Goal: Contribute content: Contribute content

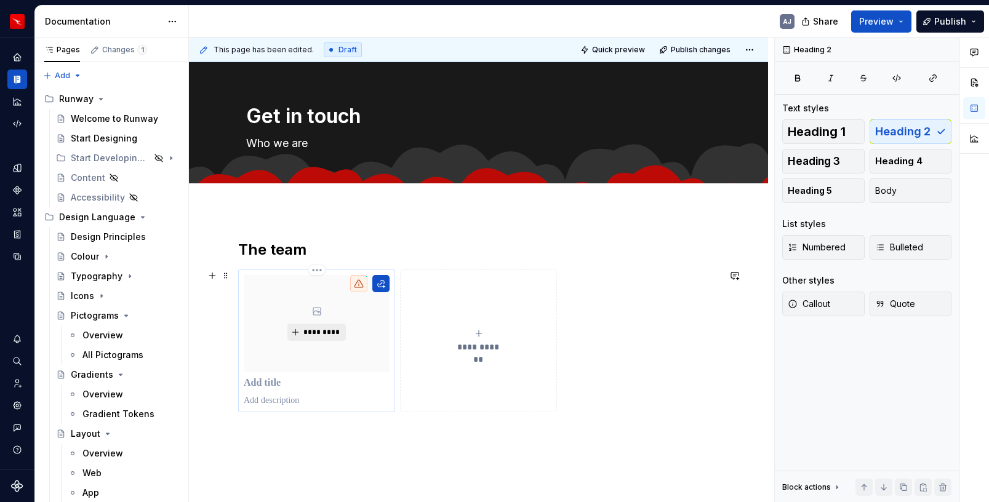
scroll to position [76, 0]
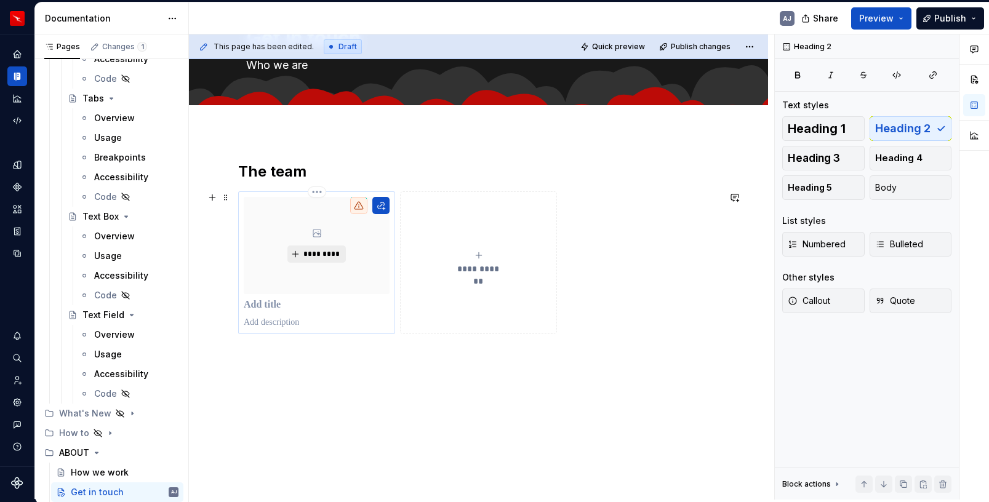
click at [316, 250] on span "*********" at bounding box center [322, 254] width 38 height 10
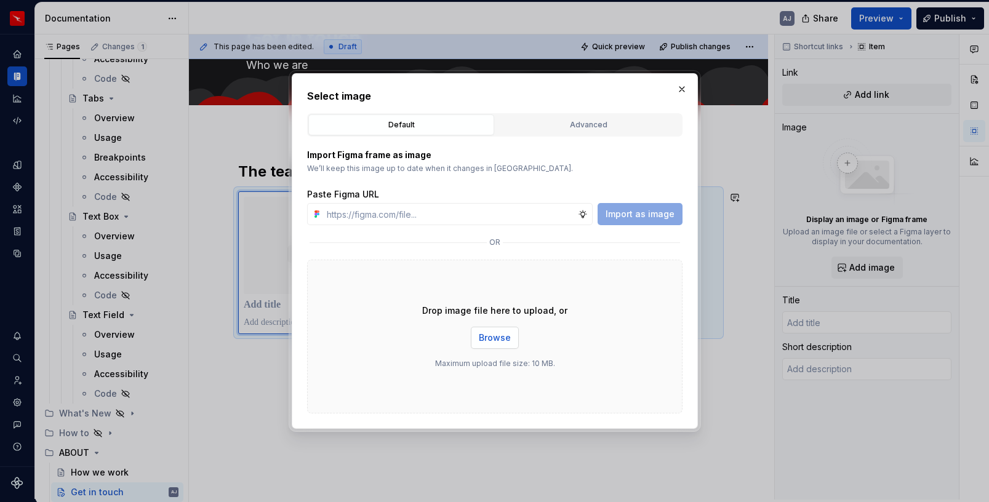
click at [500, 340] on span "Browse" at bounding box center [495, 338] width 32 height 12
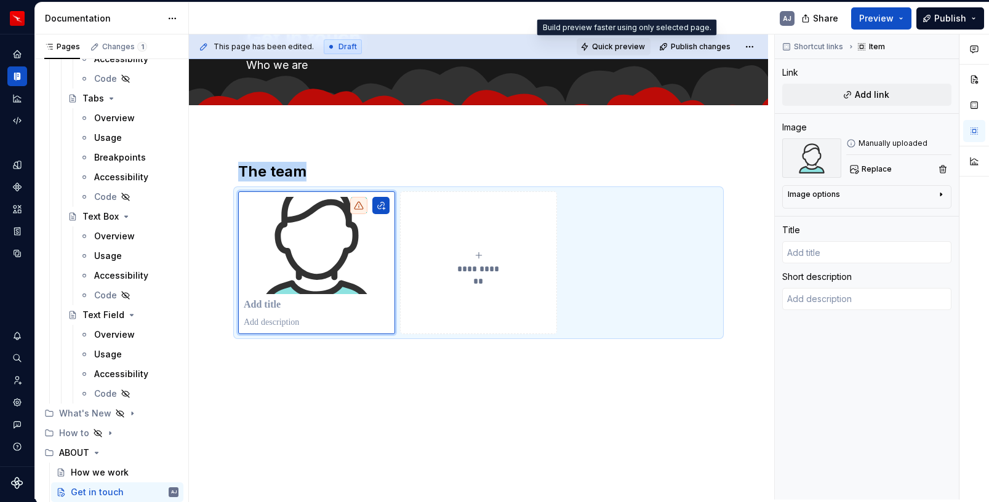
click at [618, 50] on span "Quick preview" at bounding box center [618, 47] width 53 height 10
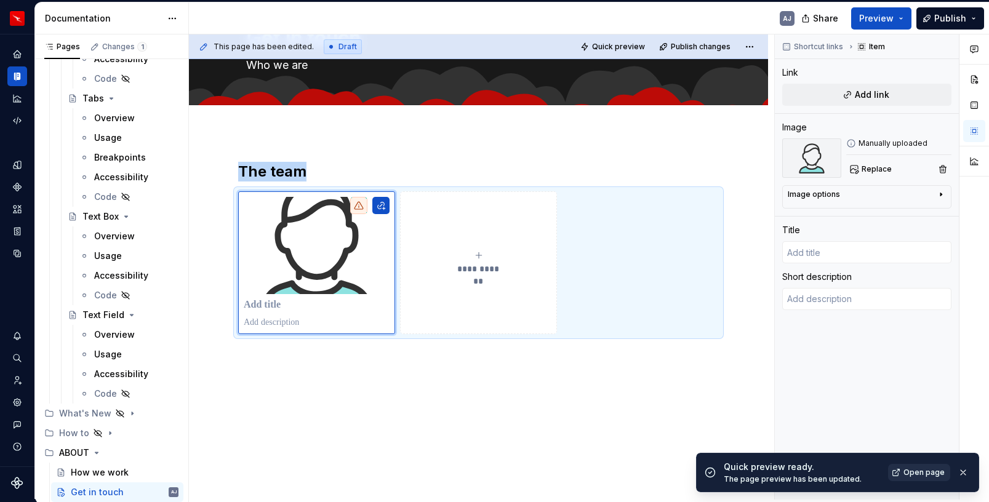
click at [912, 465] on link "Open page" at bounding box center [919, 472] width 62 height 17
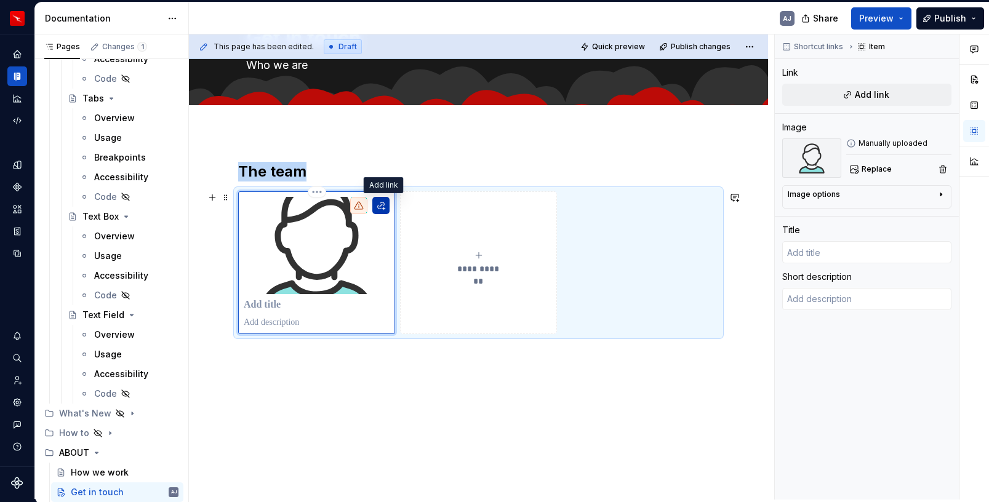
click at [383, 205] on button "button" at bounding box center [380, 205] width 17 height 17
type textarea "*"
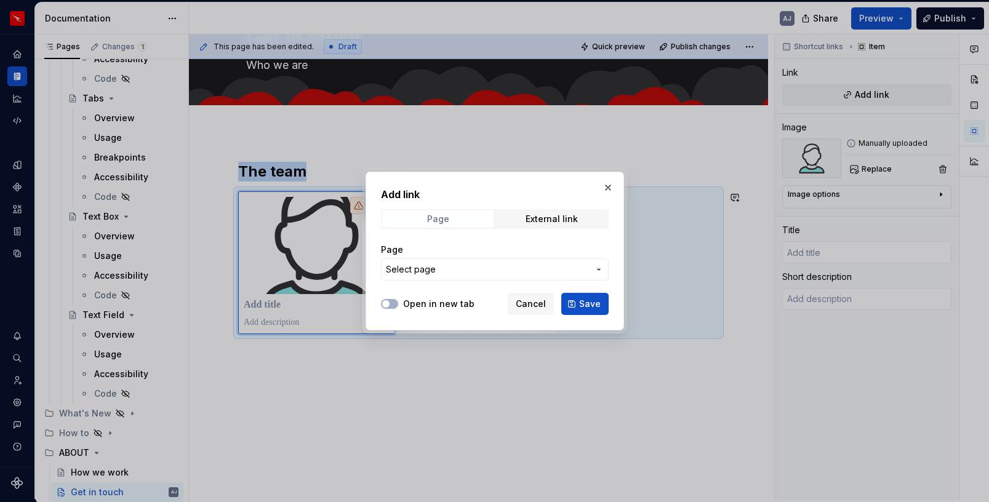
click at [449, 226] on span "Page" at bounding box center [437, 218] width 111 height 17
click at [538, 230] on div "Add link Page External link Page Select page" at bounding box center [495, 237] width 228 height 101
click at [535, 217] on div "External link" at bounding box center [552, 219] width 52 height 10
click at [480, 272] on input "URL" at bounding box center [495, 269] width 228 height 22
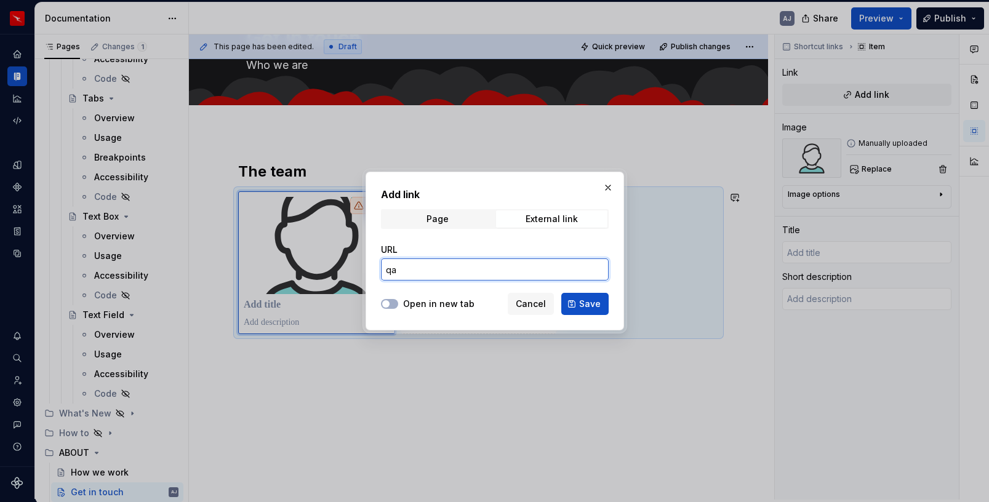
type input "qan"
type textarea "*"
type input "qantas.com.au"
click at [581, 308] on span "Save" at bounding box center [590, 304] width 22 height 12
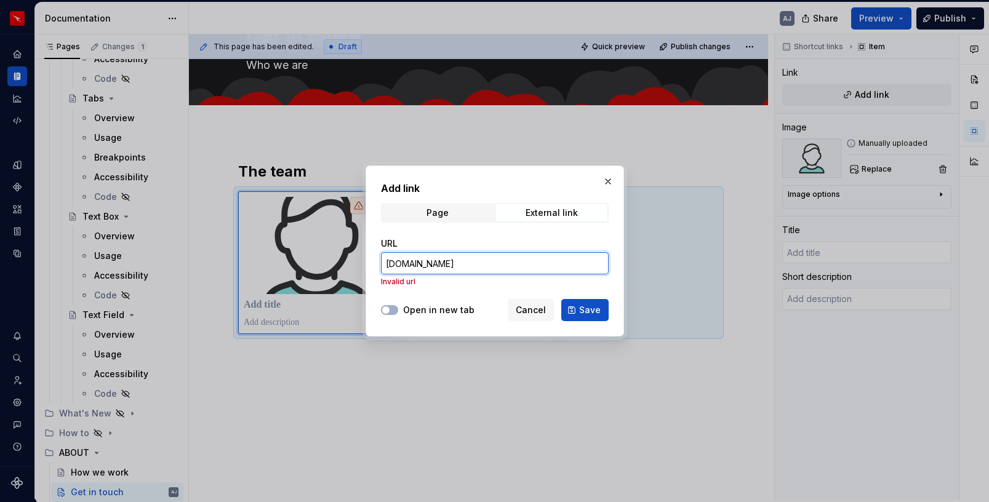
type textarea "*"
click at [429, 268] on input "qantas.com.au" at bounding box center [495, 263] width 228 height 22
paste input "https://www.qantas.com/au/en.html"
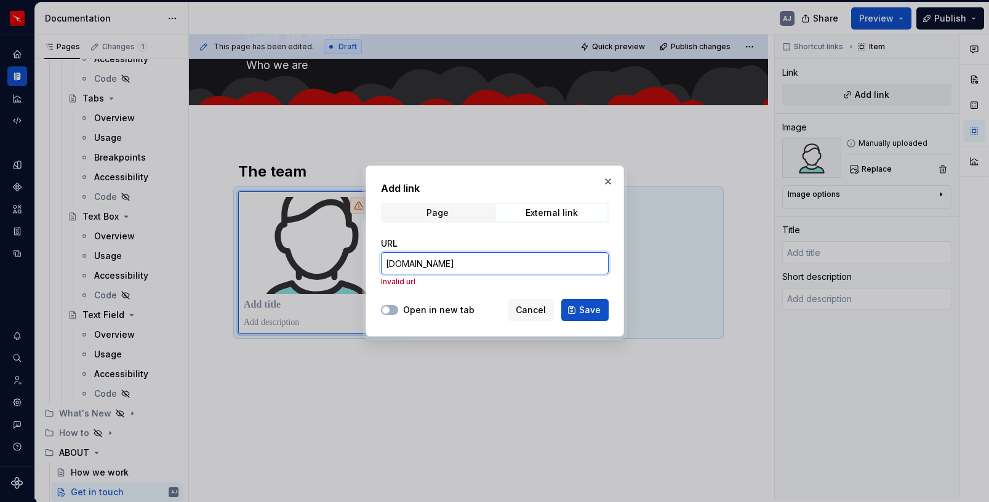
type input "https://www.qantas.com/au/en.html"
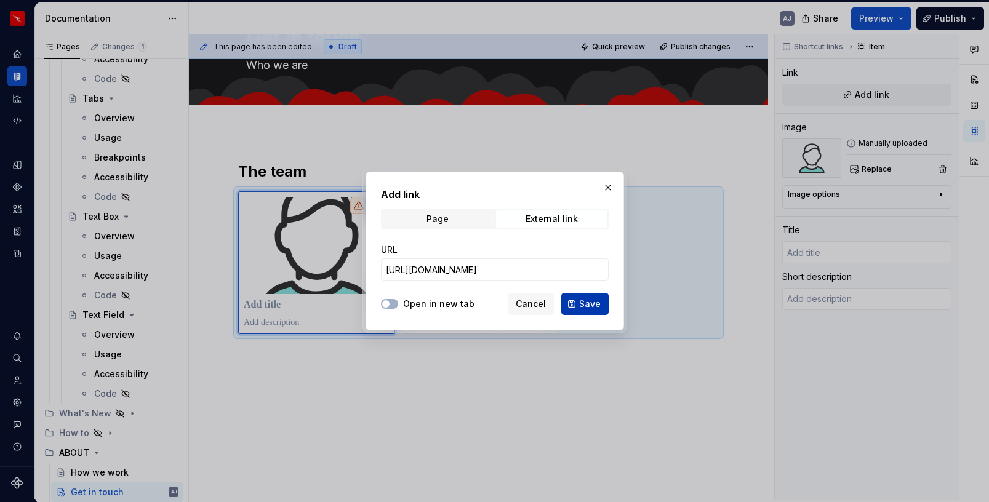
click at [578, 303] on button "Save" at bounding box center [584, 304] width 47 height 22
type textarea "*"
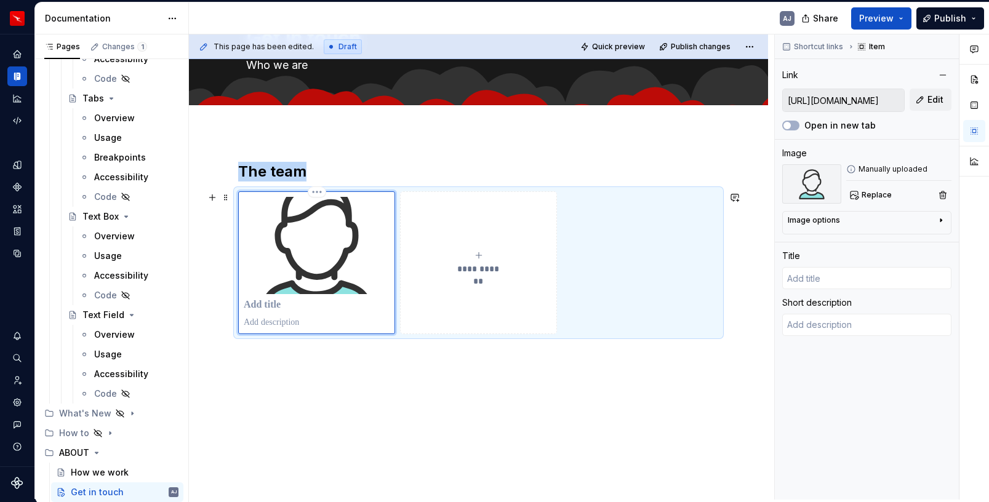
click at [277, 305] on p at bounding box center [317, 305] width 146 height 12
type textarea "*"
type input "J"
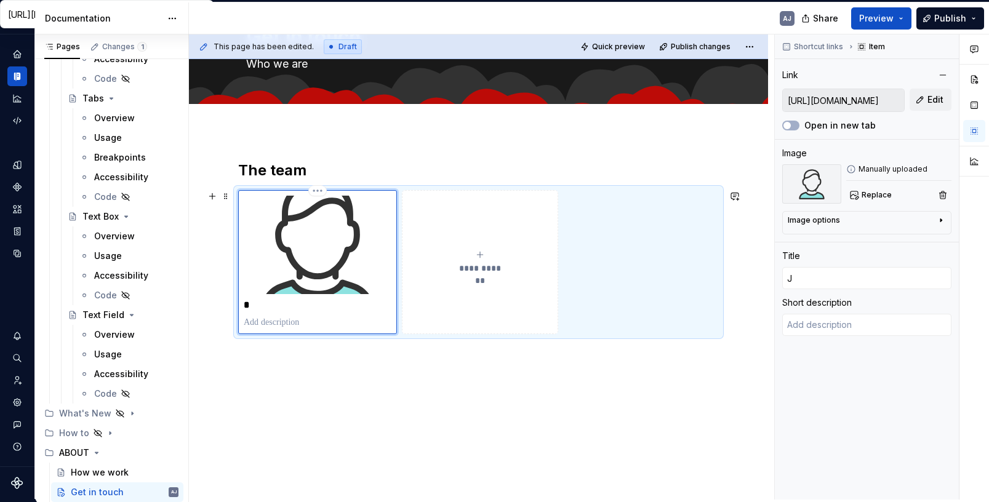
type textarea "*"
type input "JA"
type textarea "*"
type input "JAs"
type textarea "*"
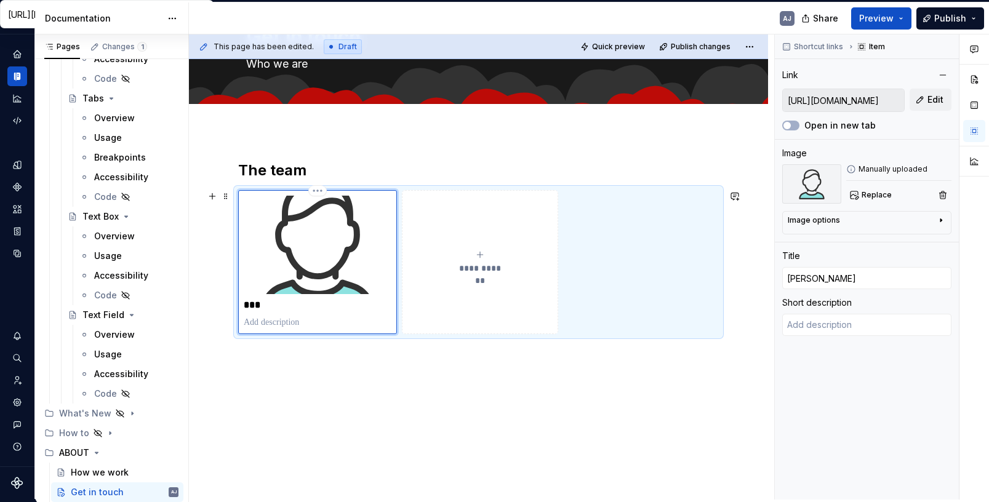
type input "JA"
type textarea "*"
type input "J"
type textarea "*"
type input "Fly with the Spirit of Australia | Qantas"
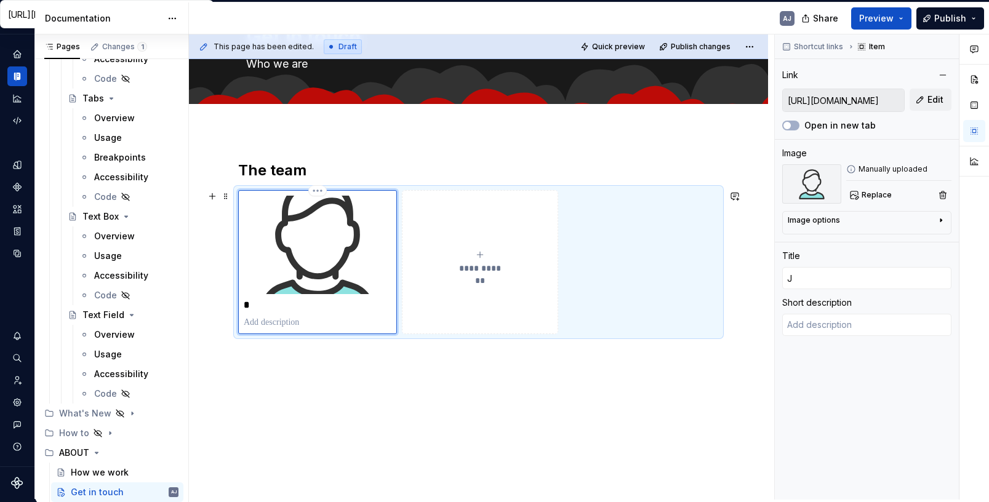
type textarea "Enjoy an all-inclusive service on Australia's favourite airline, with entertain…"
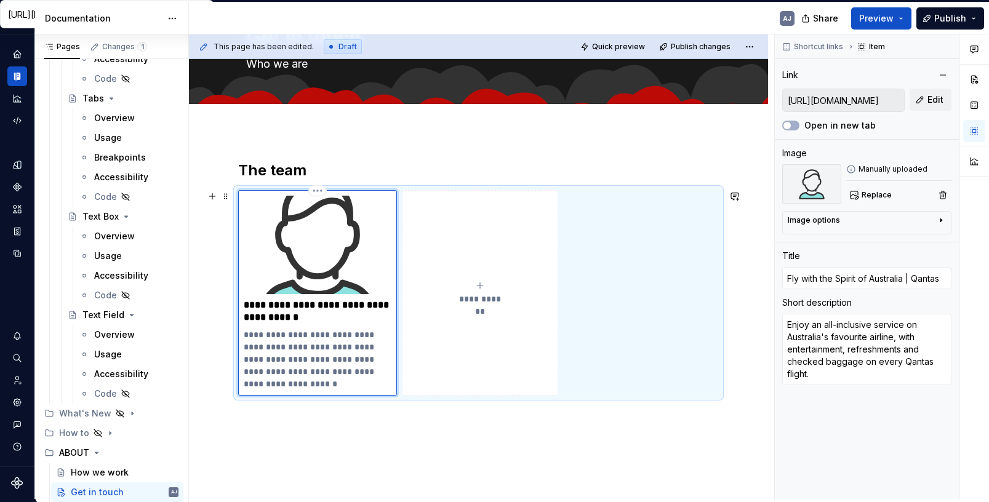
type textarea "*"
type input "Fly with the Spirit of Australia | Qantasa"
type textarea "*"
type input "Fly with the Spirit of Australia | Qantasas"
type textarea "*"
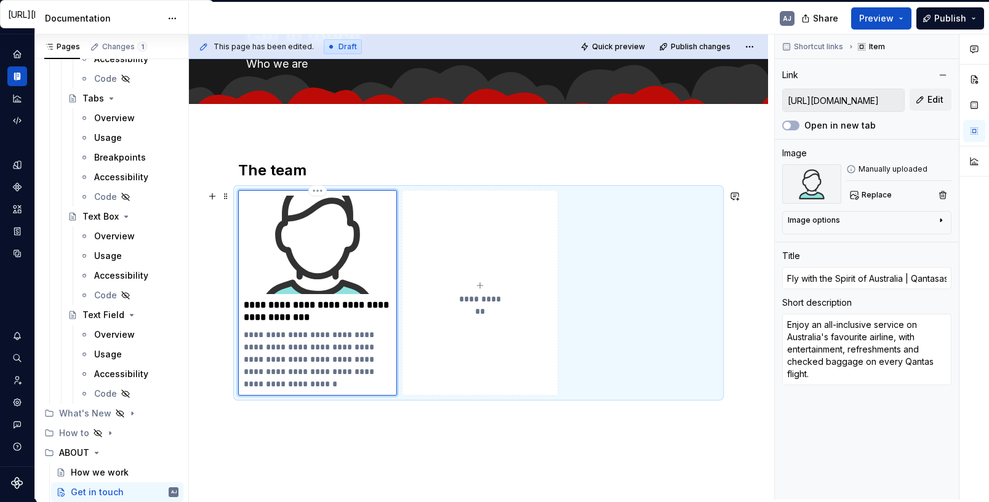
type input "J"
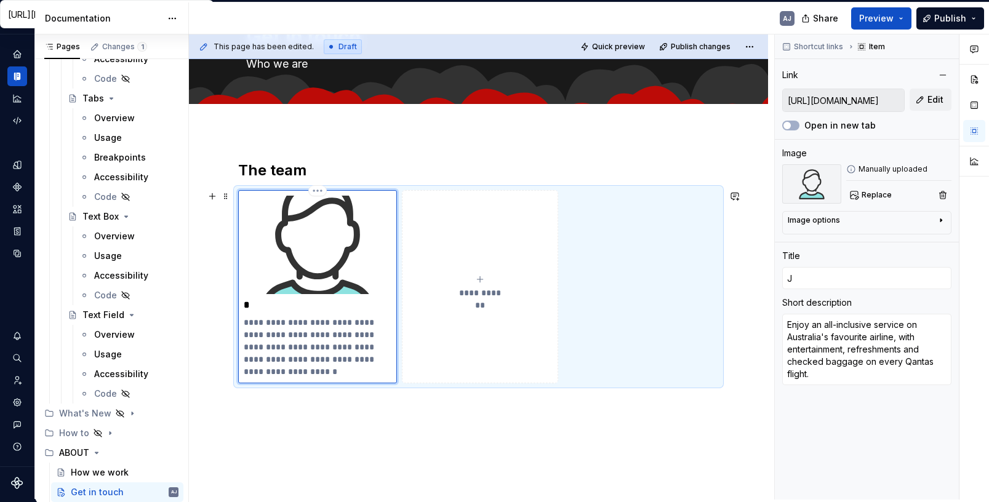
type textarea "*"
type input "Ja"
type textarea "*"
type input "Jas"
type textarea "*"
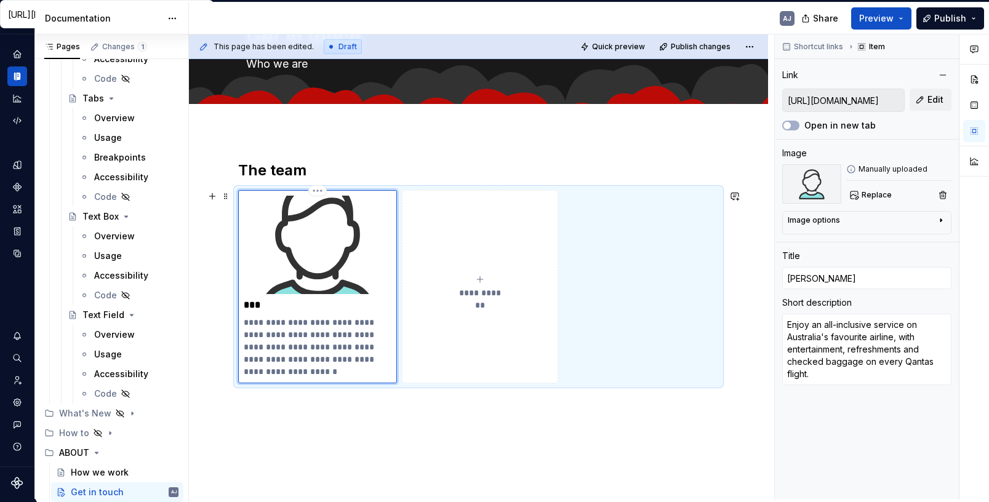
type input "Jasm"
type textarea "*"
type input "Jasmi"
type textarea "*"
type input "Jasmin"
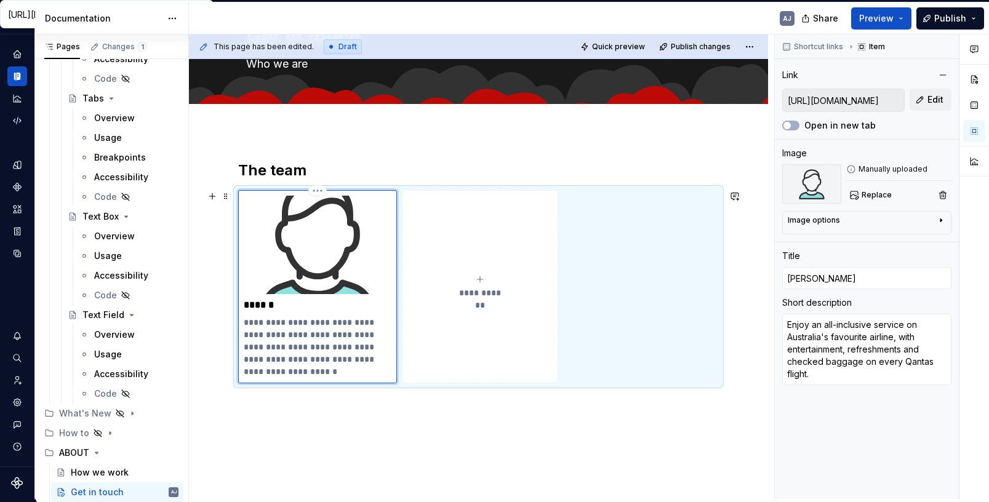
type textarea "*"
type input "Jasmina"
click at [293, 341] on p "**********" at bounding box center [318, 347] width 148 height 62
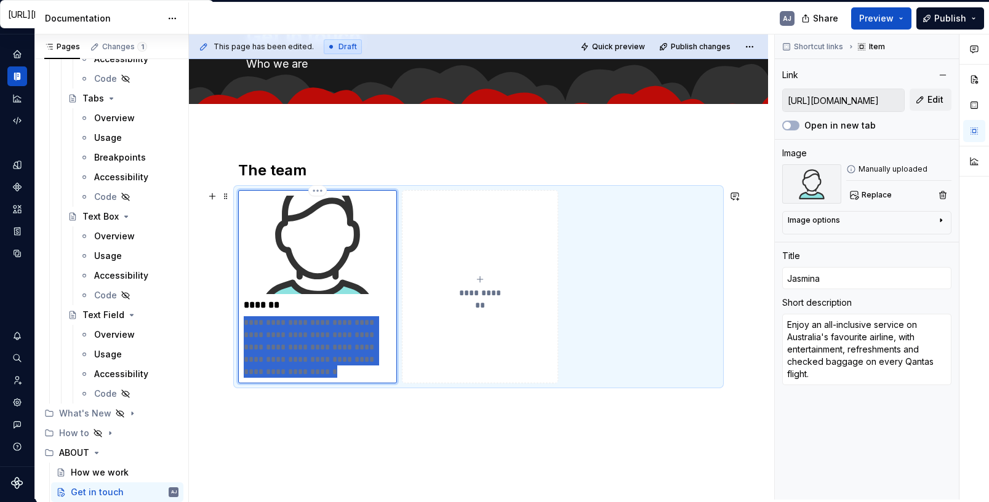
type textarea "*"
type textarea "L"
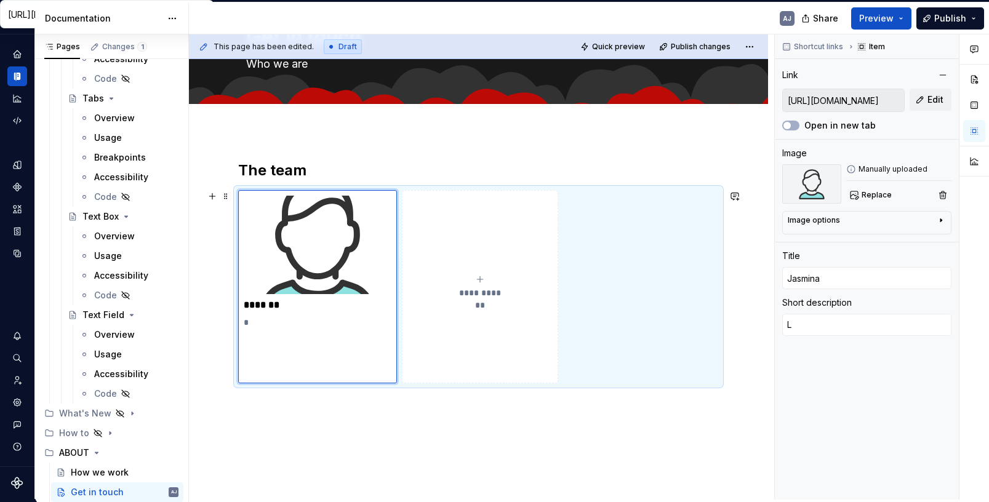
type textarea "*"
type textarea "La"
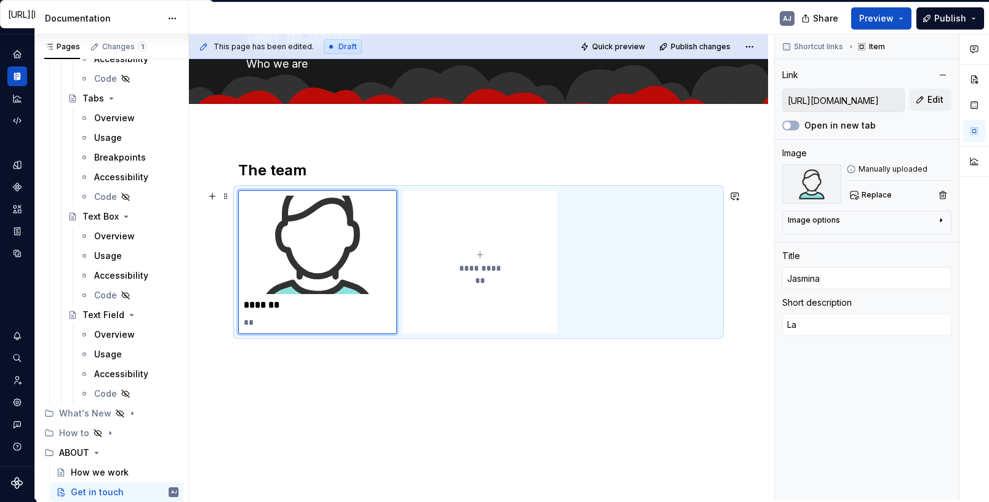
type textarea "*"
type textarea "Lau"
type textarea "*"
type textarea "Laur"
type textarea "*"
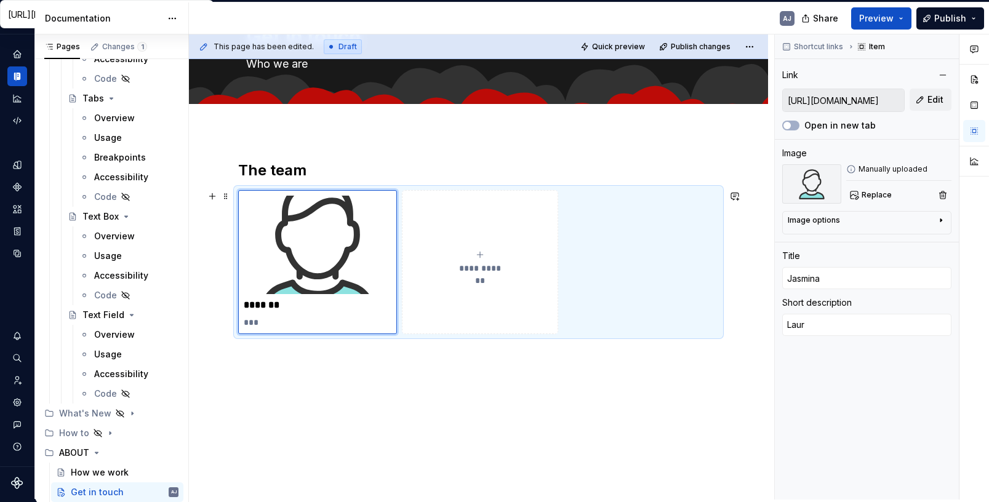
type textarea "Laure"
type textarea "*"
type textarea "Lauren"
type textarea "*"
type textarea "Lauren"
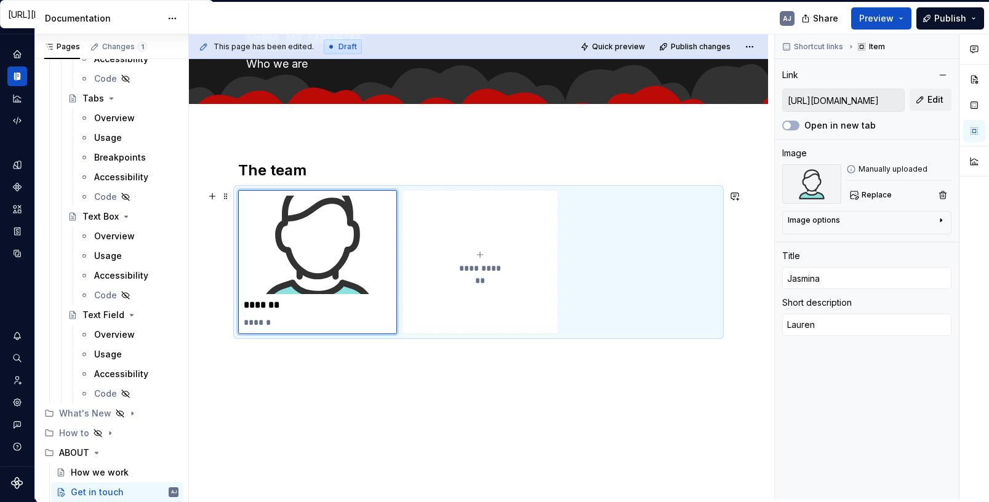
type textarea "*"
type textarea "Lauren"
type textarea "*"
type textarea "Laure"
type textarea "*"
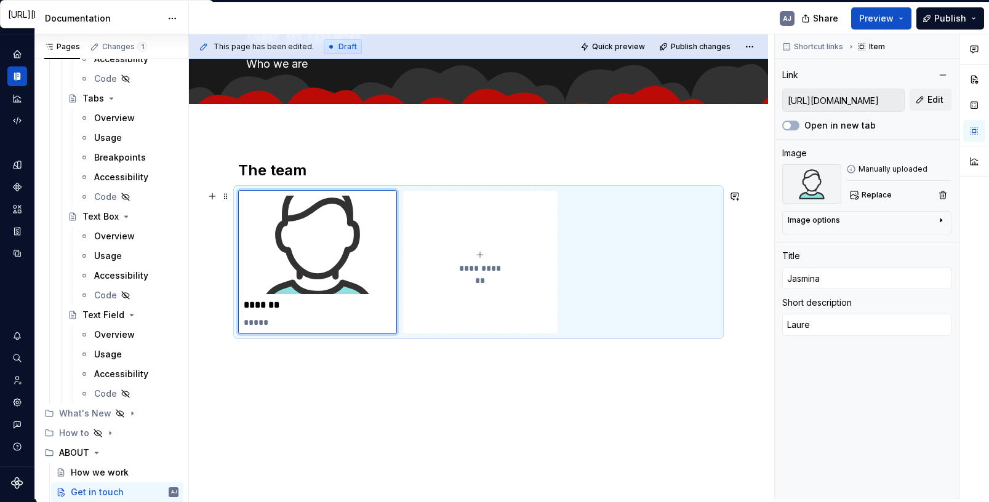
type textarea "Laur"
type textarea "*"
type textarea "Lau"
type textarea "*"
type textarea "La"
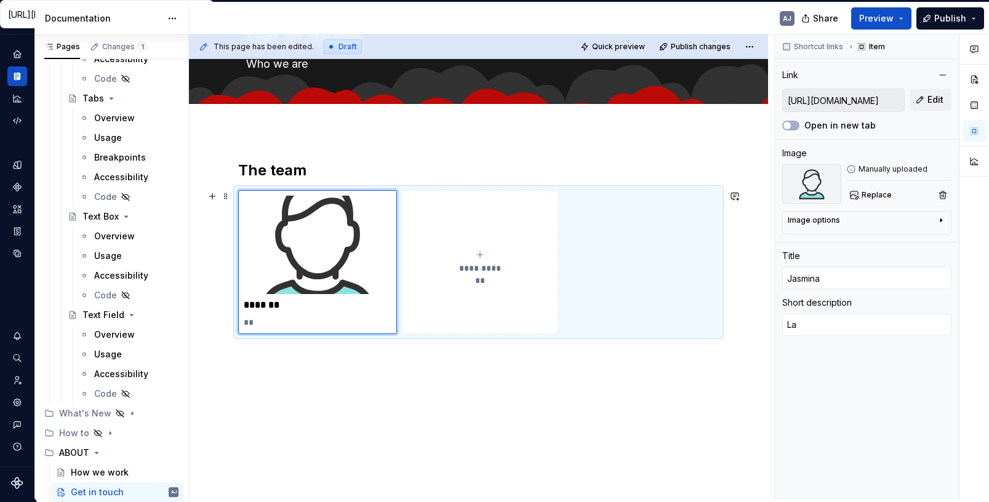
type textarea "*"
type textarea "L"
type textarea "*"
type textarea "D"
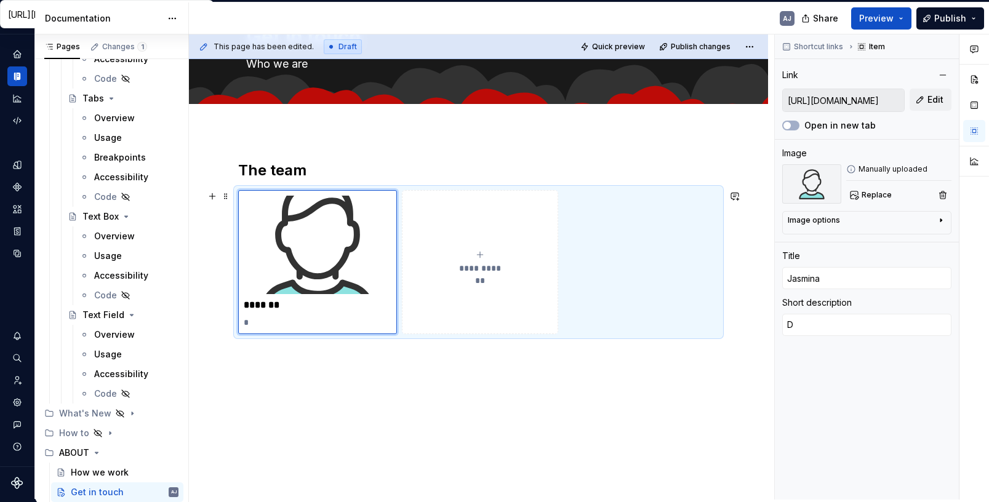
type textarea "*"
type textarea "De"
type textarea "*"
type textarea "Des"
type textarea "*"
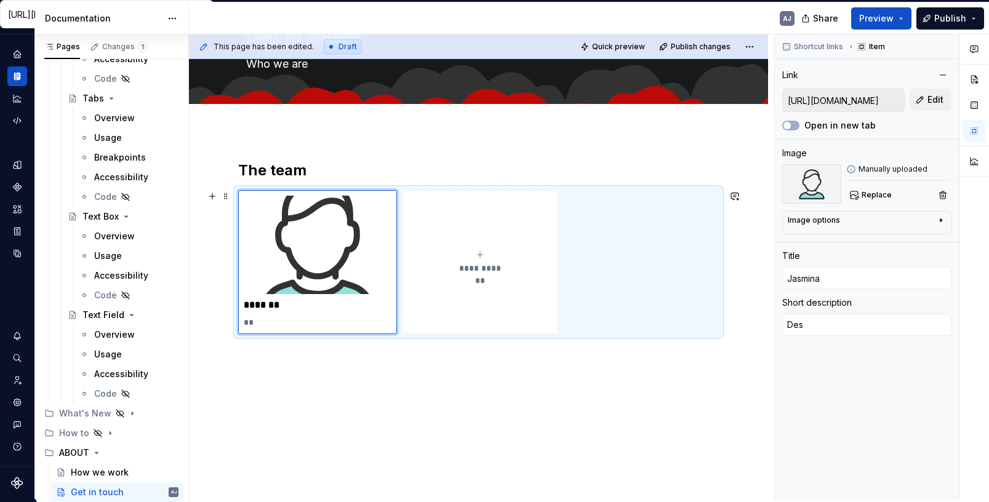
type textarea "Desi"
type textarea "*"
type textarea "Desig"
type textarea "*"
type textarea "Design"
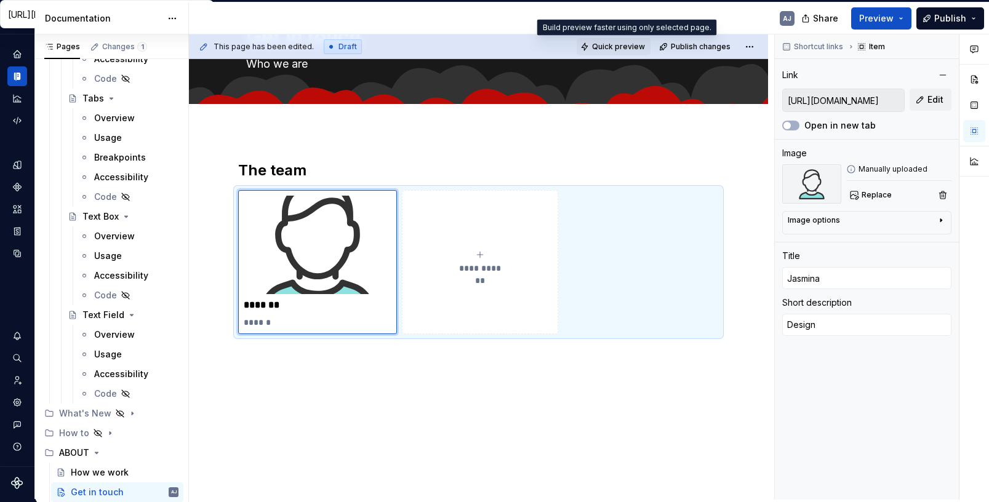
click at [623, 45] on span "Quick preview" at bounding box center [618, 47] width 53 height 10
click at [622, 43] on span "Quick preview" at bounding box center [618, 47] width 53 height 10
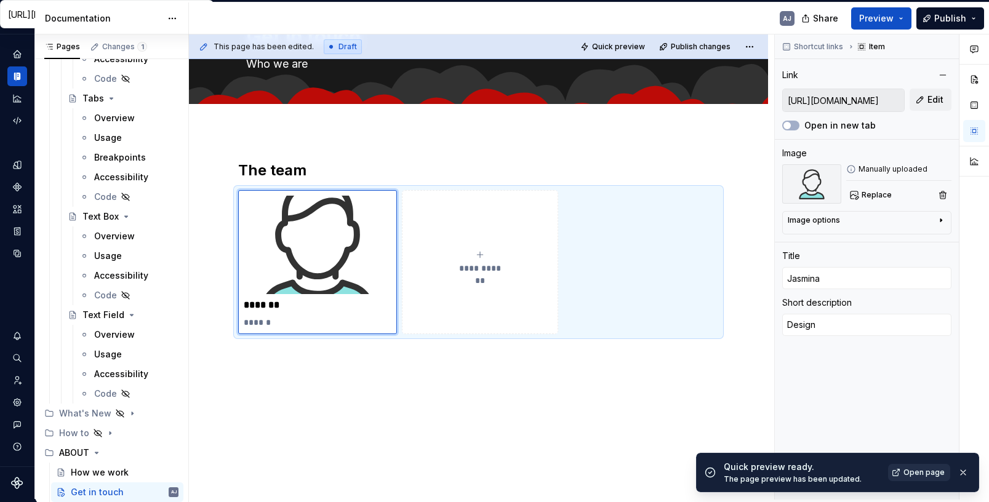
click at [904, 470] on link "Open page" at bounding box center [919, 472] width 62 height 17
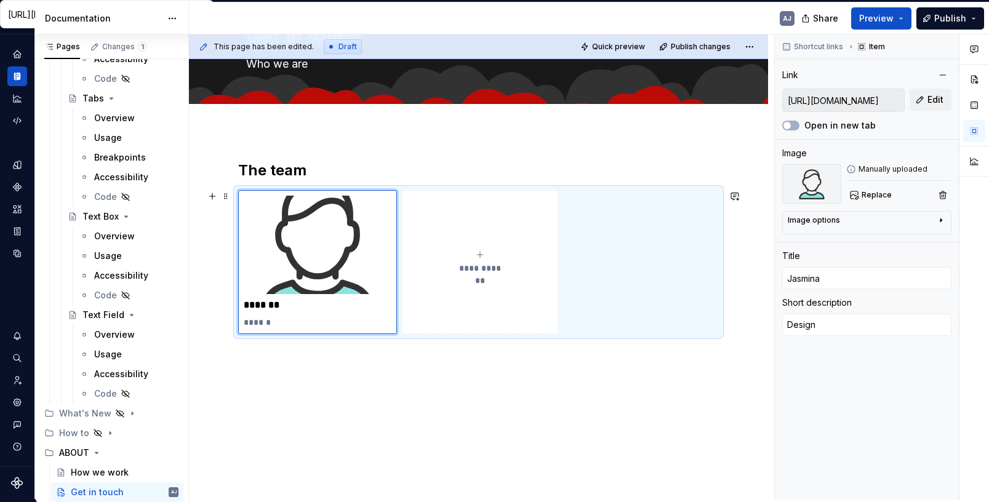
click at [474, 254] on div "**********" at bounding box center [479, 262] width 145 height 25
type textarea "*"
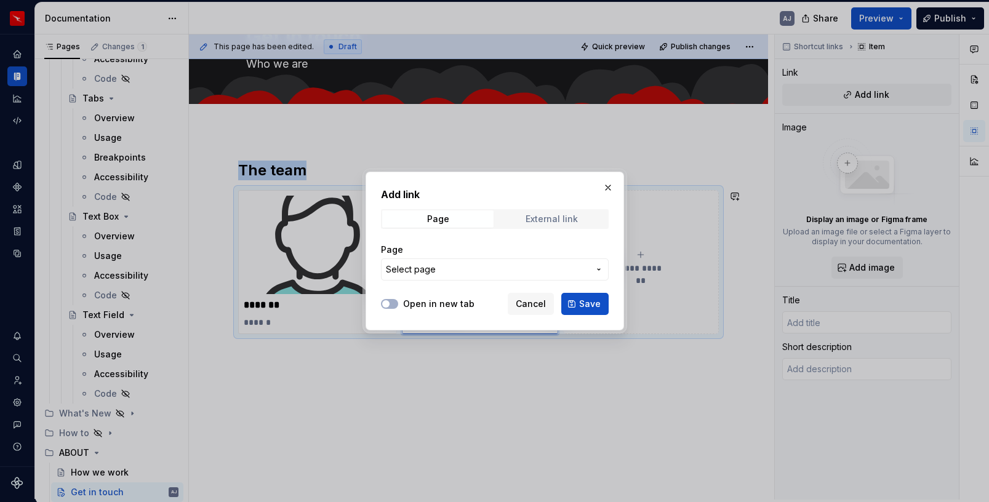
click at [539, 225] on span "External link" at bounding box center [551, 218] width 111 height 17
click at [449, 273] on input "URL" at bounding box center [495, 269] width 228 height 22
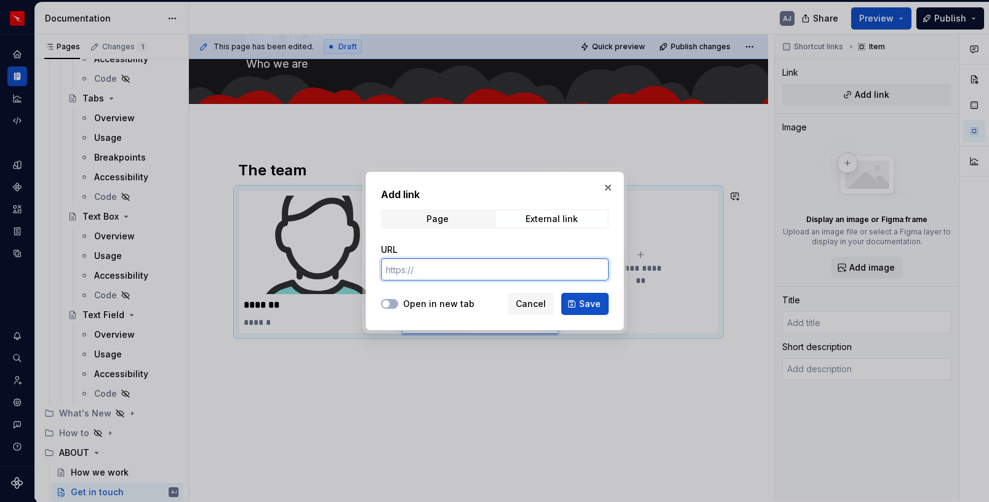
click at [449, 273] on input "URL" at bounding box center [495, 269] width 228 height 22
paste input "https://www.qantas.com/au/en.html"
type input "https://www.qantas.com/au/en.html"
click at [582, 297] on button "Save" at bounding box center [584, 304] width 47 height 22
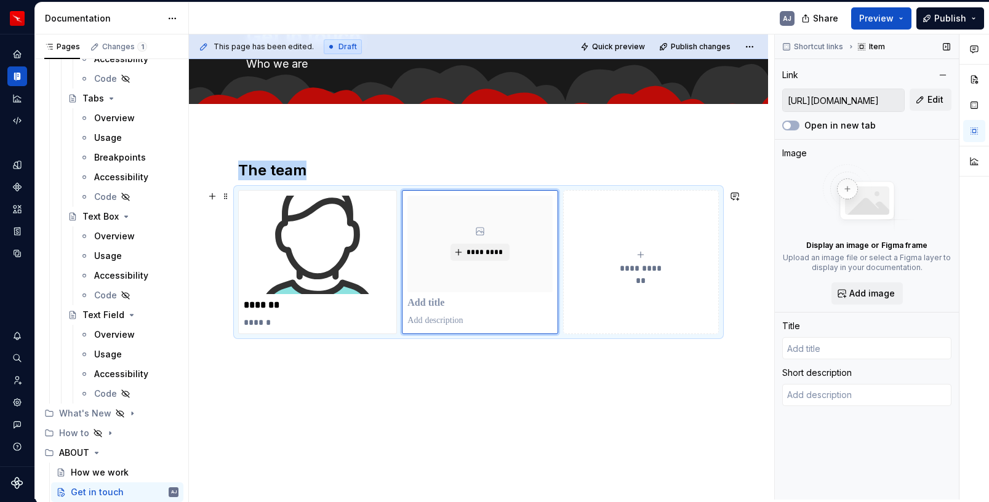
type textarea "*"
type input "Fly with the Spirit of Australia | Qantas"
type textarea "Enjoy an all-inclusive service on Australia's favourite airline, with entertain…"
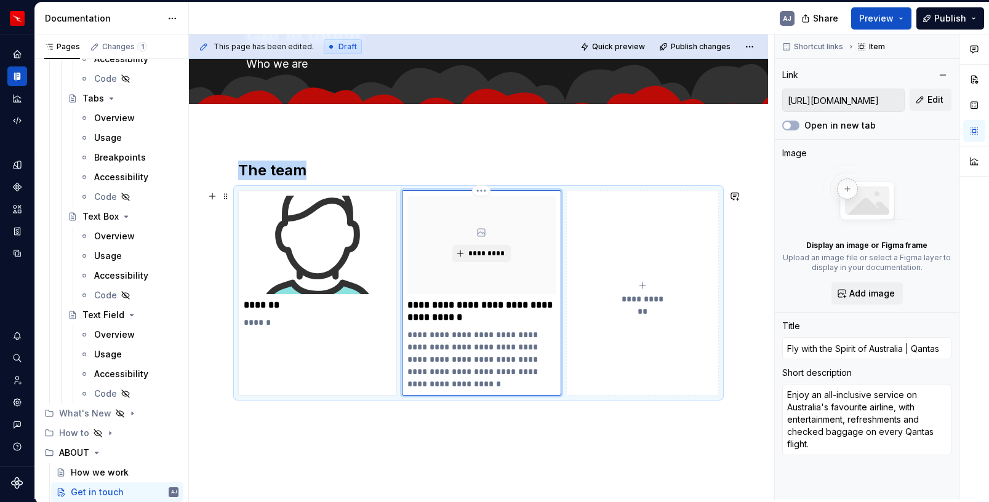
click at [464, 302] on p "**********" at bounding box center [481, 311] width 148 height 25
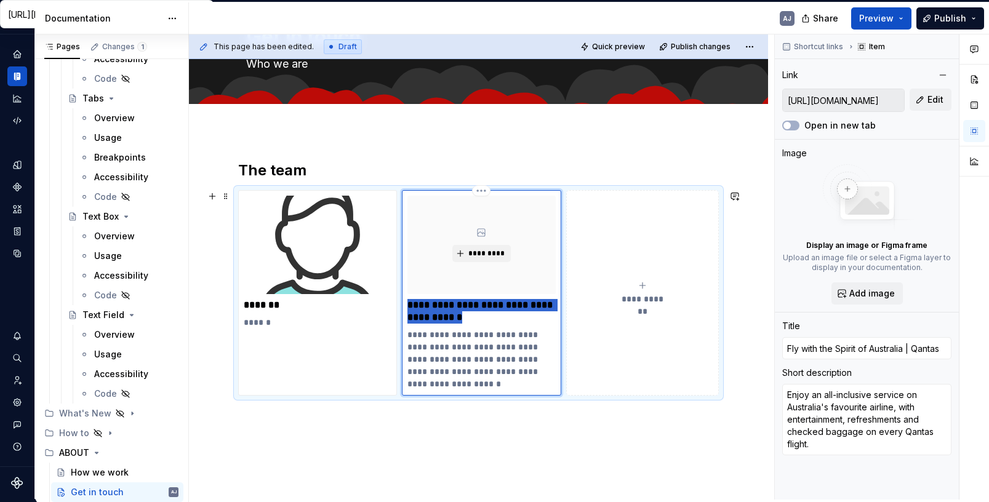
click at [464, 302] on p "**********" at bounding box center [481, 311] width 148 height 25
type textarea "*"
type input "R"
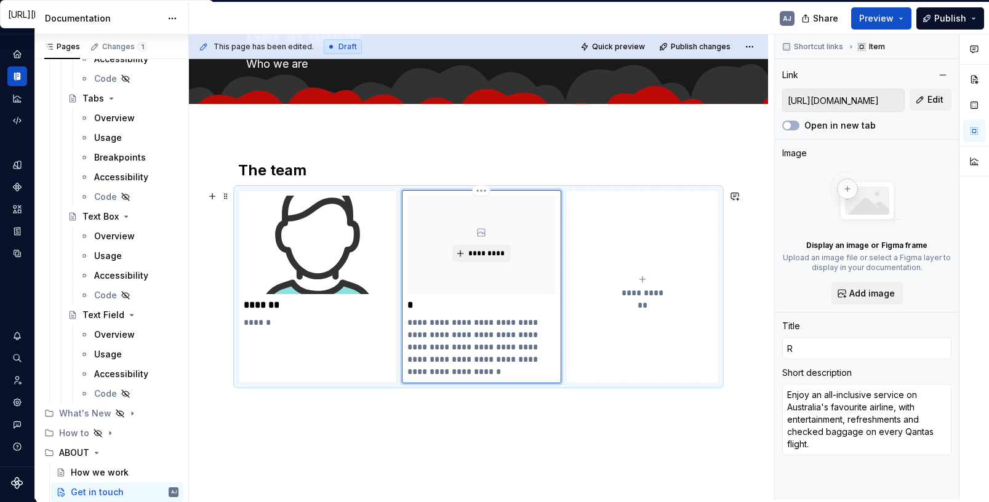
type textarea "*"
type input "Rh"
type textarea "*"
type input "Rhu"
type textarea "*"
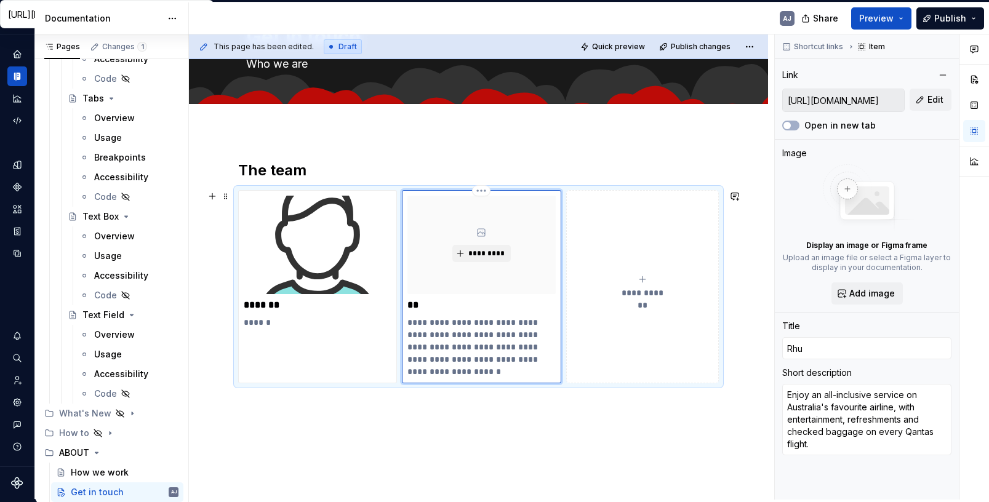
type input "Rhua"
type textarea "*"
type input "Rhuan"
click at [458, 351] on p "**********" at bounding box center [481, 347] width 148 height 62
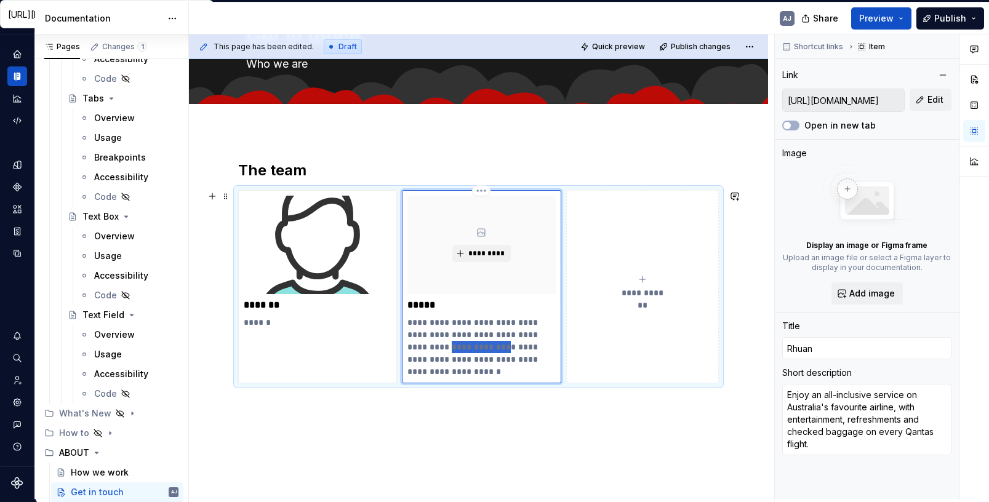
click at [458, 351] on p "**********" at bounding box center [481, 347] width 148 height 62
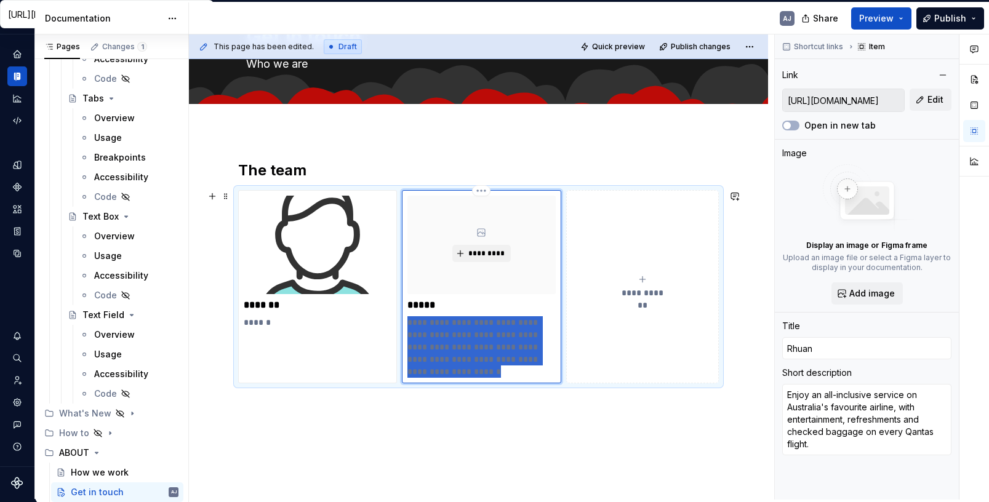
type textarea "*"
type textarea "D"
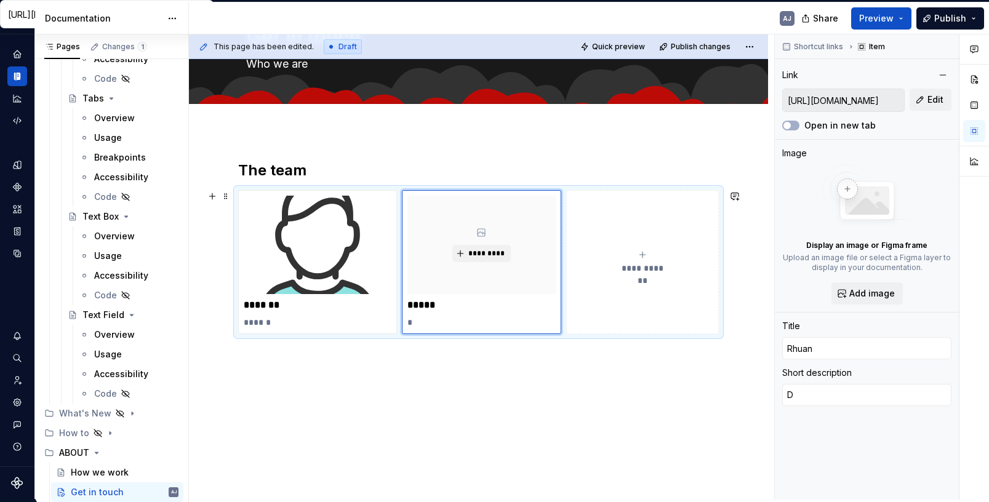
type textarea "*"
type textarea "De"
type textarea "*"
type textarea "Del"
type textarea "*"
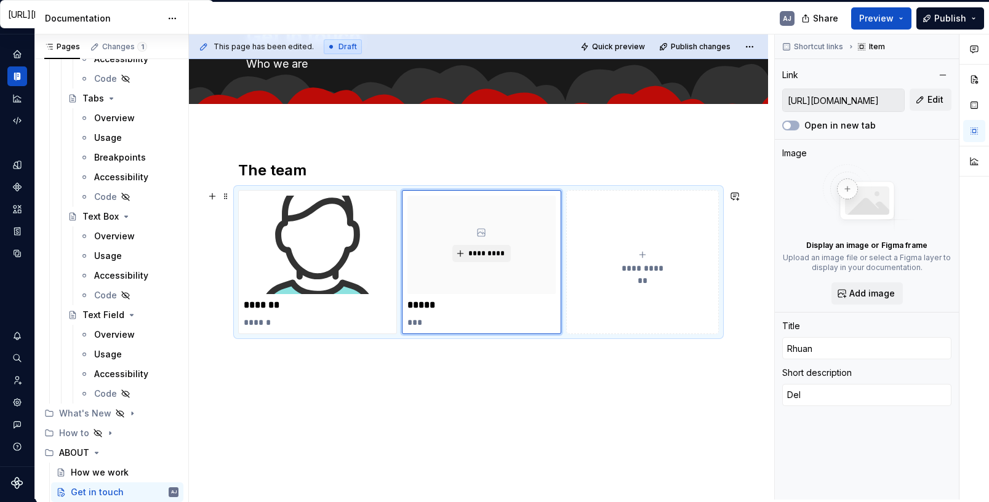
type textarea "Deli"
type textarea "*"
type textarea "Deliv"
type textarea "*"
type textarea "Delive"
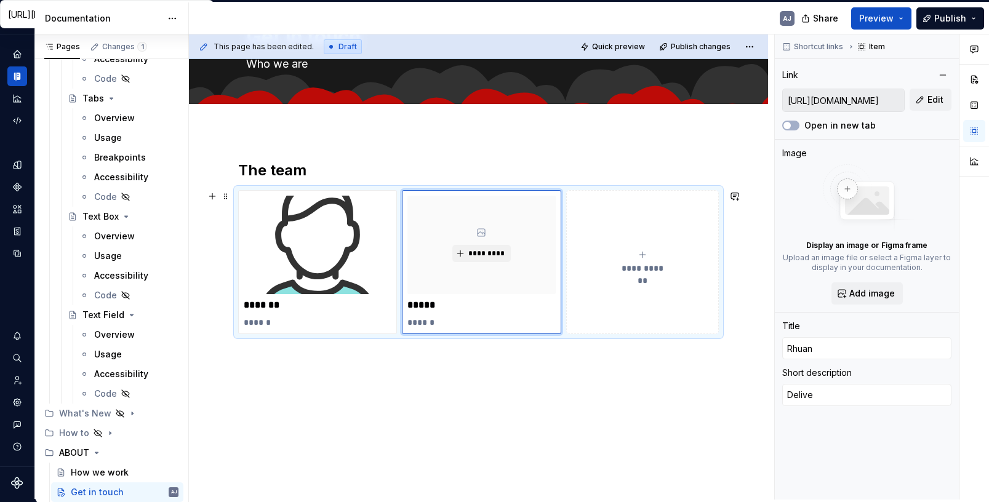
type textarea "*"
type textarea "Deliver"
type textarea "*"
type textarea "Delivery"
click at [426, 323] on p "********" at bounding box center [481, 322] width 148 height 12
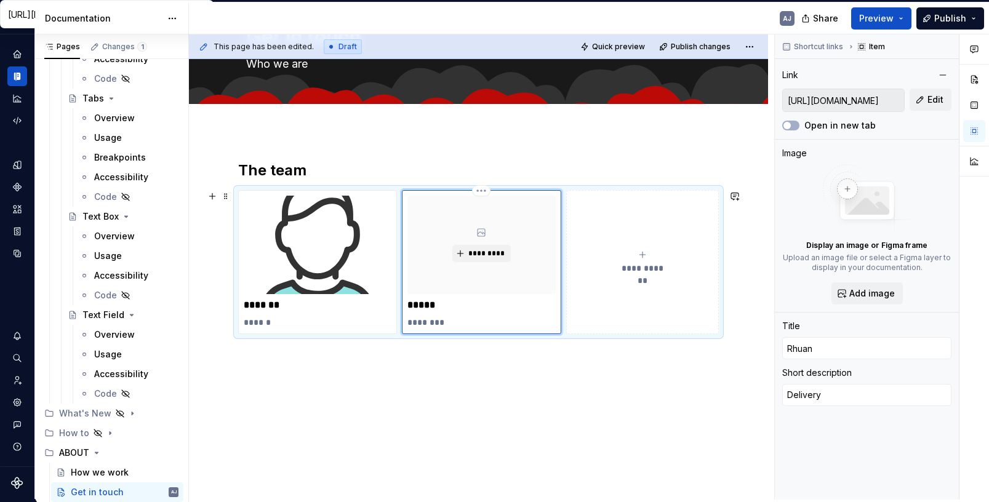
click at [426, 323] on p "********" at bounding box center [481, 322] width 148 height 12
type textarea "*"
type textarea "D"
type textarea "*"
type textarea "De"
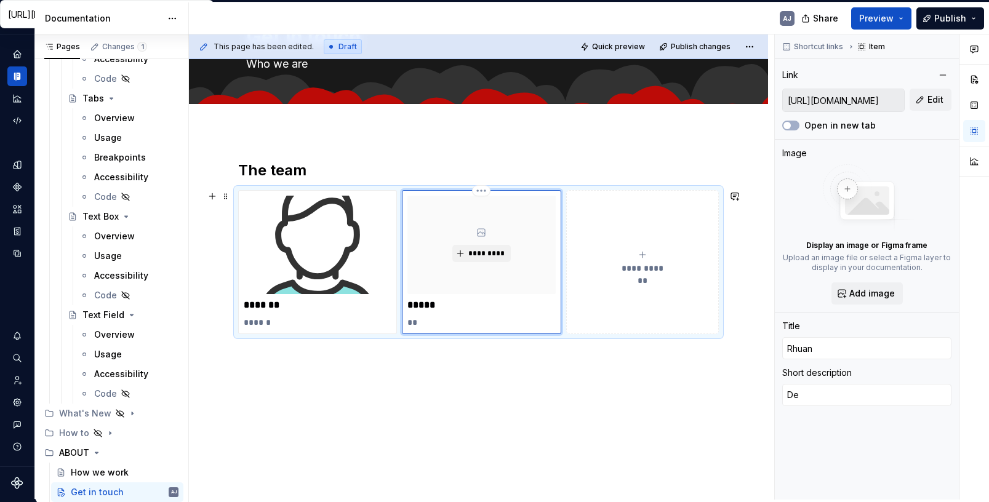
type textarea "*"
type textarea "Des"
type textarea "*"
type textarea "Desi"
type textarea "*"
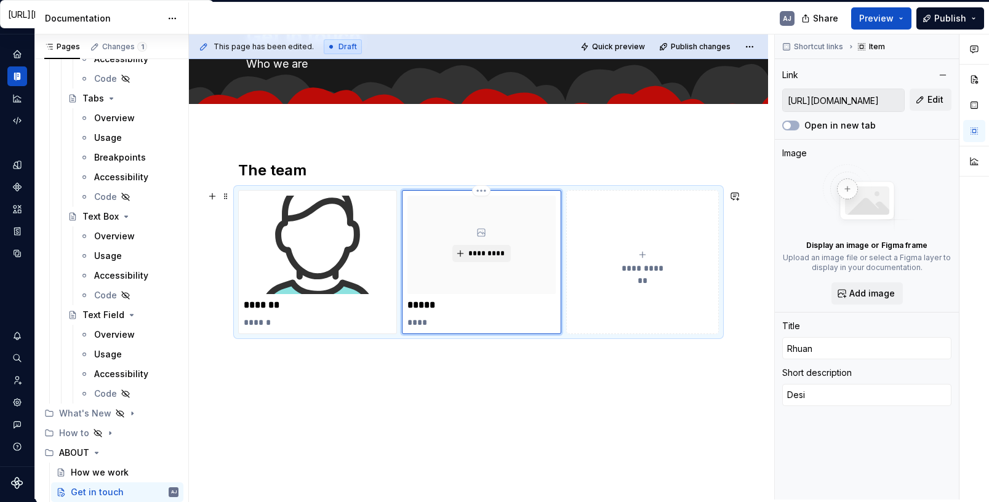
type textarea "Desig"
type textarea "*"
type textarea "Design"
click at [479, 253] on span "*********" at bounding box center [487, 254] width 38 height 10
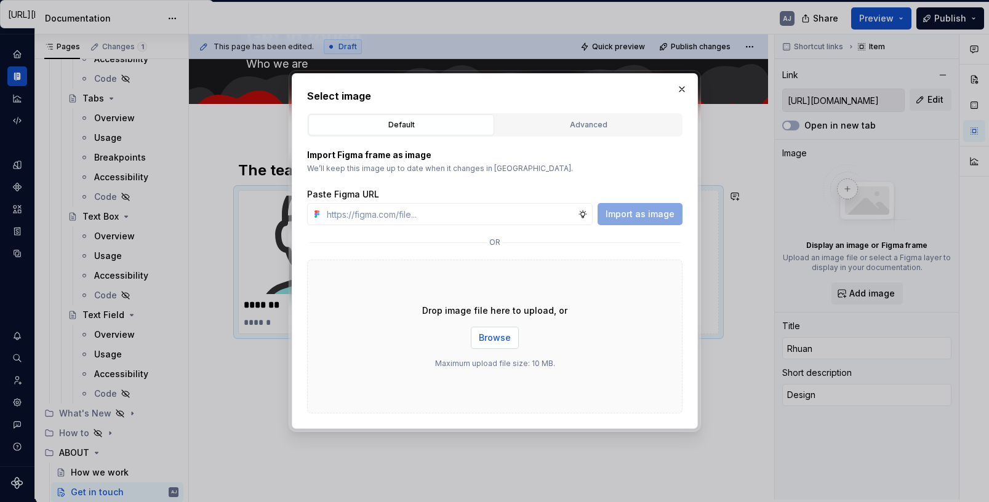
click at [500, 328] on button "Browse" at bounding box center [495, 338] width 48 height 22
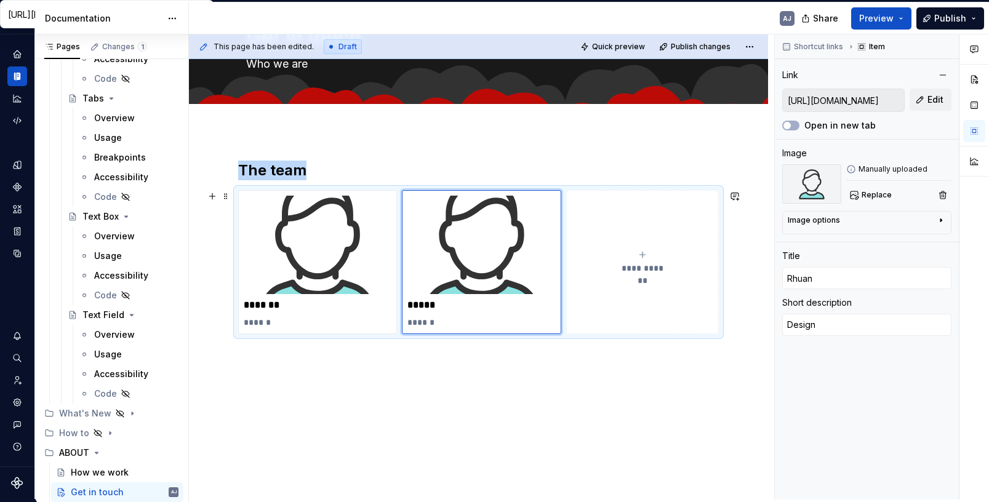
click at [647, 255] on icon "submit" at bounding box center [643, 255] width 10 height 10
type textarea "*"
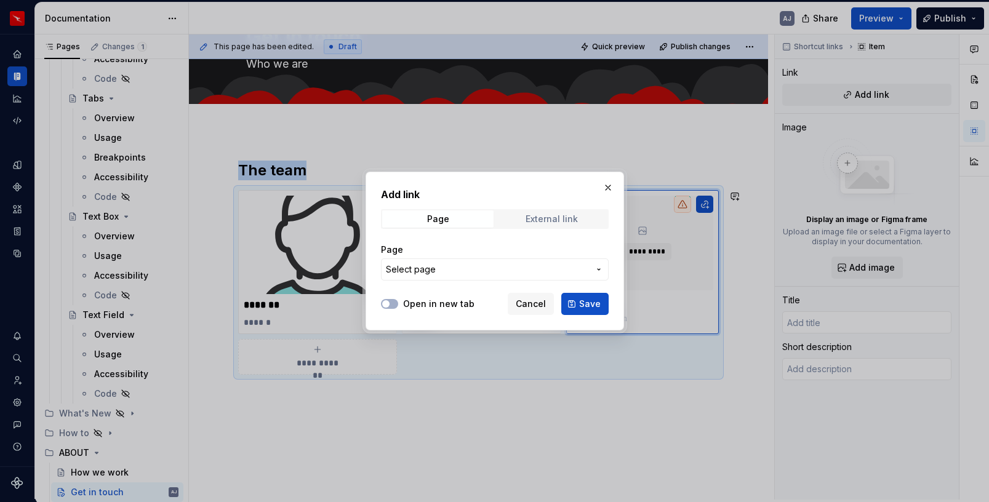
click at [548, 222] on div "External link" at bounding box center [552, 219] width 52 height 10
click at [475, 268] on input "URL" at bounding box center [495, 269] width 228 height 22
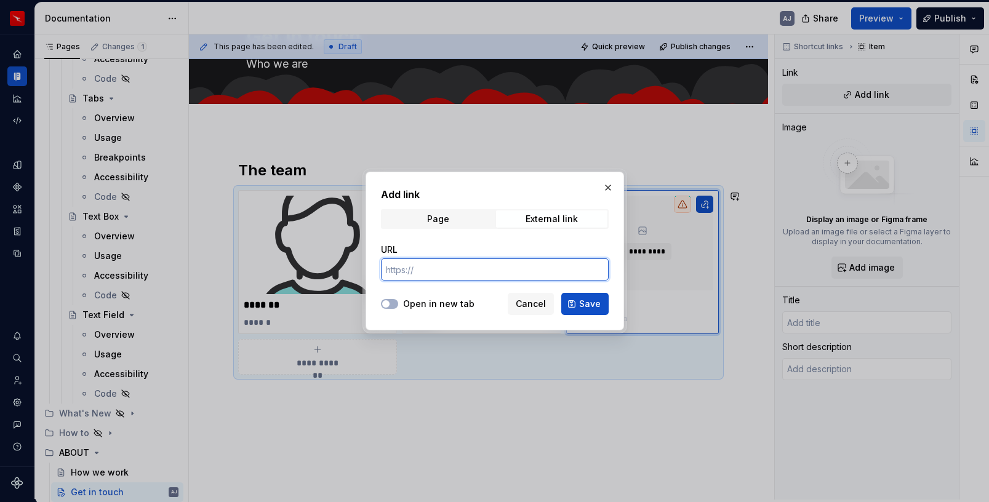
paste input "https://www.qantas.com/au/en.html"
type input "https://www.qantas.com/au/en.html"
click at [577, 300] on button "Save" at bounding box center [584, 304] width 47 height 22
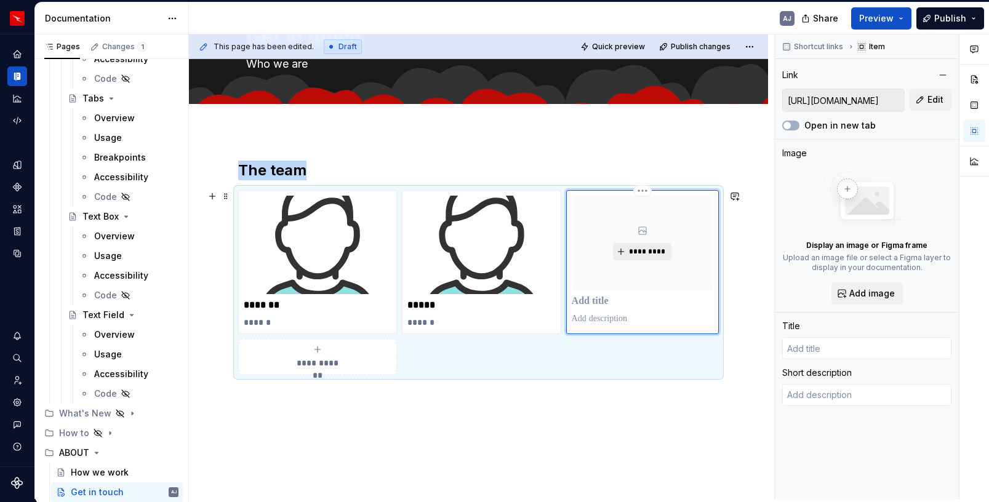
type textarea "*"
type input "Fly with the Spirit of Australia | Qantas"
type textarea "Enjoy an all-inclusive service on Australia's favourite airline, with entertain…"
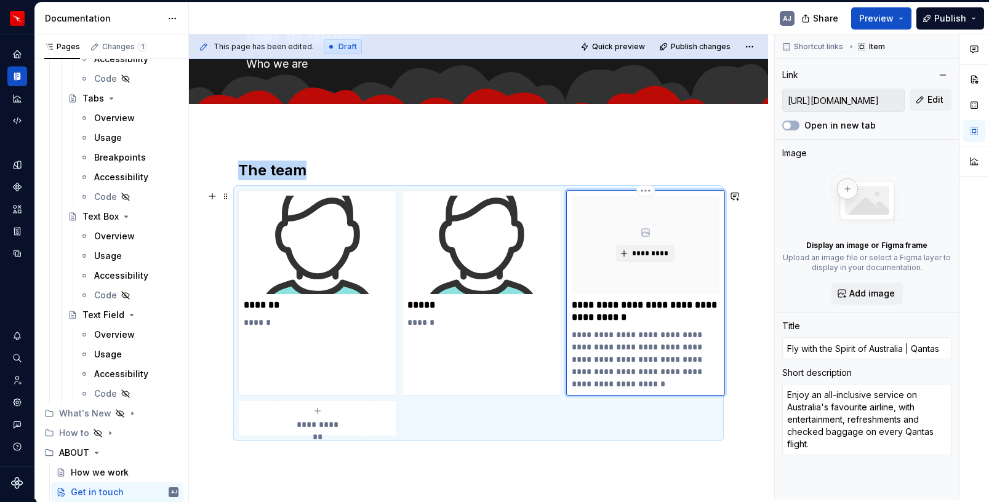
click at [620, 308] on p "**********" at bounding box center [646, 311] width 148 height 25
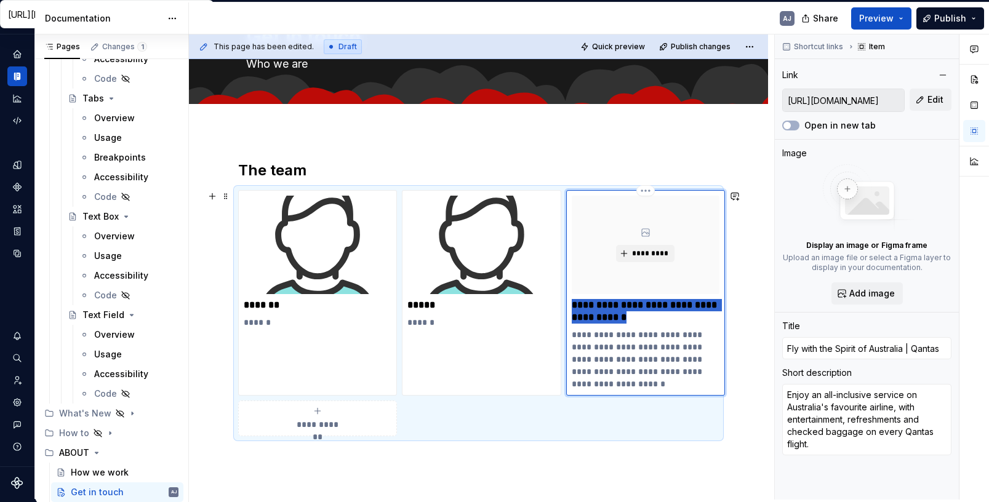
type textarea "*"
type input "C"
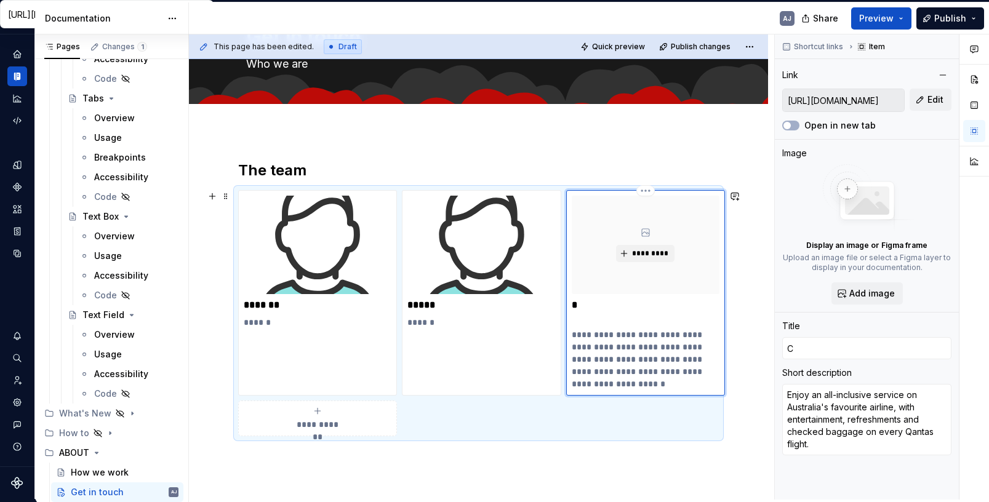
type textarea "*"
type input "Co"
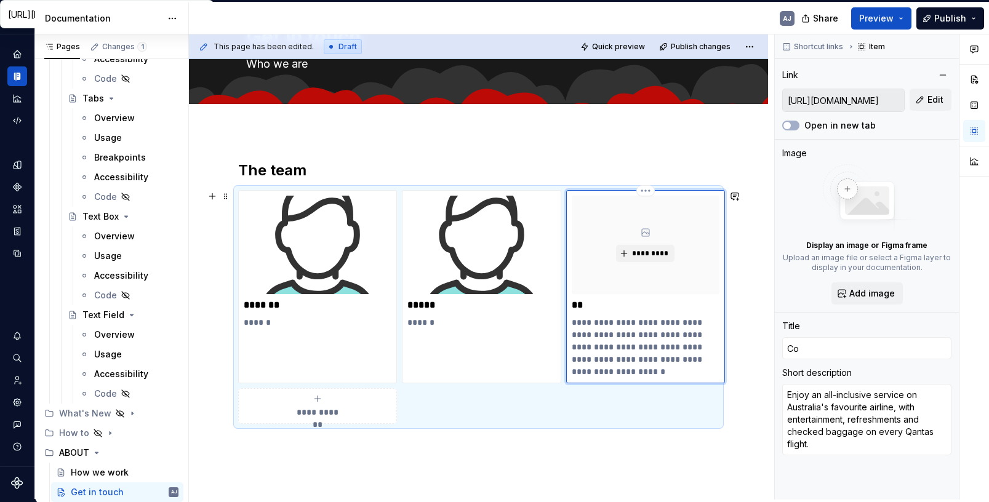
type textarea "*"
type input "Con"
click at [621, 335] on p "**********" at bounding box center [646, 347] width 148 height 62
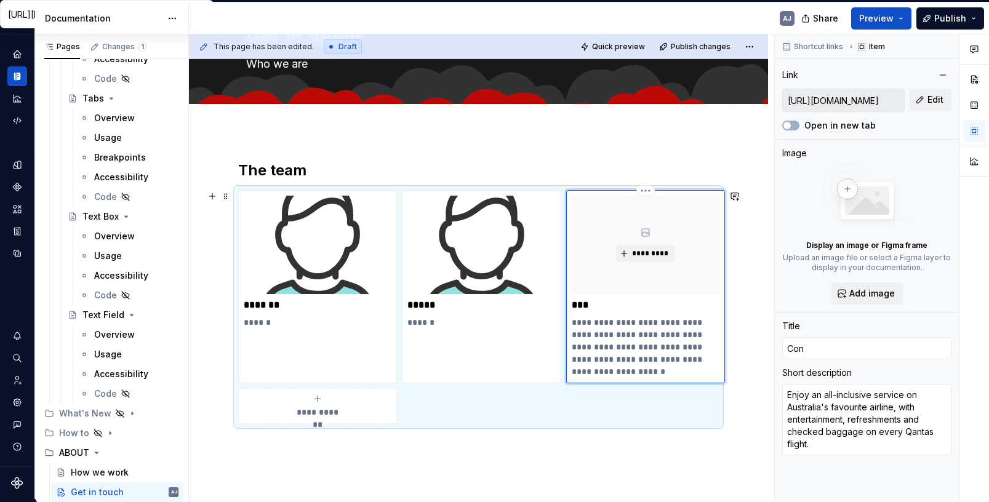
click at [621, 335] on p "**********" at bounding box center [646, 347] width 148 height 62
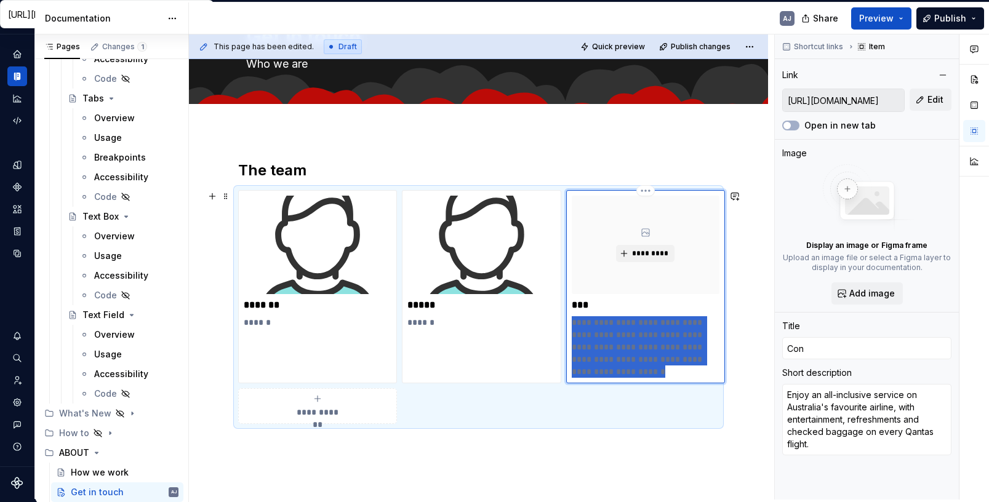
type textarea "*"
type textarea "S"
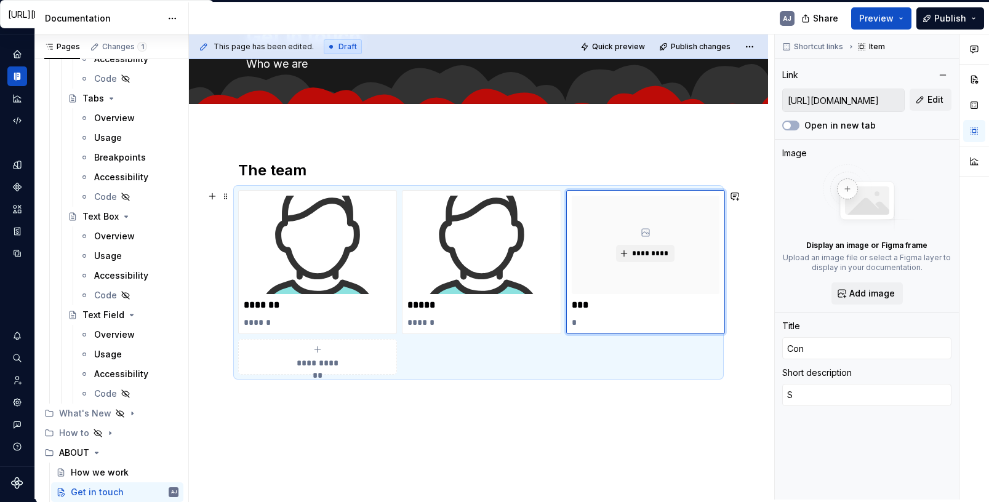
type textarea "*"
type textarea "D"
type textarea "*"
type textarea "De"
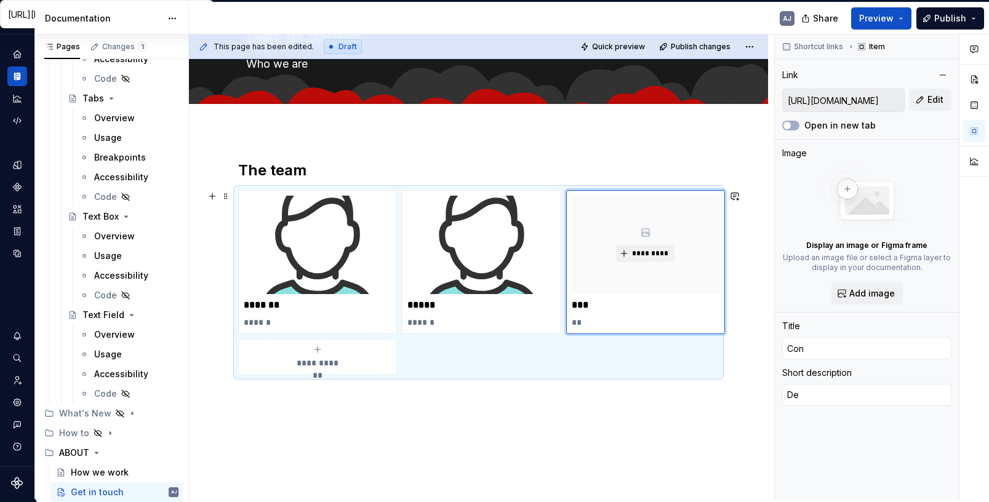
type textarea "*"
type textarea "Del"
type textarea "*"
type textarea "Deli"
type textarea "*"
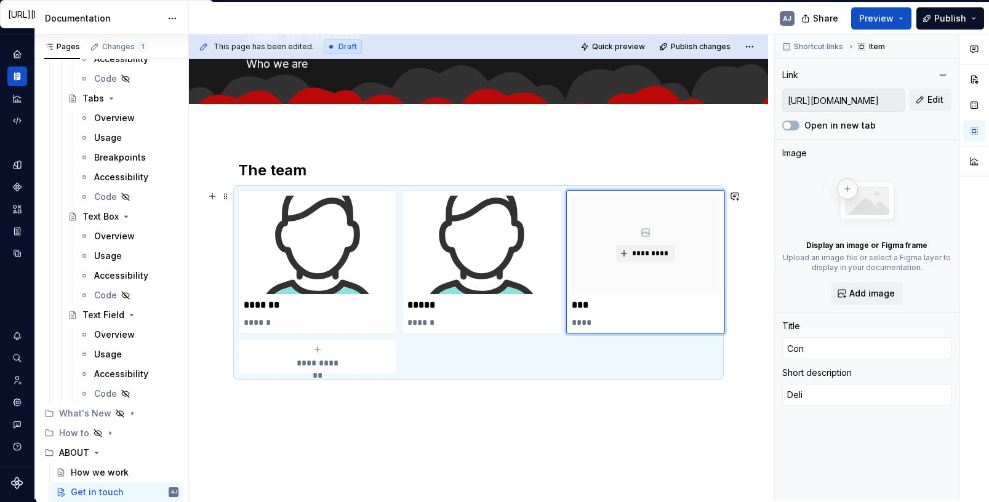
type textarea "Deliv"
type textarea "*"
type textarea "Delive"
type textarea "*"
type textarea "Deliver"
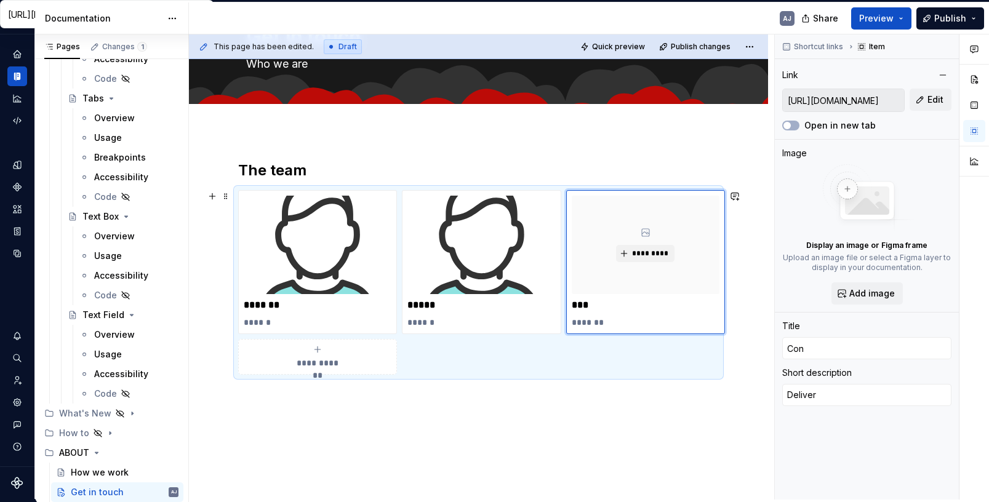
type textarea "*"
type textarea "Delivery"
click at [652, 246] on button "*********" at bounding box center [645, 253] width 58 height 17
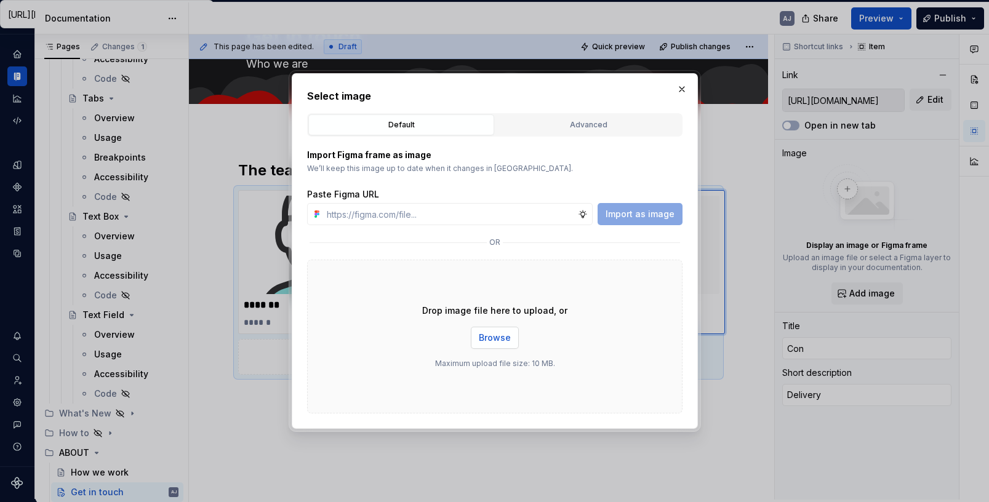
click at [498, 332] on span "Browse" at bounding box center [495, 338] width 32 height 12
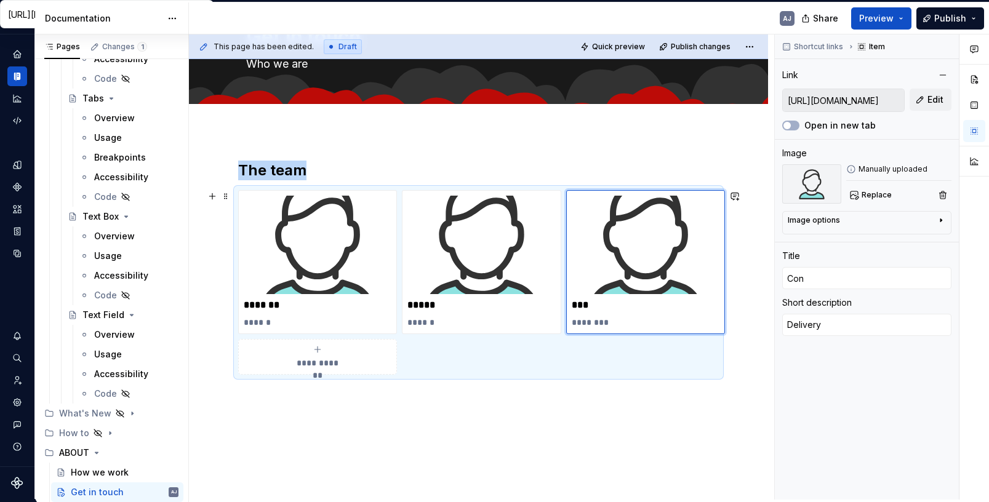
click at [318, 354] on icon "submit" at bounding box center [318, 350] width 10 height 10
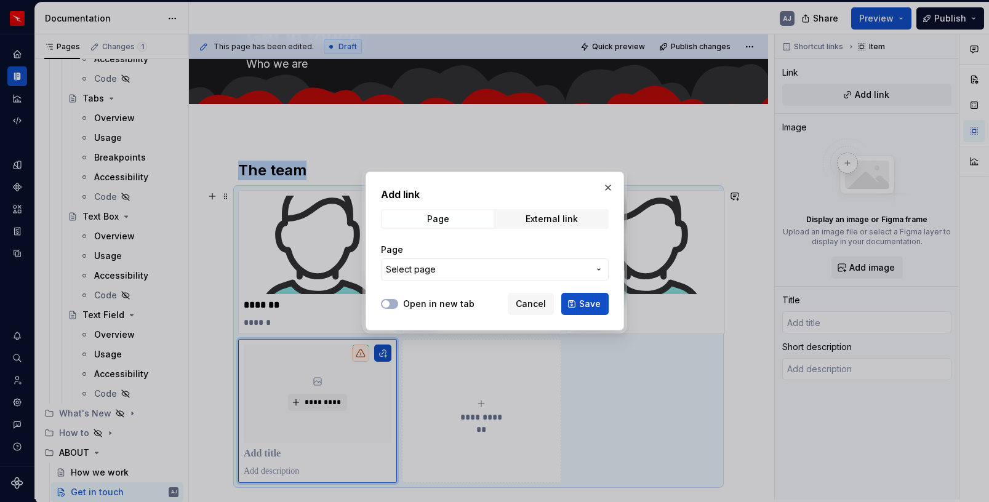
type textarea "*"
click at [540, 214] on div "External link" at bounding box center [552, 219] width 52 height 10
click at [434, 268] on input "URL" at bounding box center [495, 269] width 228 height 22
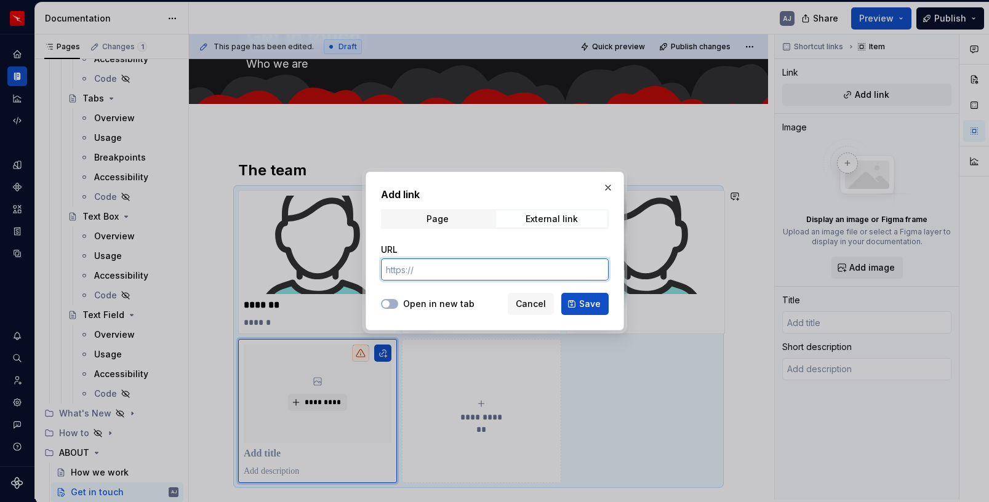
paste input "https://www.qantas.com/au/en.html"
type input "https://www.qantas.com/au/en.html"
click at [589, 301] on span "Save" at bounding box center [590, 304] width 22 height 12
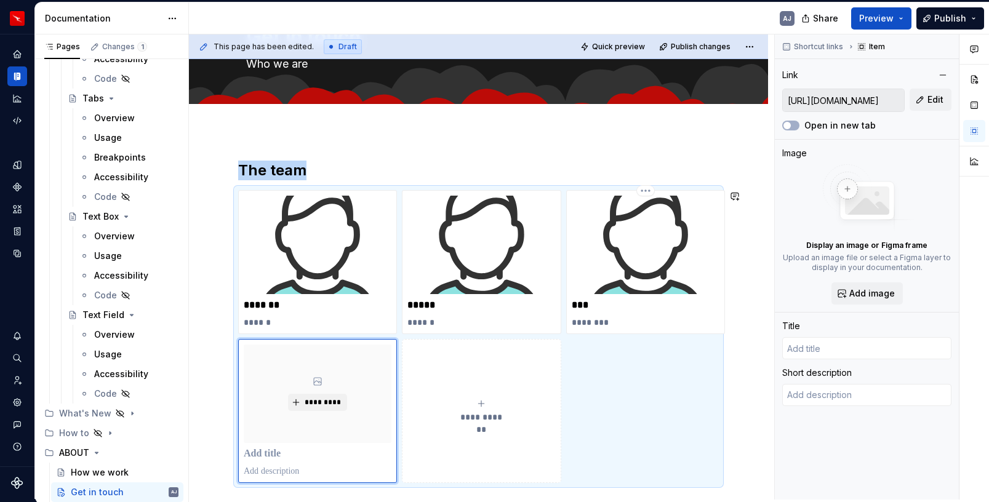
type textarea "*"
type input "Fly with the Spirit of Australia | Qantas"
type textarea "Enjoy an all-inclusive service on Australia's favourite airline, with entertain…"
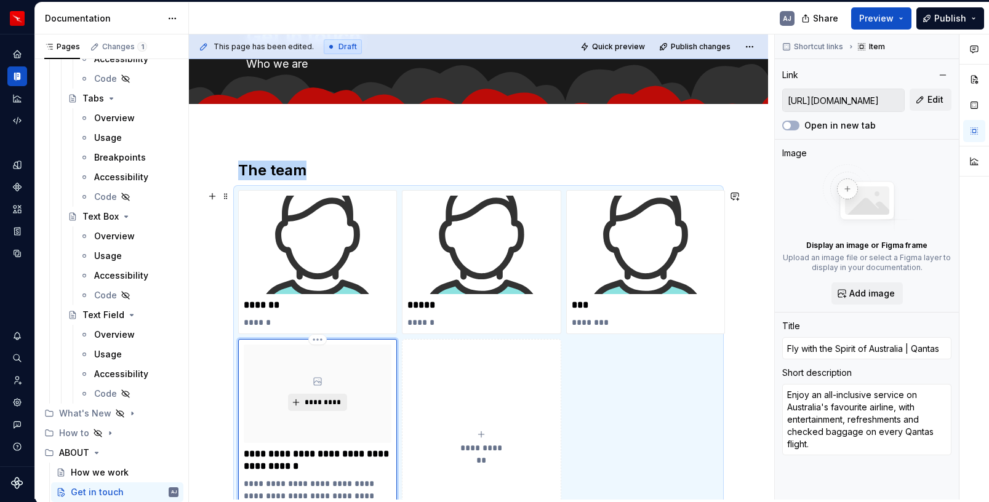
click at [316, 405] on span "*********" at bounding box center [322, 403] width 38 height 10
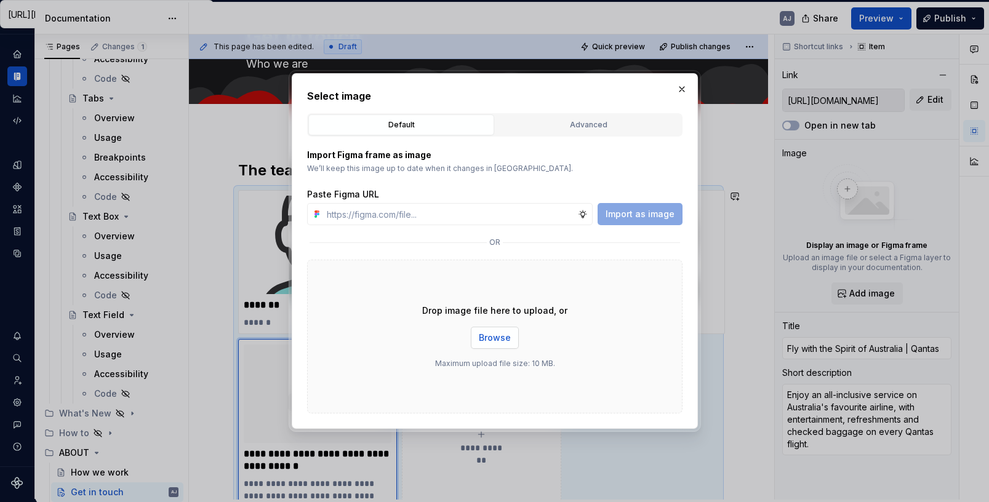
click at [482, 337] on span "Browse" at bounding box center [495, 338] width 32 height 12
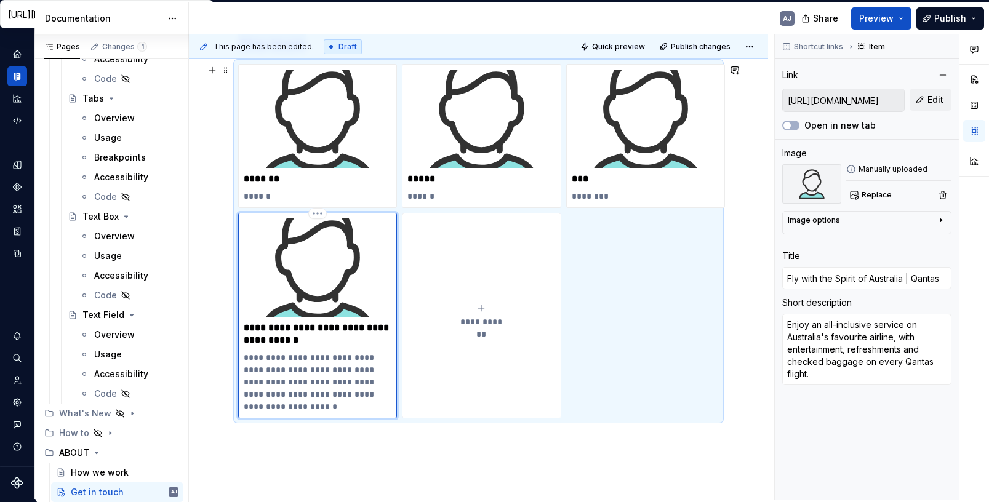
scroll to position [212, 0]
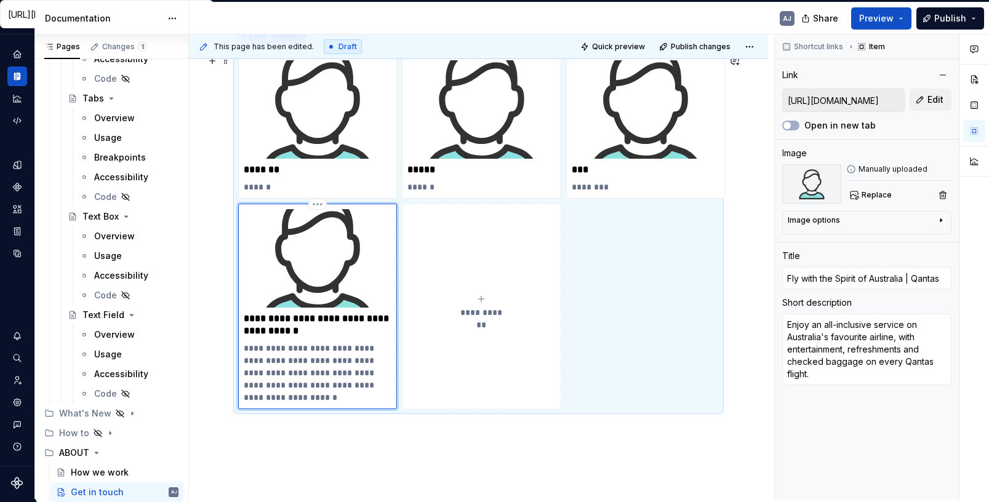
click at [308, 326] on p "**********" at bounding box center [318, 325] width 148 height 25
type textarea "*"
type input "A"
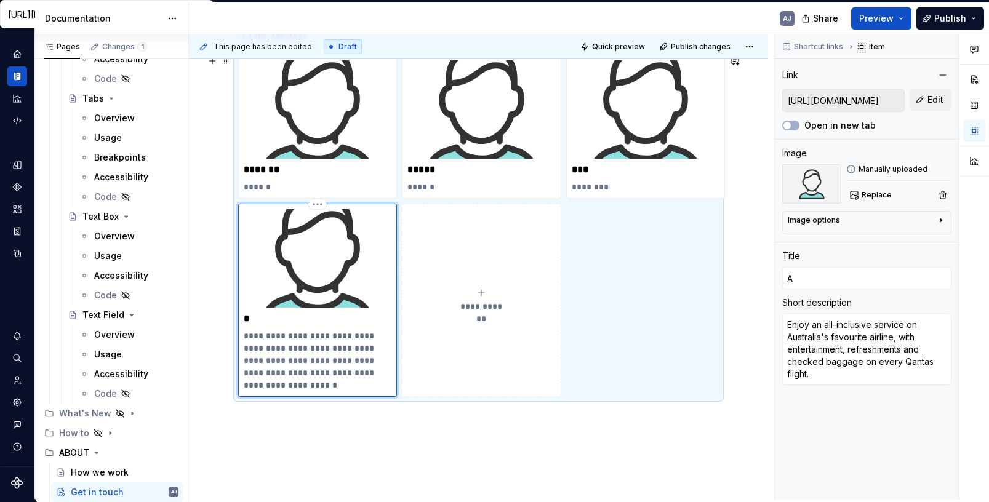
type textarea "*"
type input "Ad"
type textarea "*"
type input "Ada"
type textarea "*"
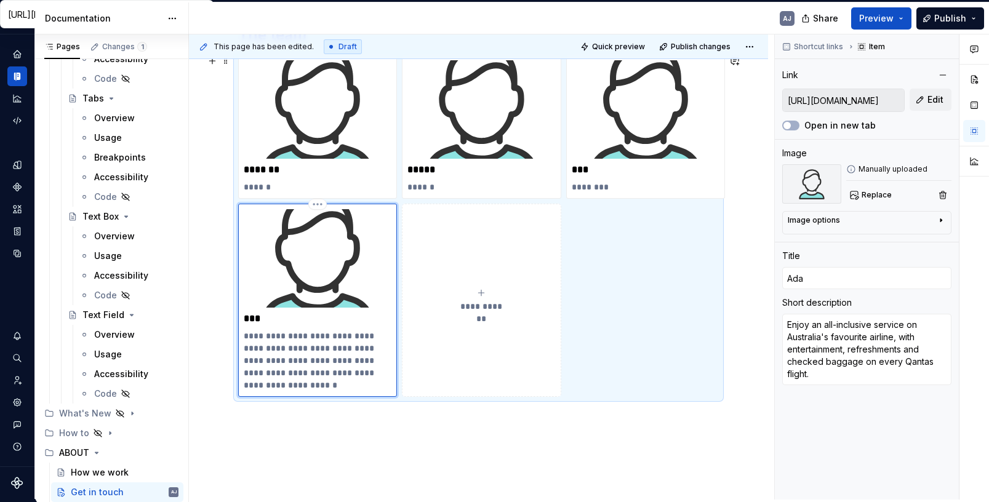
type input "Adam"
click at [327, 362] on p "**********" at bounding box center [318, 361] width 148 height 62
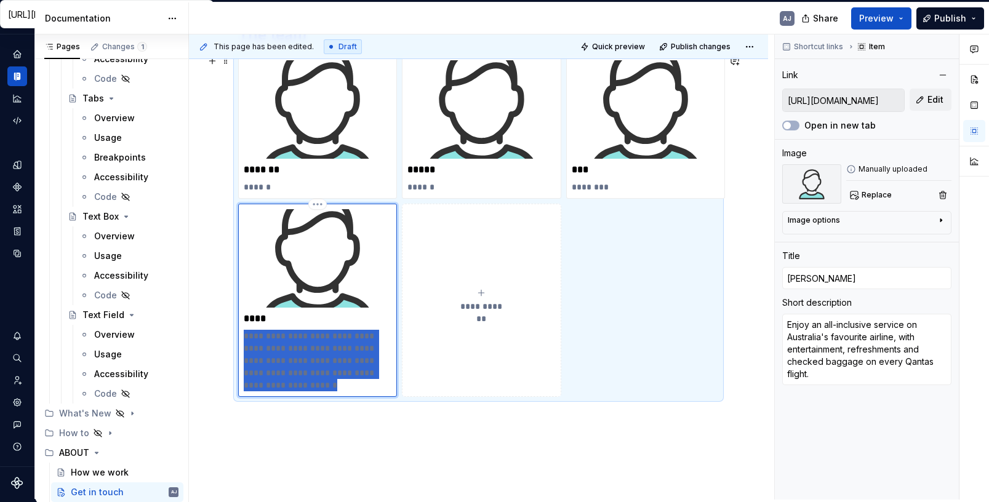
type textarea "*"
type textarea "D"
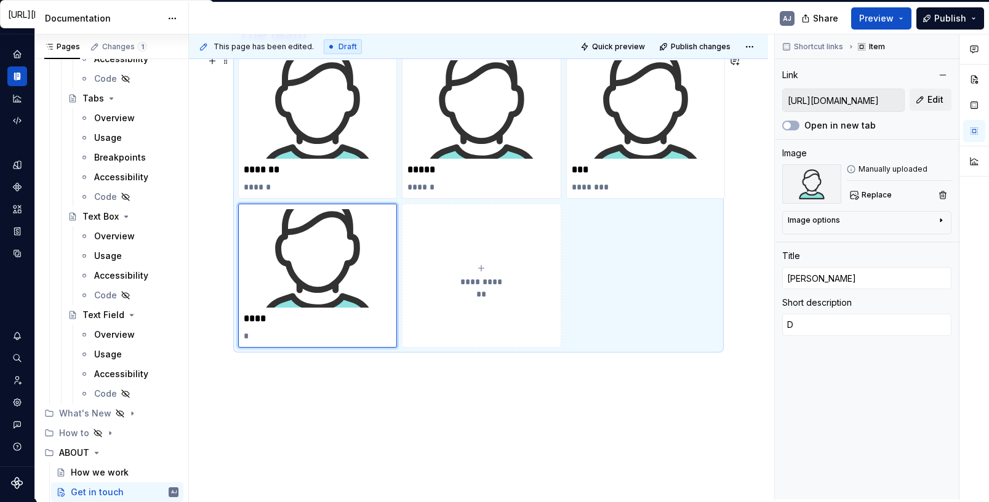
type textarea "*"
type textarea "De"
type textarea "*"
type textarea "Des"
type textarea "*"
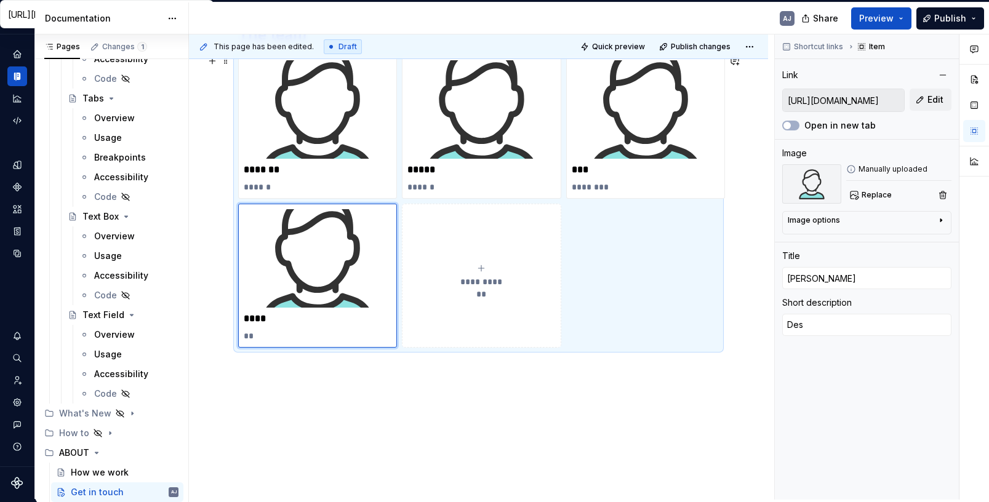
type textarea "Desi"
type textarea "*"
type textarea "Desig"
type textarea "*"
type textarea "Design"
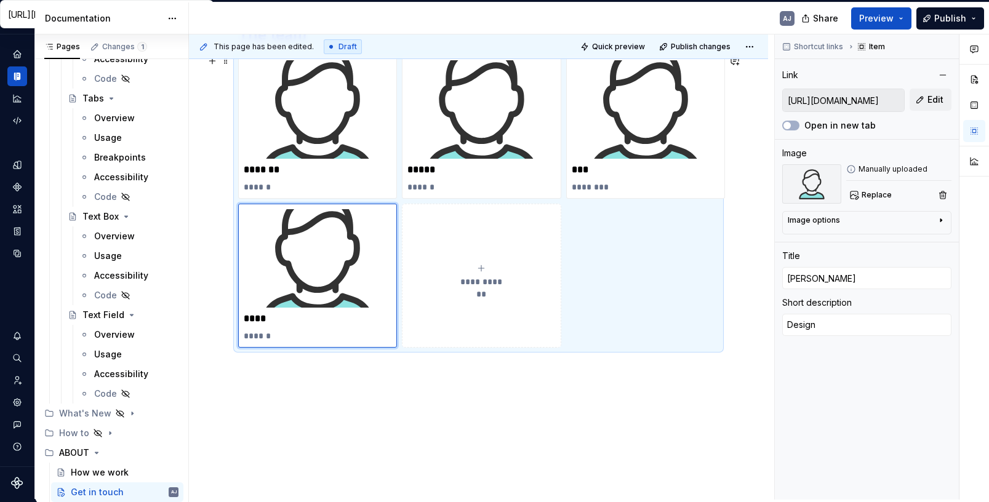
click at [483, 259] on button "**********" at bounding box center [481, 276] width 159 height 144
type textarea "*"
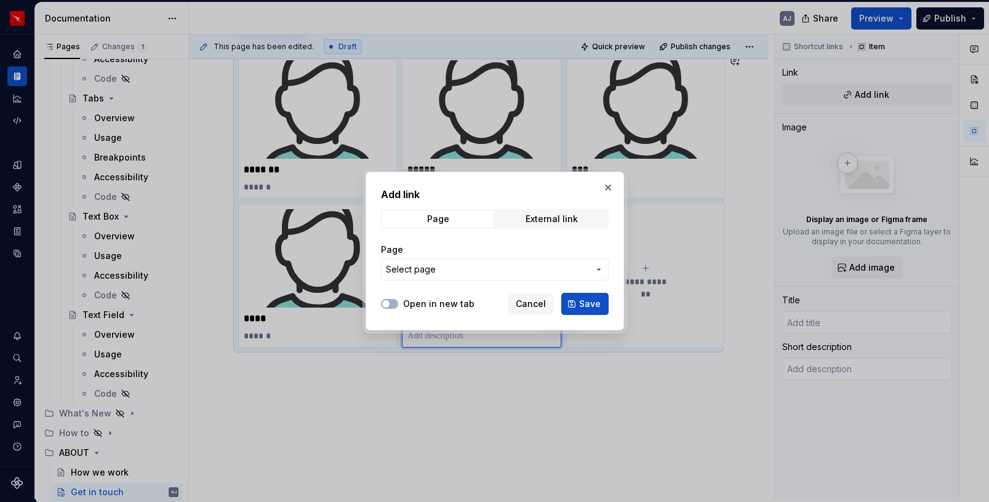
click at [473, 270] on span "Select page" at bounding box center [487, 269] width 203 height 12
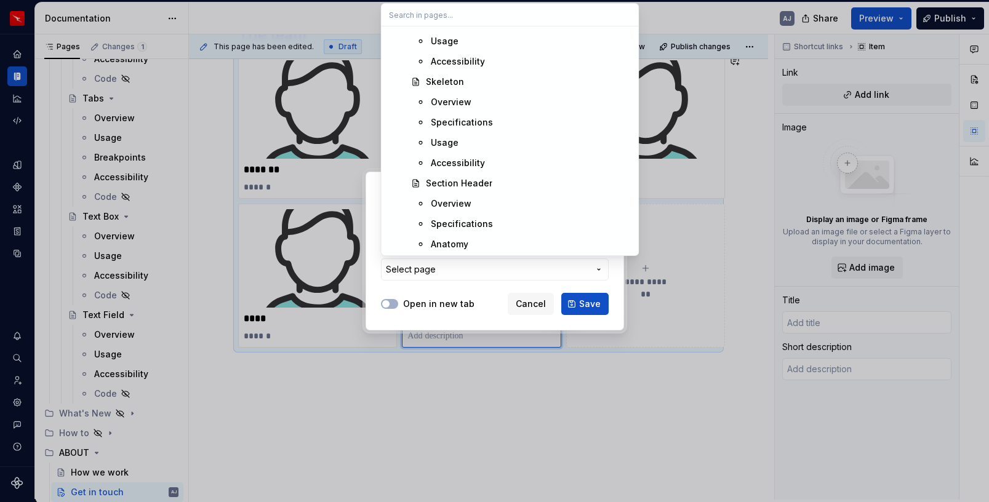
scroll to position [6763, 0]
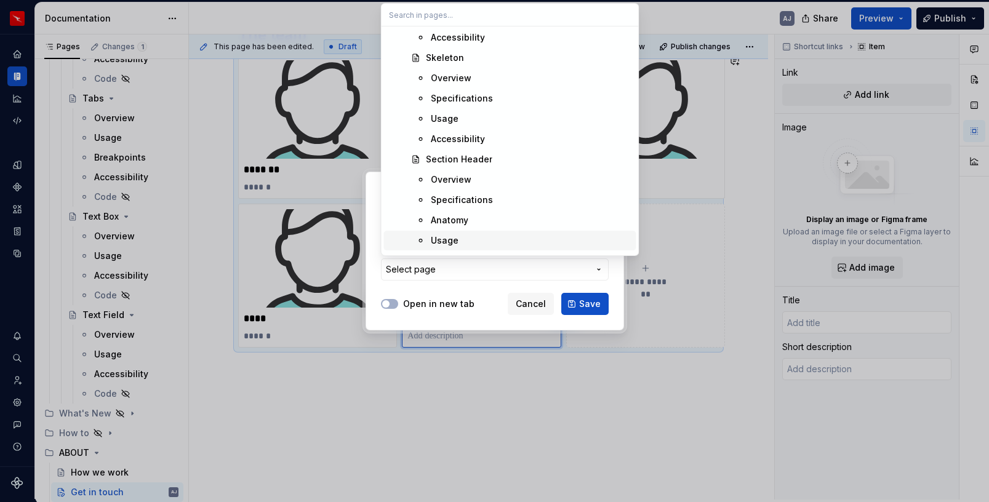
click at [495, 295] on div "Add link Page External link Page Select page Open in new tab Cancel Save" at bounding box center [494, 251] width 989 height 502
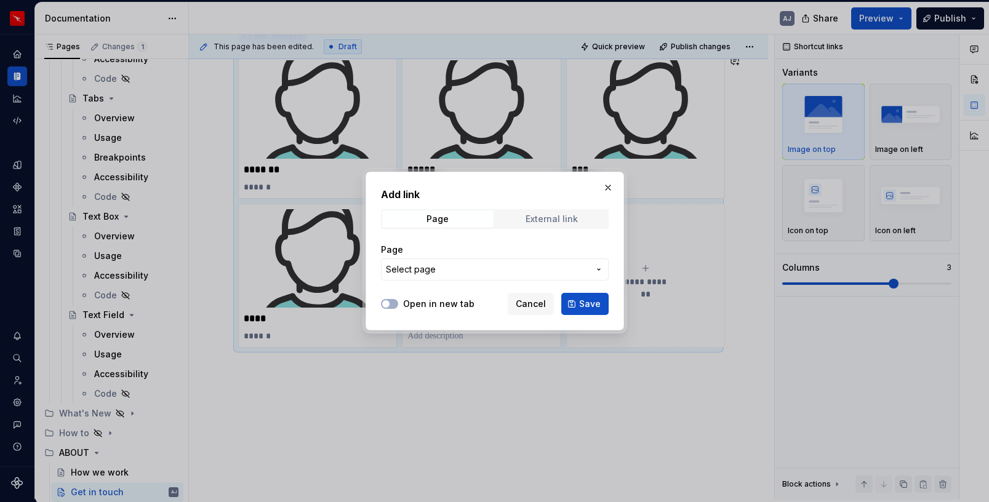
click at [523, 226] on span "External link" at bounding box center [551, 218] width 111 height 17
click at [462, 275] on input "URL" at bounding box center [495, 269] width 228 height 22
paste input "https://www.qantas.com/au/en.html"
type input "https://www.qantas.com/au/en.html"
click at [586, 308] on span "Save" at bounding box center [590, 304] width 22 height 12
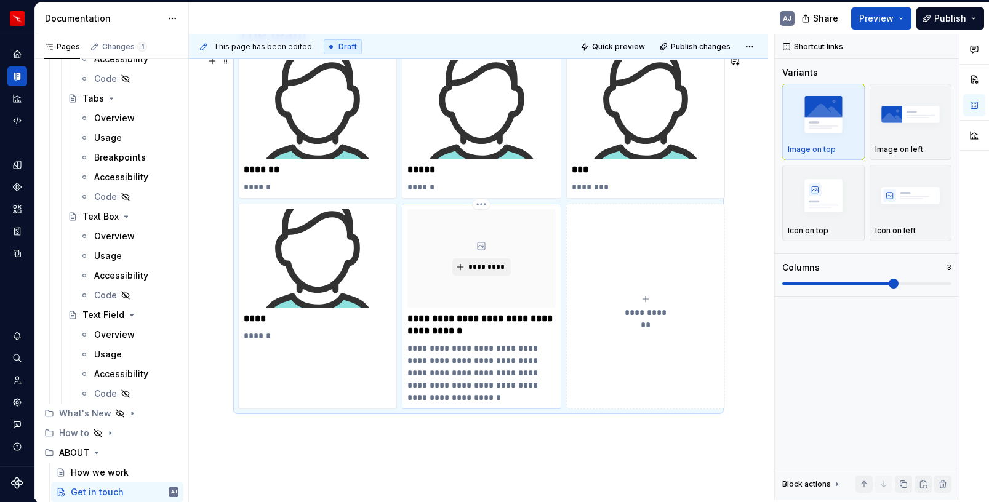
click at [450, 319] on p "**********" at bounding box center [481, 325] width 148 height 25
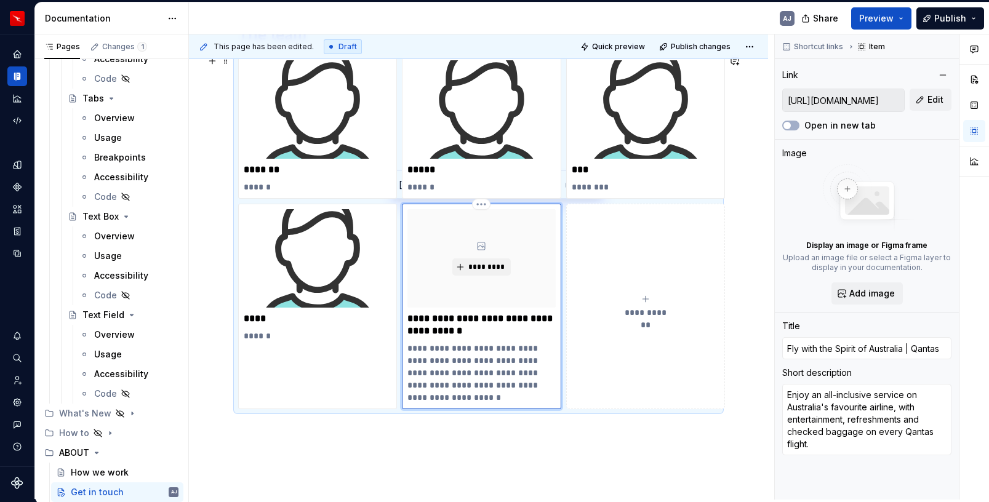
click at [450, 319] on p "**********" at bounding box center [481, 325] width 148 height 25
type textarea "*"
type input "W"
type textarea "*"
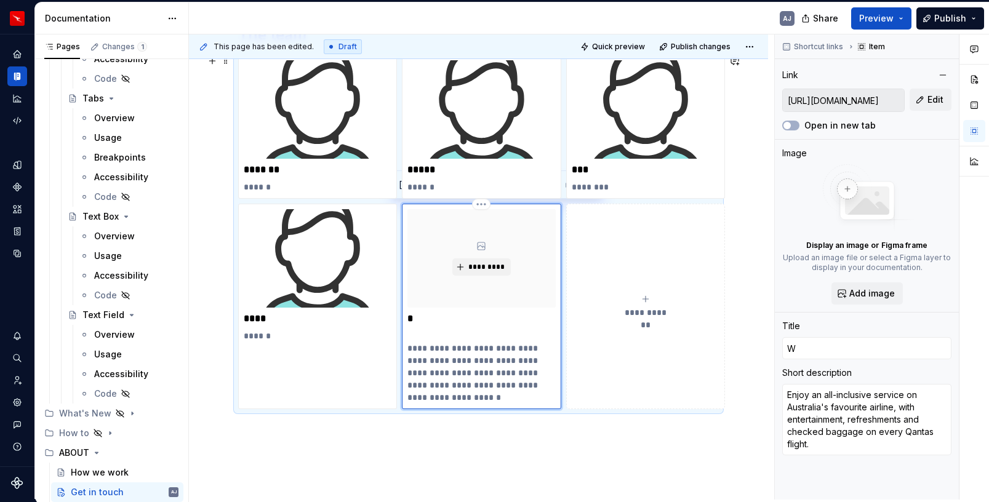
type input "Wi"
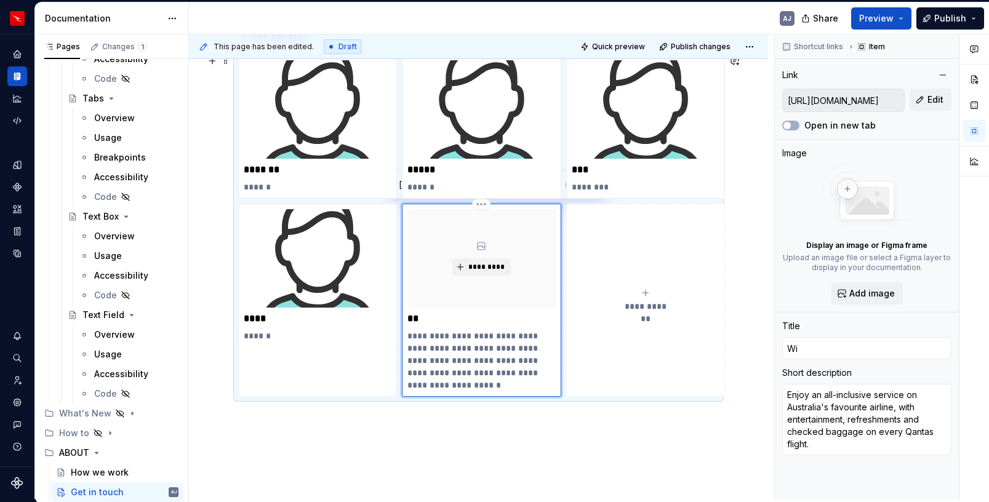
type textarea "*"
type input "Wil"
type textarea "*"
type input "Will"
click at [489, 360] on p "**********" at bounding box center [481, 361] width 148 height 62
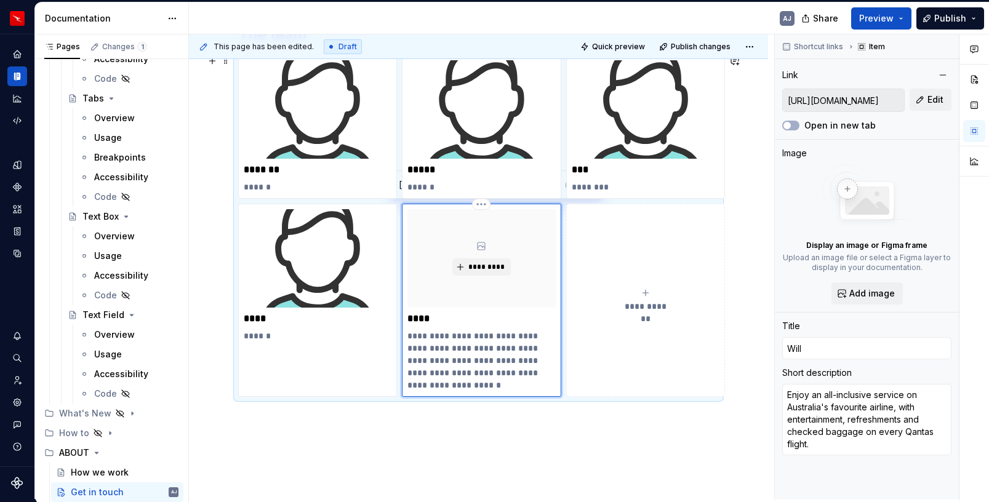
click at [489, 360] on p "**********" at bounding box center [481, 361] width 148 height 62
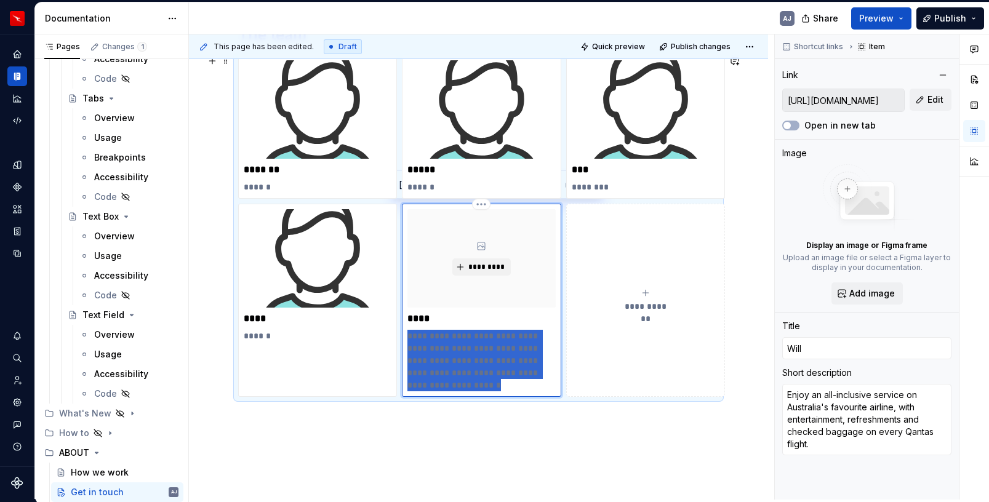
type textarea "*"
type textarea "S"
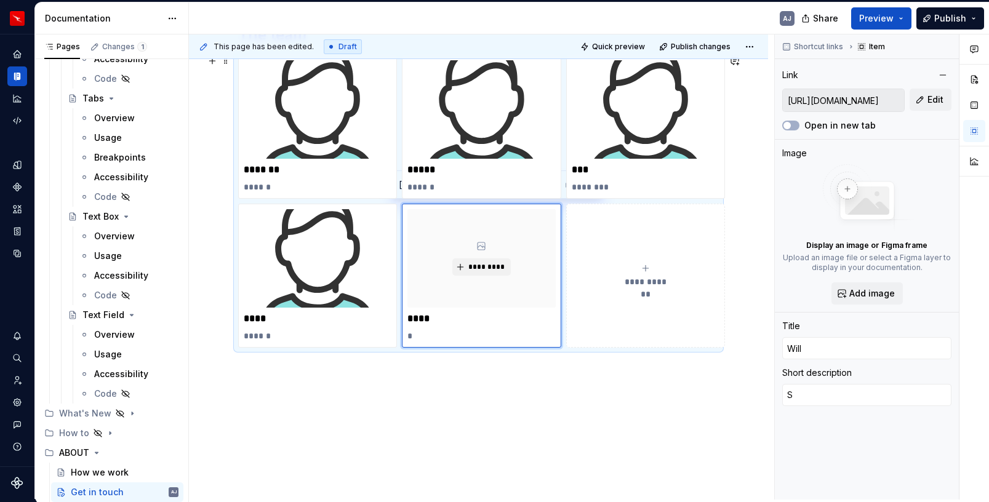
type textarea "*"
click at [484, 256] on div "*********" at bounding box center [481, 258] width 148 height 98
click at [486, 265] on span "*********" at bounding box center [487, 267] width 38 height 10
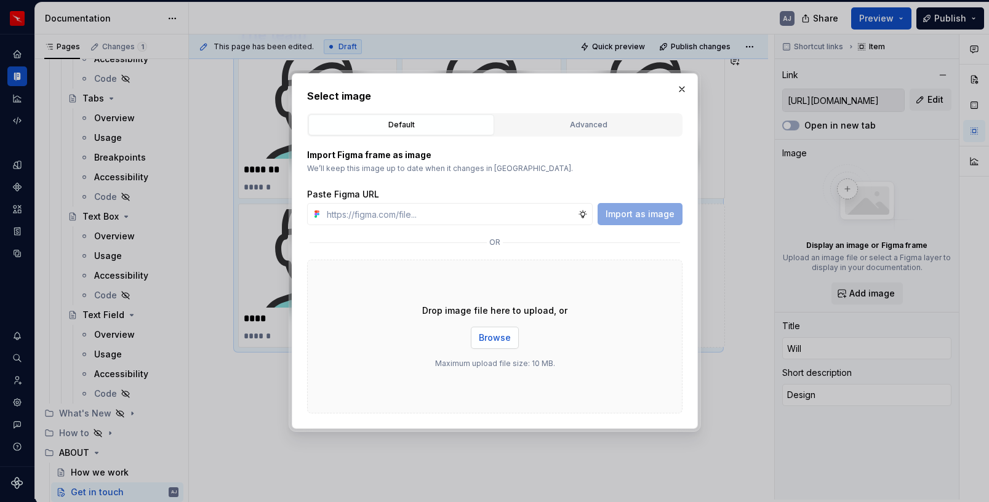
click at [505, 332] on span "Browse" at bounding box center [495, 338] width 32 height 12
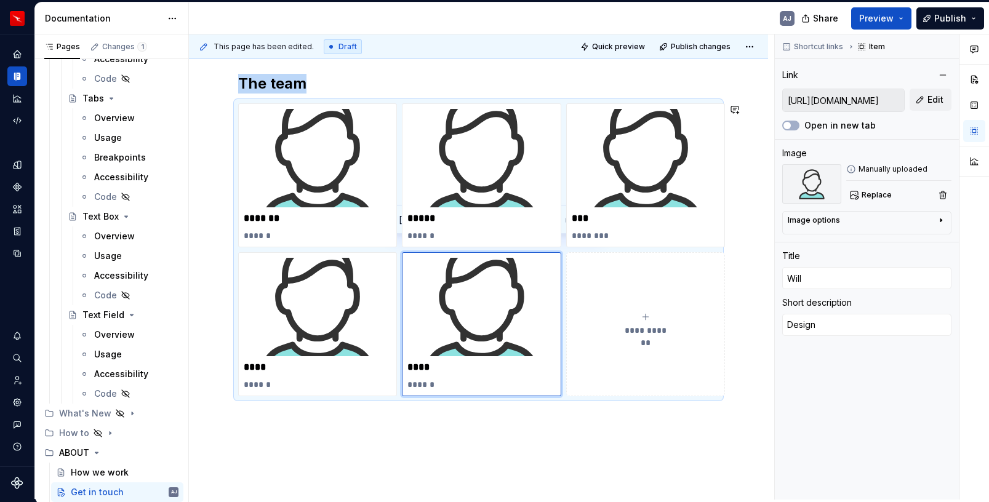
scroll to position [159, 0]
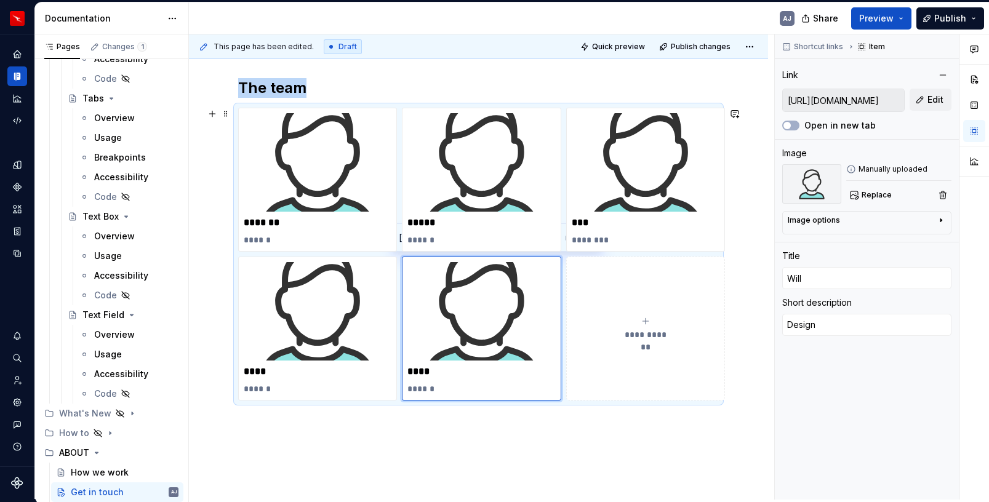
click at [651, 326] on div "**********" at bounding box center [646, 328] width 148 height 25
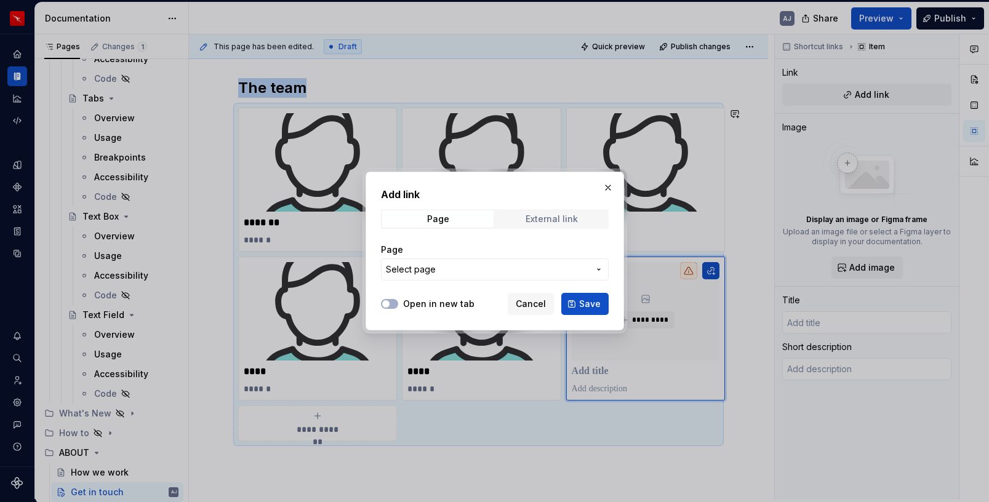
click at [543, 226] on span "External link" at bounding box center [551, 218] width 111 height 17
click at [494, 263] on input "URL" at bounding box center [495, 269] width 228 height 22
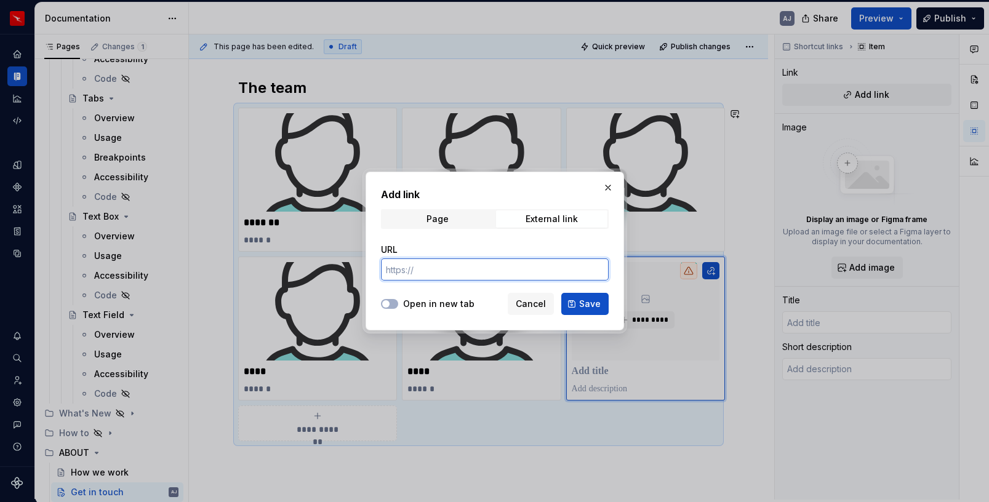
paste input "https://www.qantas.com/au/en.html"
click at [445, 225] on span "Page" at bounding box center [437, 218] width 111 height 17
click at [537, 221] on div "External link" at bounding box center [552, 219] width 52 height 10
click at [575, 303] on button "Save" at bounding box center [584, 304] width 47 height 22
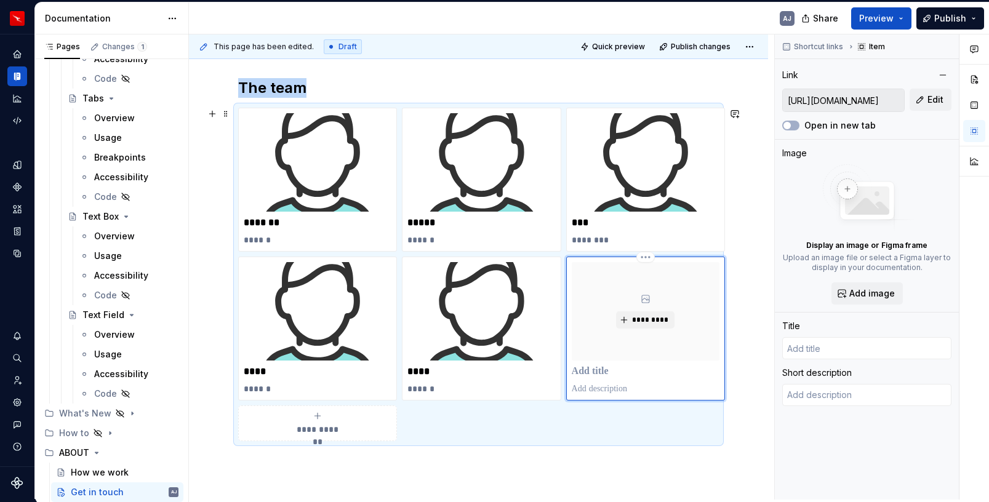
click at [637, 310] on div "*********" at bounding box center [646, 311] width 148 height 98
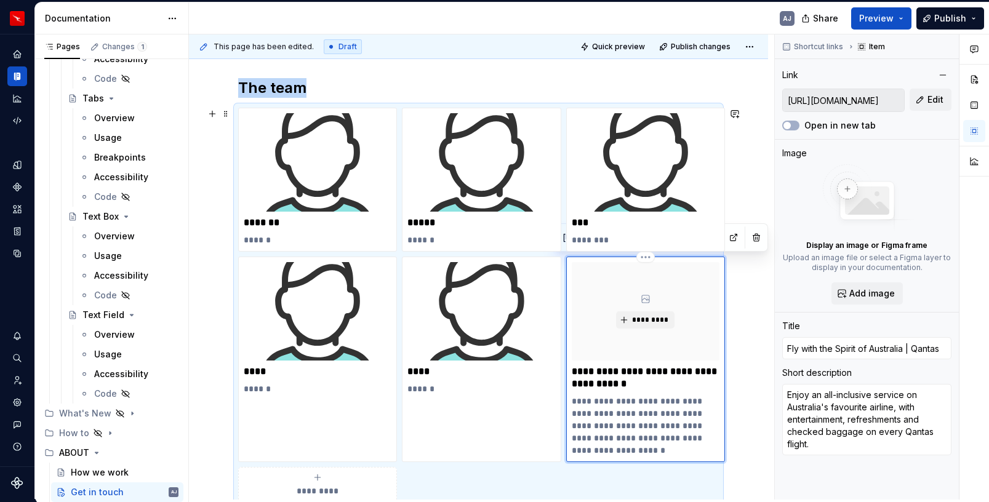
click at [604, 377] on p "**********" at bounding box center [646, 378] width 148 height 25
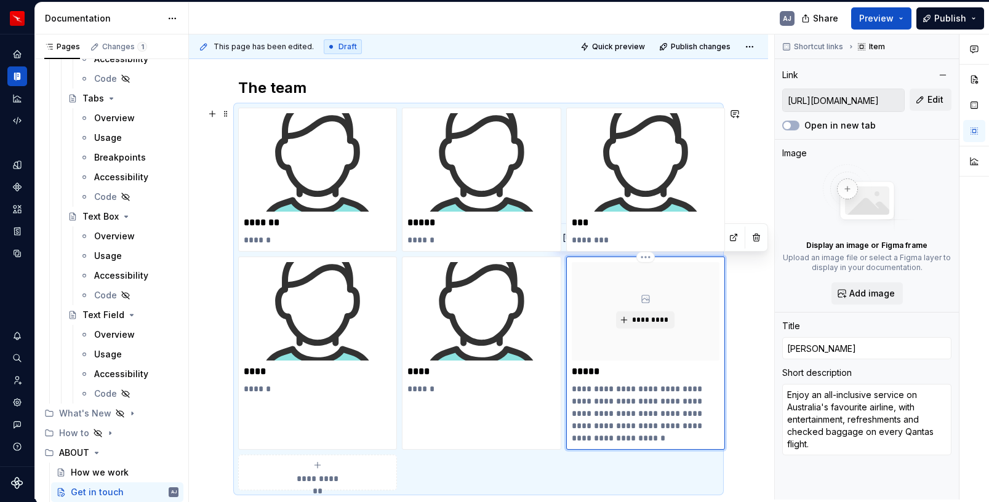
click at [631, 426] on p "**********" at bounding box center [646, 414] width 148 height 62
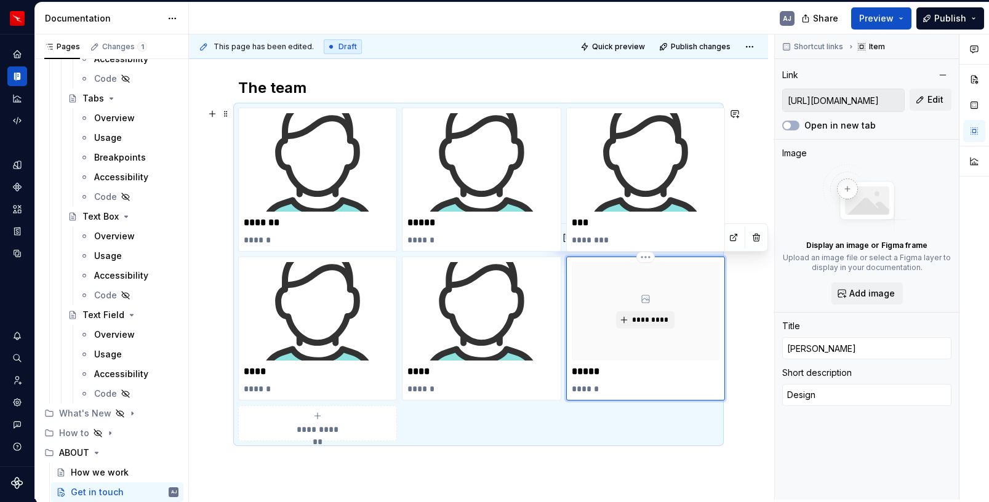
click at [645, 297] on icon at bounding box center [646, 299] width 10 height 10
click at [648, 319] on span "*********" at bounding box center [650, 320] width 38 height 10
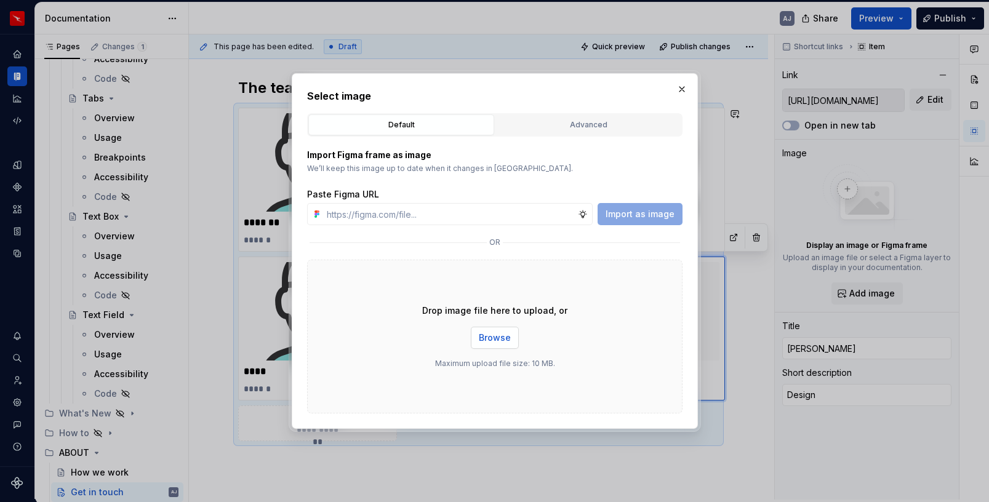
click at [508, 337] on span "Browse" at bounding box center [495, 338] width 32 height 12
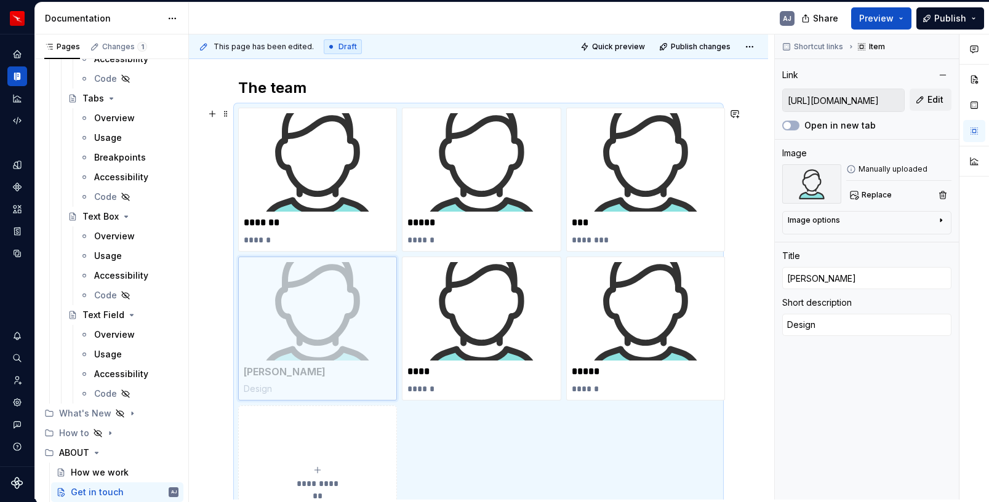
click at [305, 321] on body "Runway AJ Design system data Documentation AJ Share Preview Publish Pages Chang…" at bounding box center [494, 251] width 989 height 502
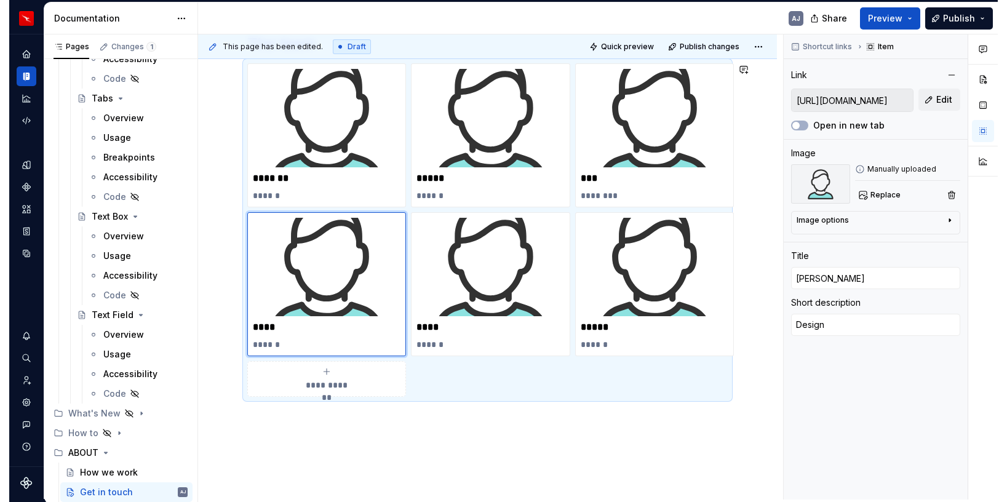
scroll to position [198, 0]
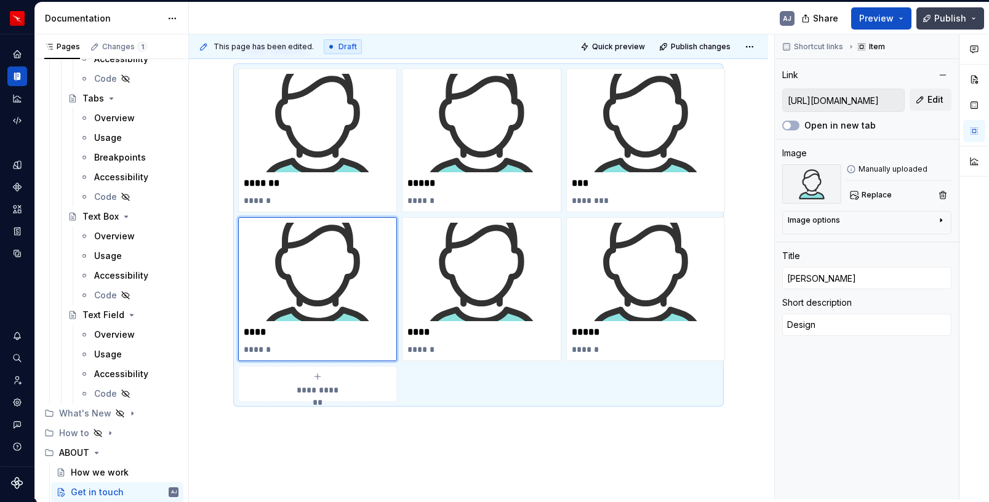
click at [948, 23] on span "Publish" at bounding box center [950, 18] width 32 height 12
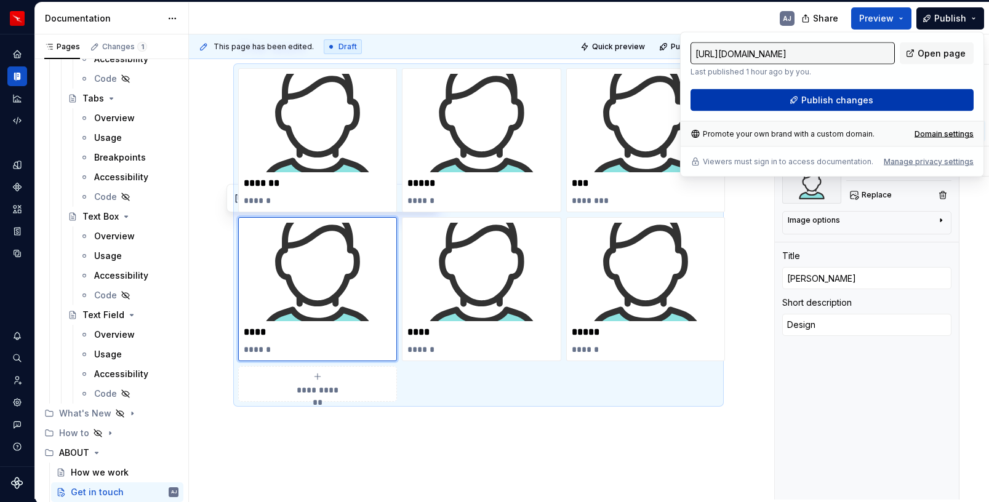
click at [804, 107] on button "Publish changes" at bounding box center [831, 100] width 283 height 22
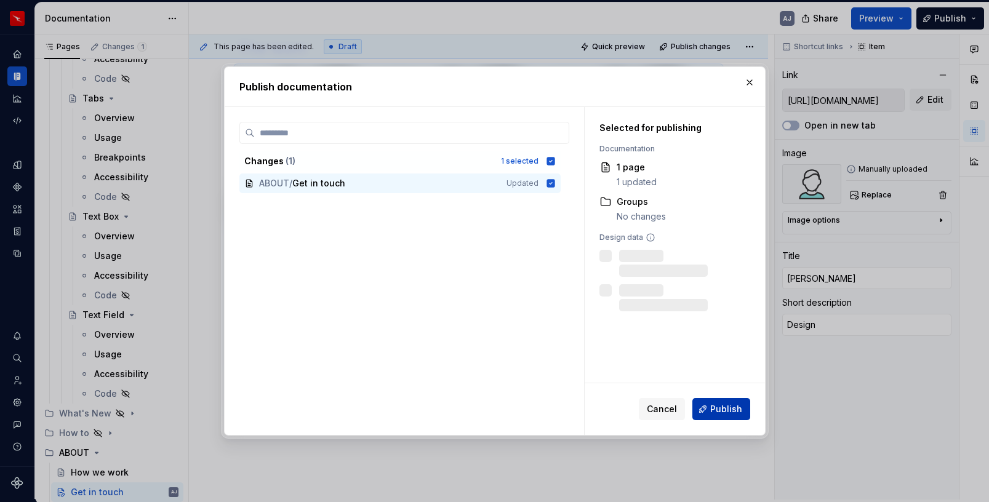
click at [715, 414] on span "Publish" at bounding box center [726, 409] width 32 height 12
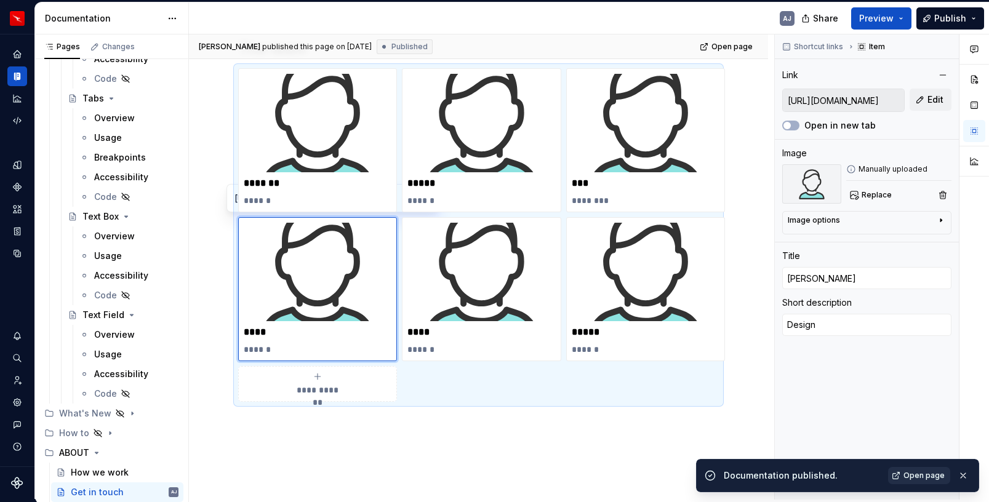
click at [919, 472] on span "Open page" at bounding box center [923, 476] width 41 height 10
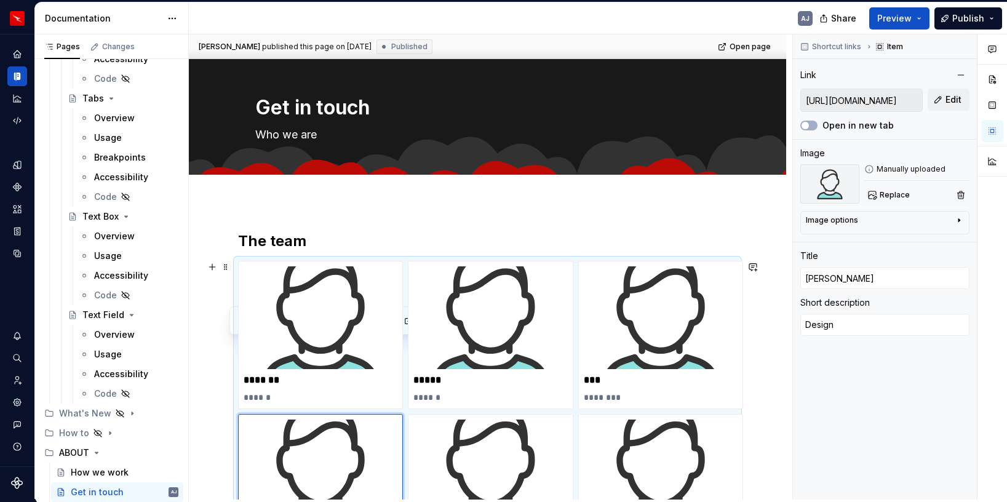
scroll to position [0, 0]
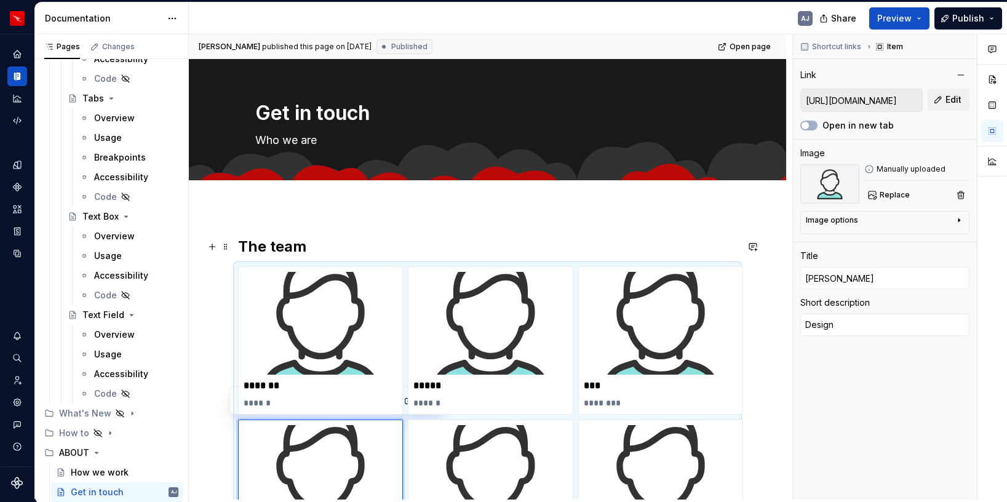
click at [274, 244] on h2 "The team" at bounding box center [487, 247] width 499 height 20
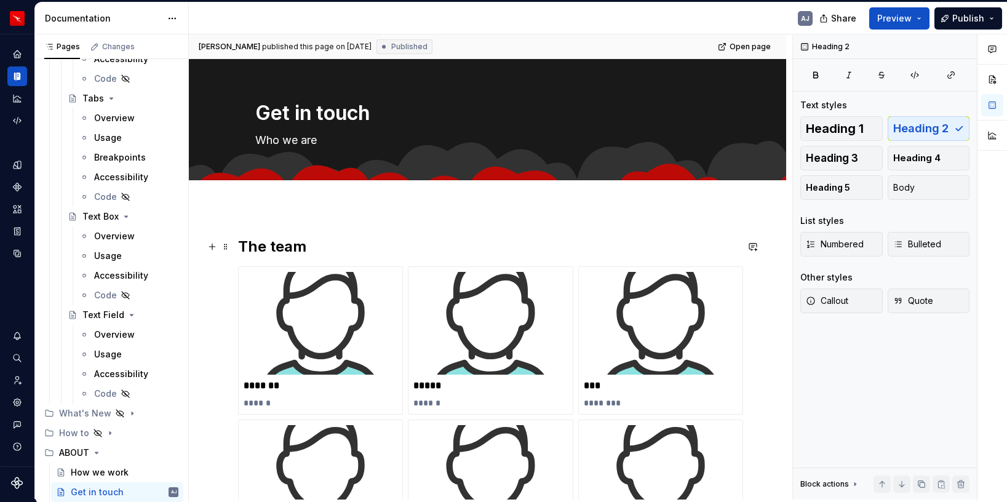
click at [271, 247] on h2 "The team" at bounding box center [487, 247] width 499 height 20
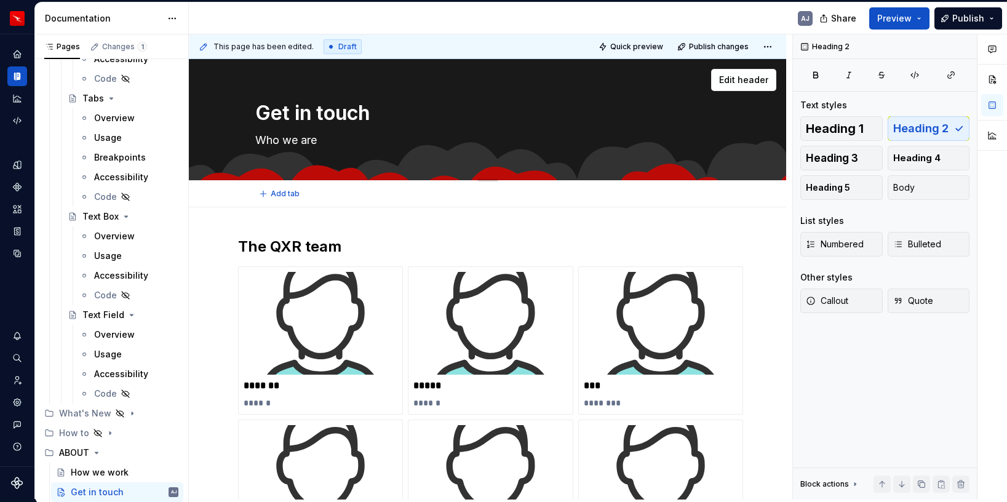
click at [300, 142] on textarea "Who we are" at bounding box center [485, 140] width 465 height 20
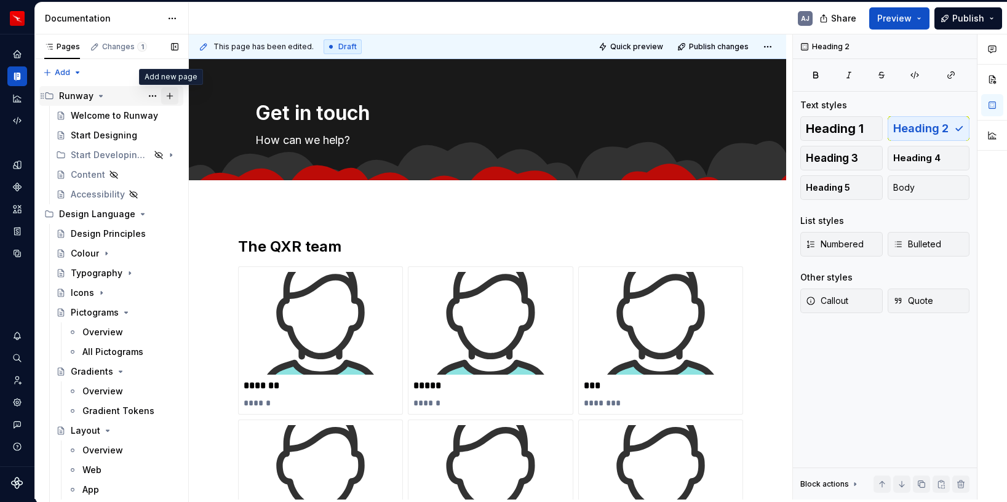
click at [169, 97] on button "Page tree" at bounding box center [169, 95] width 17 height 17
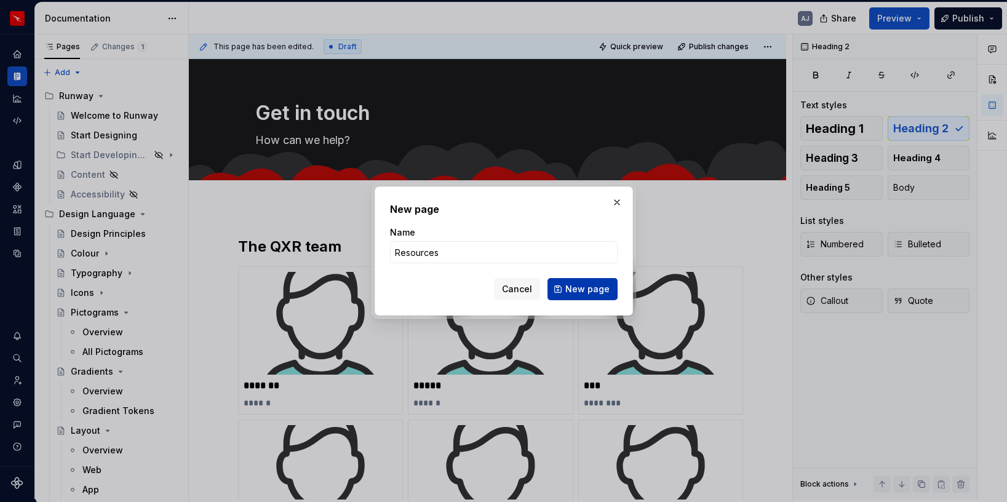
click at [579, 289] on span "New page" at bounding box center [588, 289] width 44 height 12
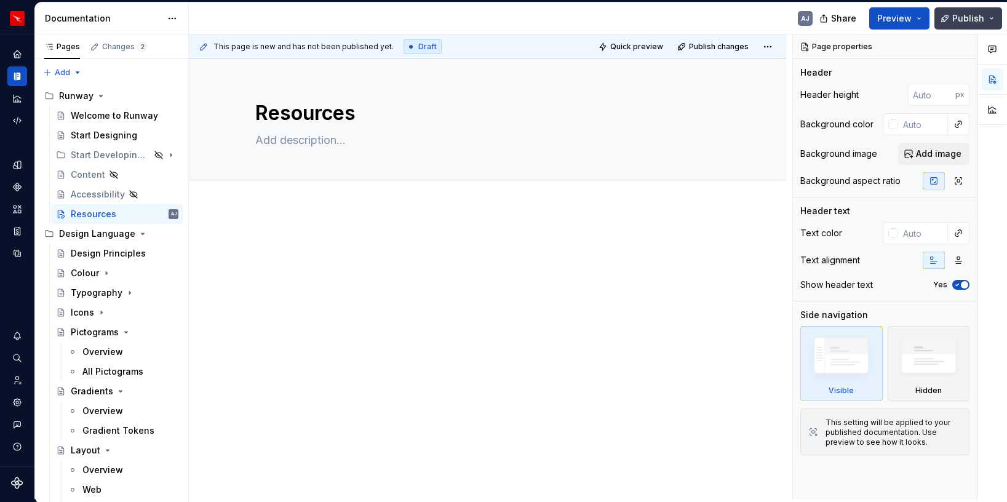
click at [969, 18] on span "Publish" at bounding box center [969, 18] width 32 height 12
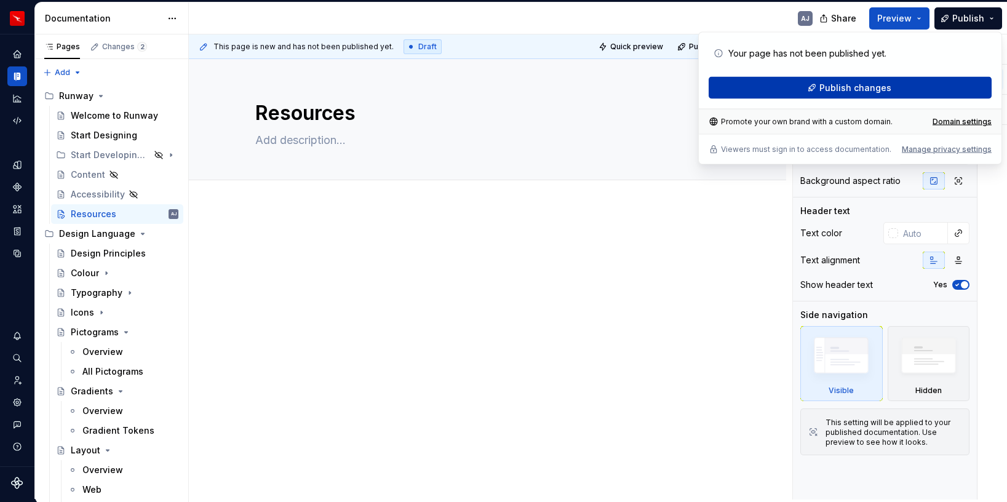
click at [844, 82] on span "Publish changes" at bounding box center [856, 88] width 72 height 12
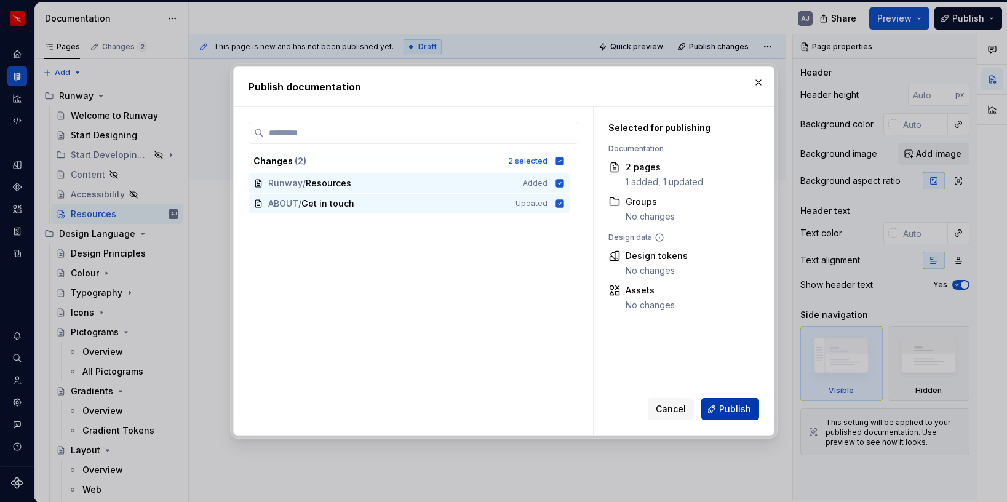
click at [741, 407] on span "Publish" at bounding box center [735, 409] width 32 height 12
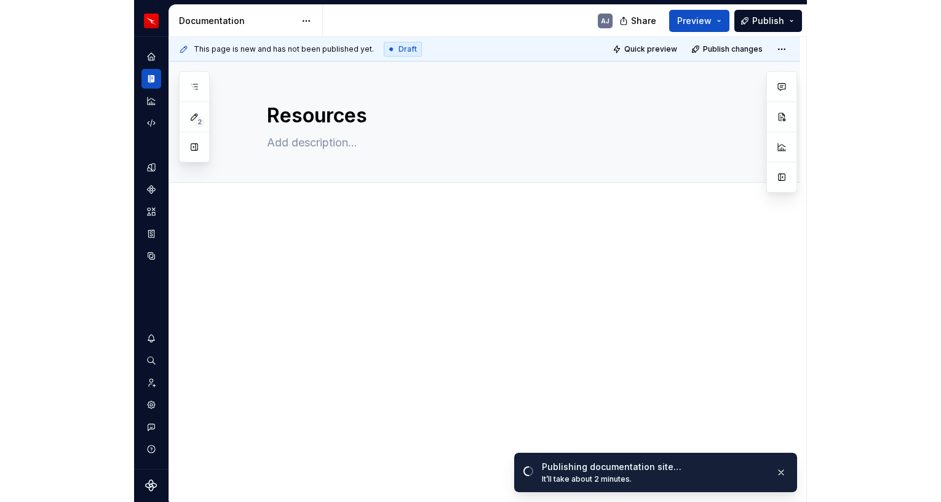
scroll to position [1, 0]
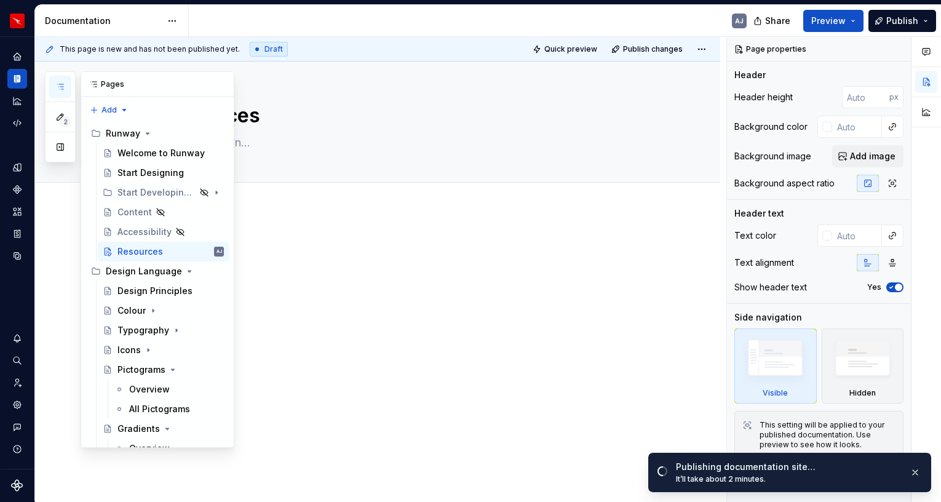
click at [63, 94] on button "button" at bounding box center [60, 87] width 22 height 22
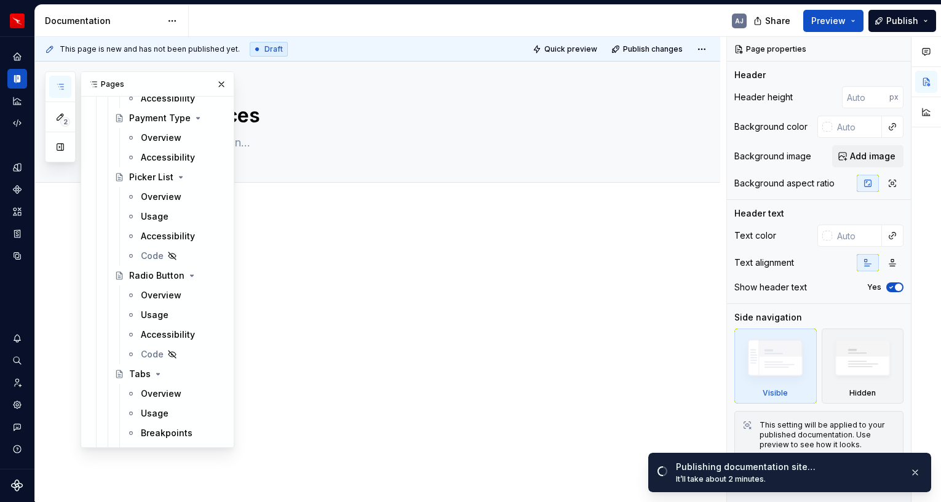
scroll to position [2554, 0]
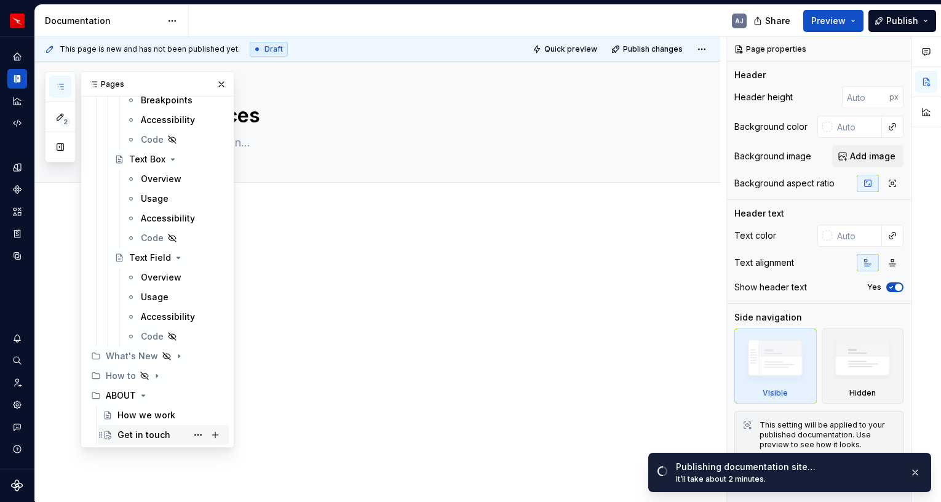
click at [152, 428] on div "Get in touch" at bounding box center [171, 434] width 106 height 17
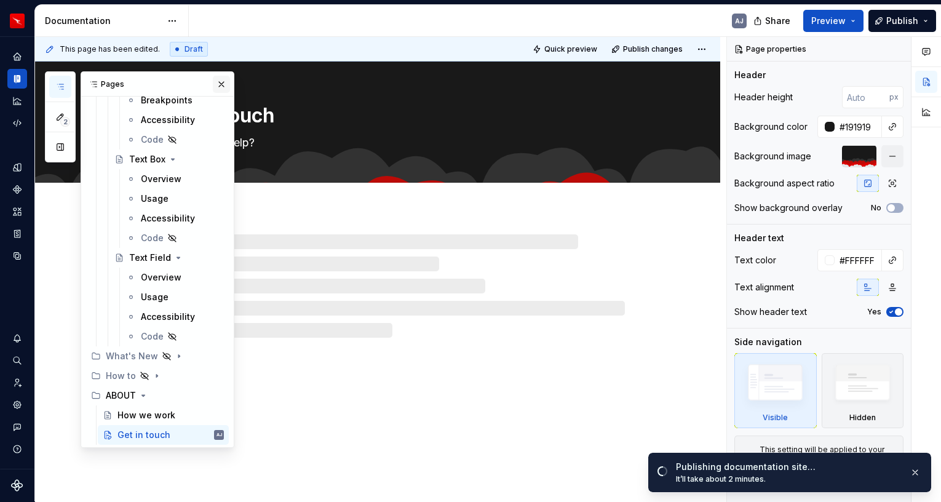
click at [221, 82] on button "button" at bounding box center [221, 84] width 17 height 17
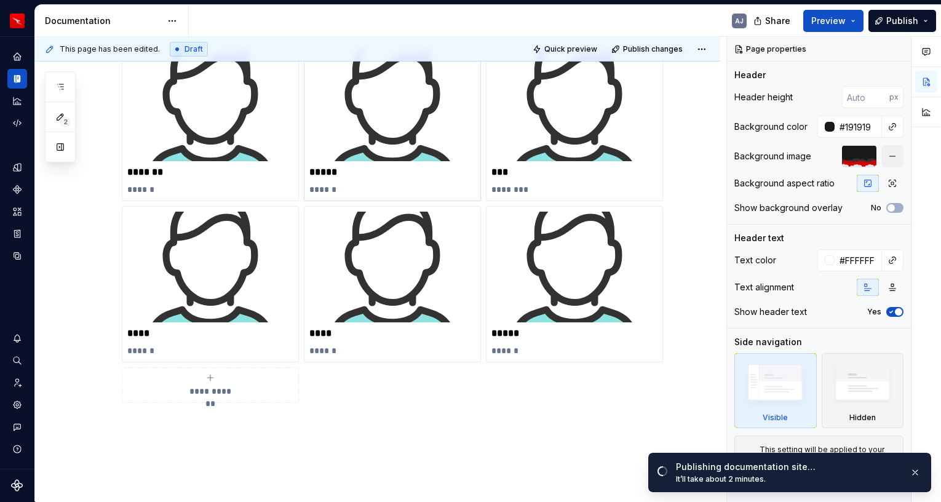
scroll to position [247, 0]
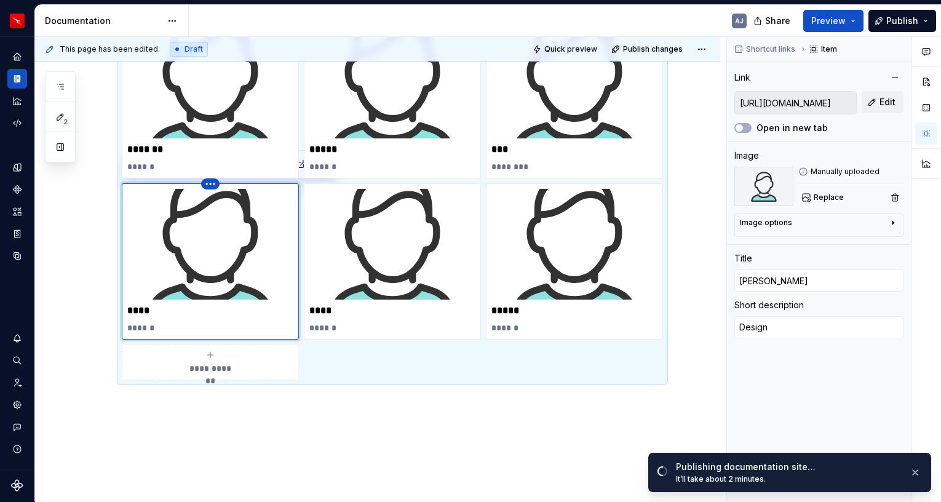
click at [214, 188] on html "Runway AJ Design system data Documentation AJ Share Preview Publish 2 Pages Add…" at bounding box center [470, 251] width 941 height 502
click at [212, 358] on html "Runway AJ Design system data Documentation AJ Share Preview Publish 2 Pages Add…" at bounding box center [470, 251] width 941 height 502
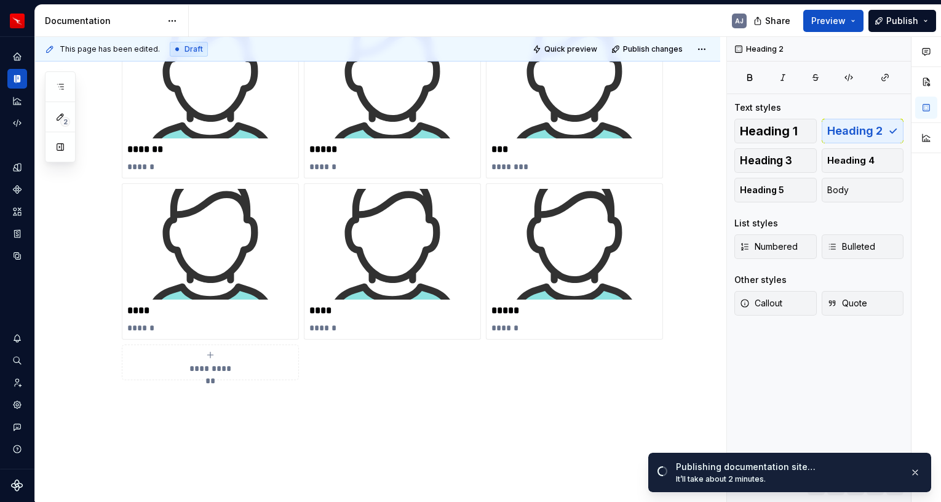
click at [217, 361] on div "**********" at bounding box center [210, 362] width 166 height 25
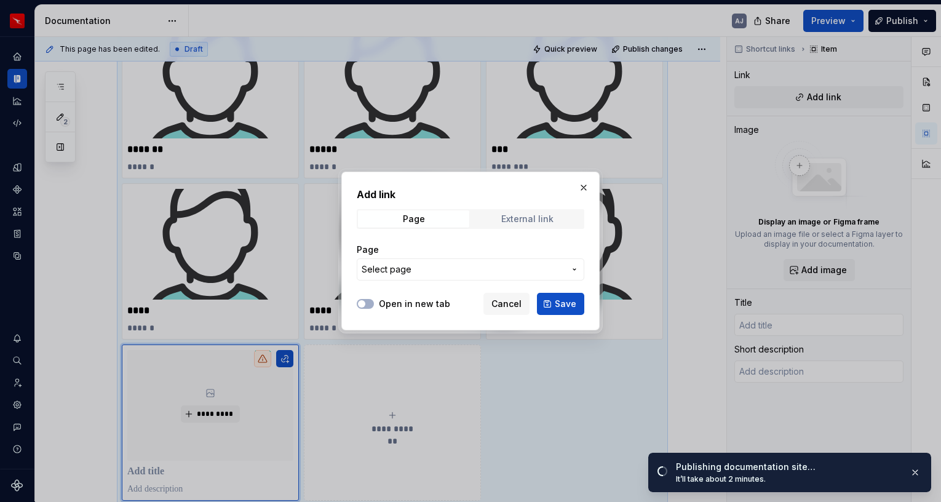
click at [511, 223] on div "External link" at bounding box center [528, 219] width 52 height 10
click at [438, 274] on input "URL" at bounding box center [471, 269] width 228 height 22
paste input "https://www.qantas.com/au/en.html"
click at [556, 301] on span "Save" at bounding box center [566, 304] width 22 height 12
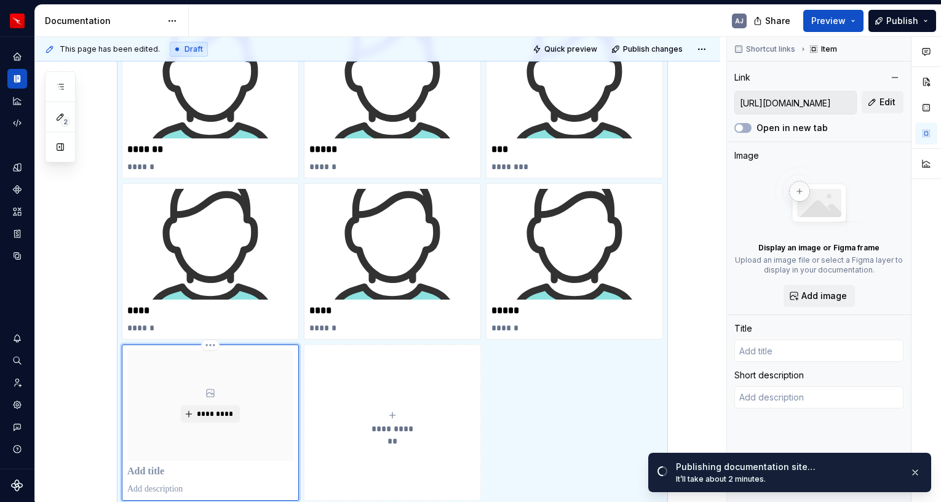
click at [215, 390] on icon at bounding box center [211, 393] width 10 height 10
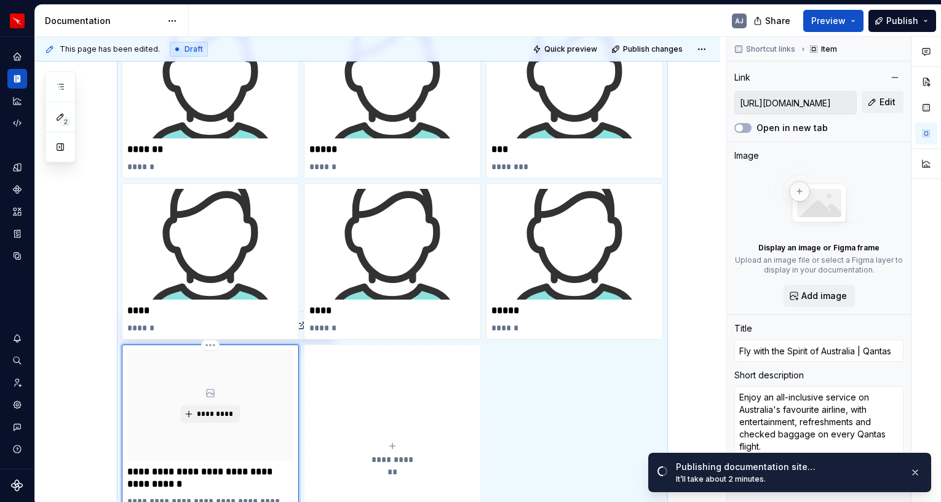
click at [210, 471] on p "**********" at bounding box center [210, 478] width 166 height 25
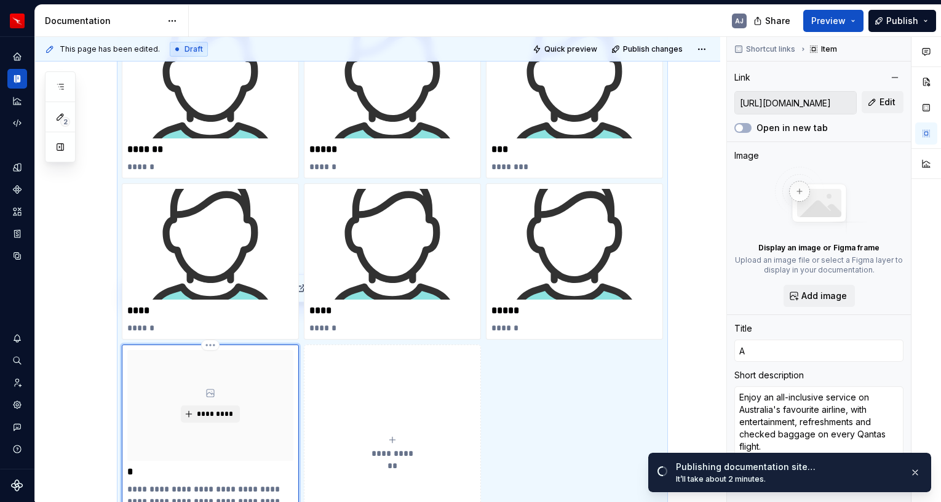
scroll to position [284, 0]
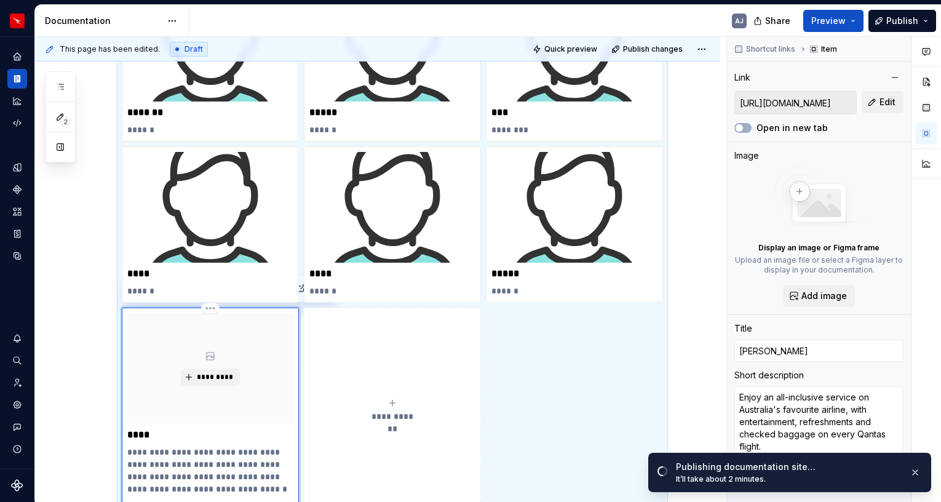
click at [209, 462] on p "**********" at bounding box center [210, 477] width 166 height 62
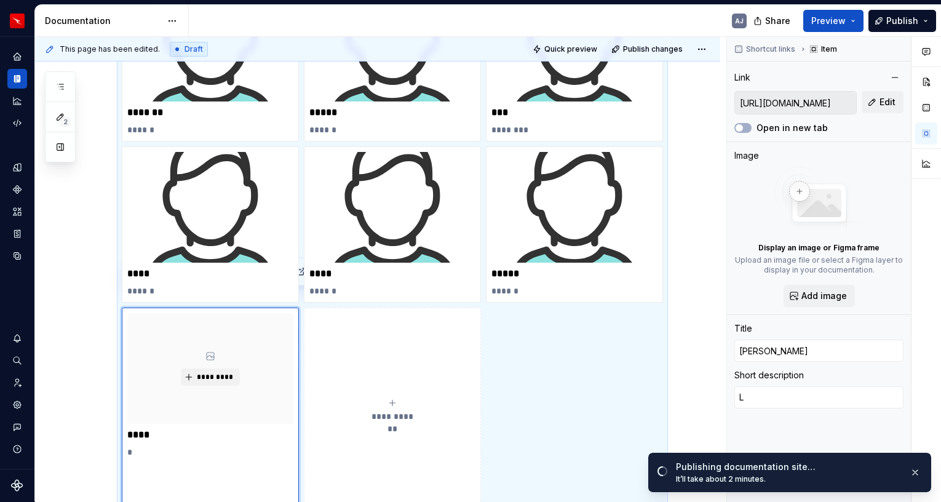
scroll to position [300, 0]
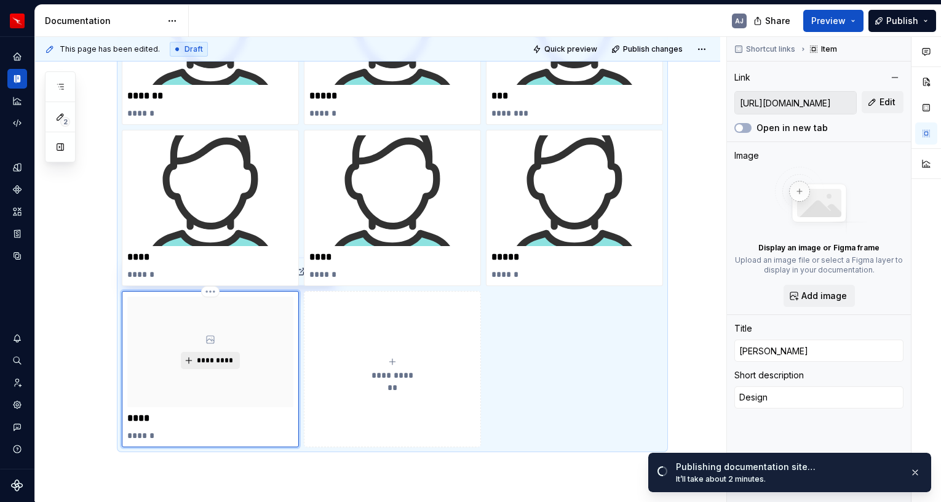
click at [209, 353] on button "*********" at bounding box center [210, 360] width 58 height 17
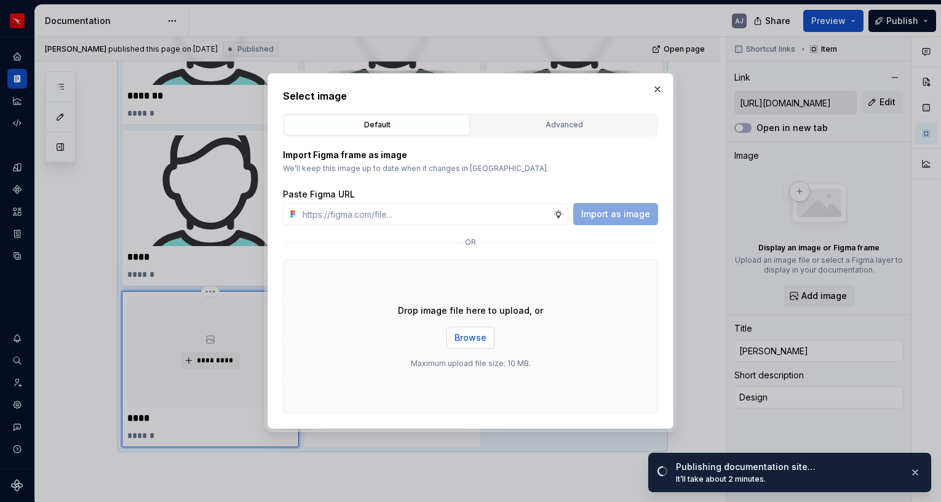
click at [458, 335] on span "Browse" at bounding box center [471, 338] width 32 height 12
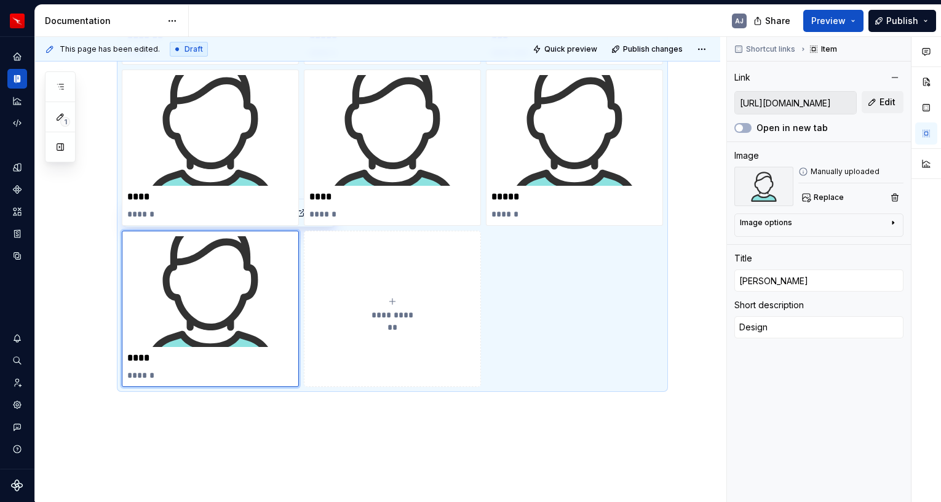
scroll to position [361, 0]
click at [174, 194] on p "****" at bounding box center [210, 196] width 166 height 12
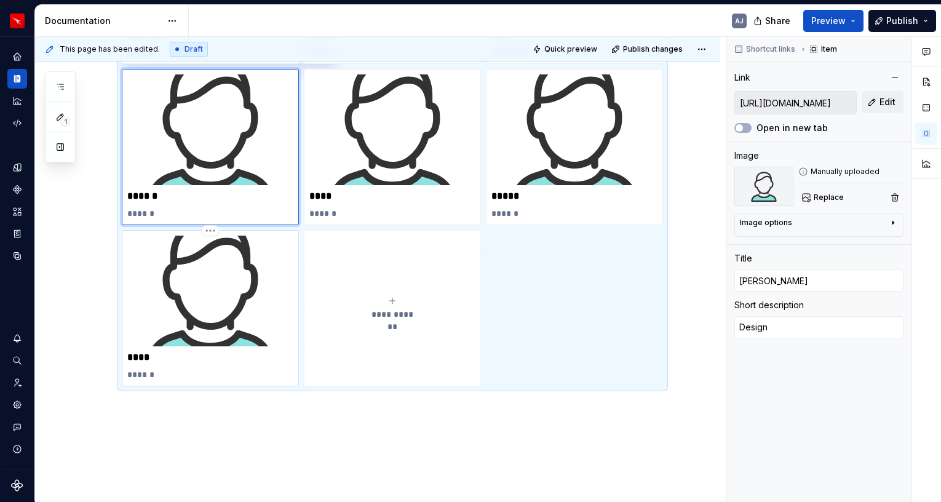
click at [182, 358] on p "****" at bounding box center [210, 357] width 166 height 12
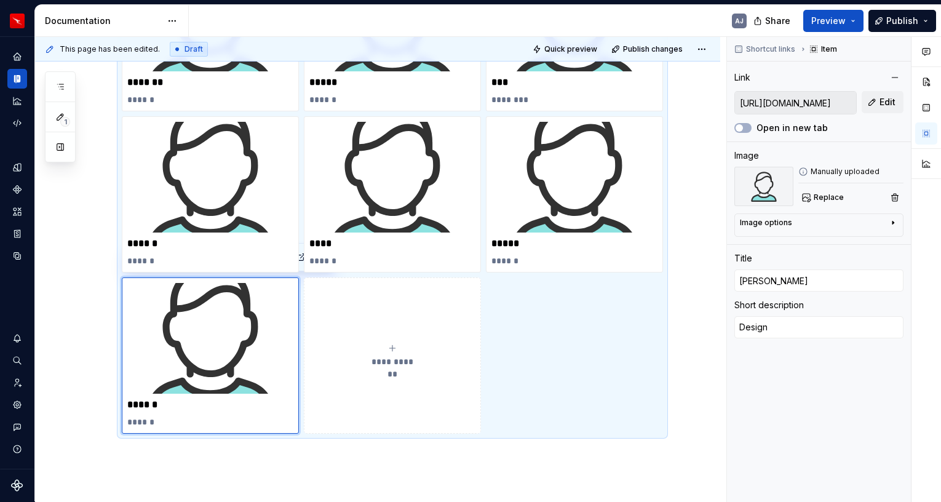
scroll to position [316, 0]
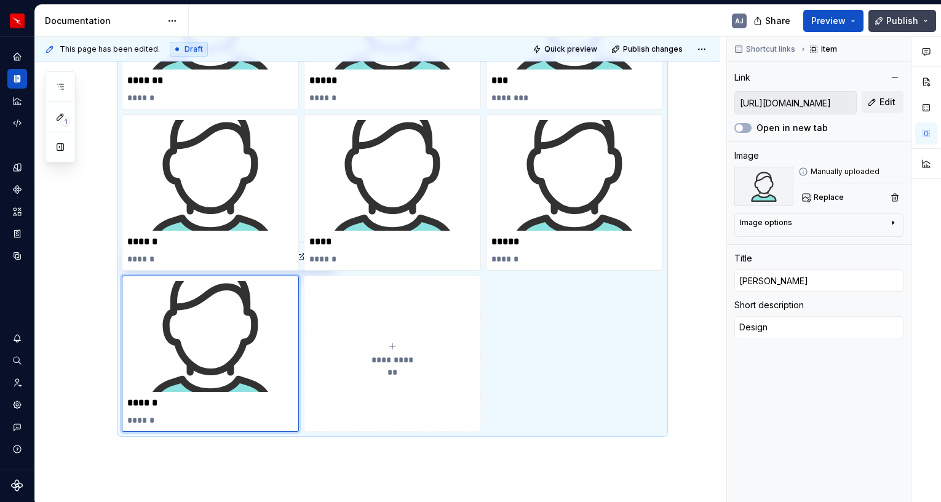
click at [893, 25] on span "Publish" at bounding box center [903, 21] width 32 height 12
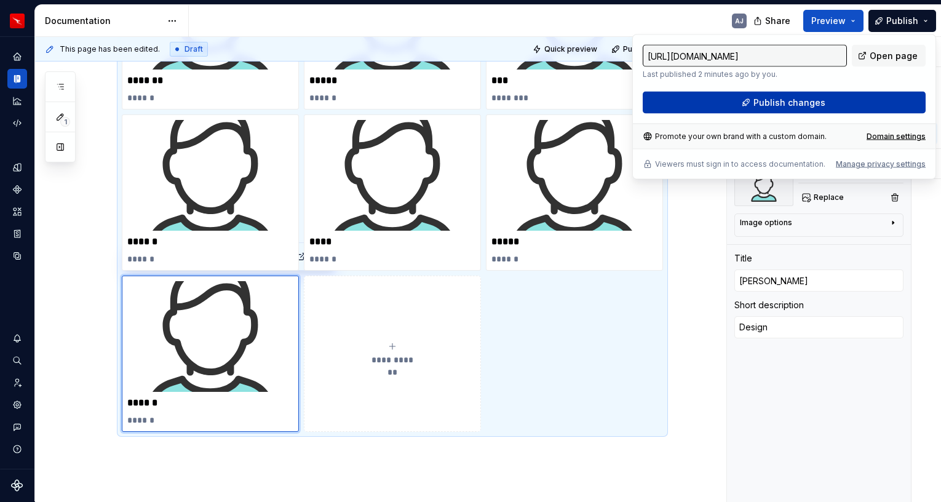
click at [828, 104] on button "Publish changes" at bounding box center [784, 103] width 283 height 22
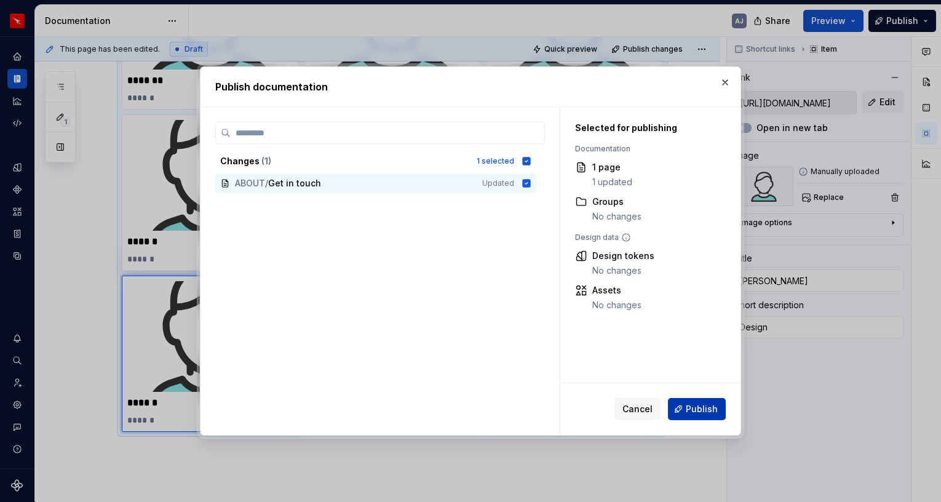
click at [692, 404] on span "Publish" at bounding box center [702, 409] width 32 height 12
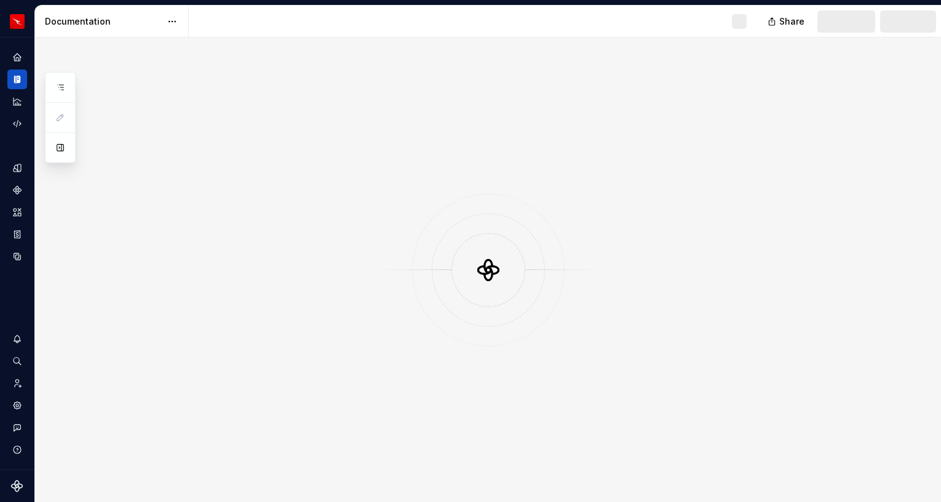
click at [778, 105] on div at bounding box center [488, 270] width 906 height 465
click at [64, 96] on button "button" at bounding box center [60, 87] width 22 height 22
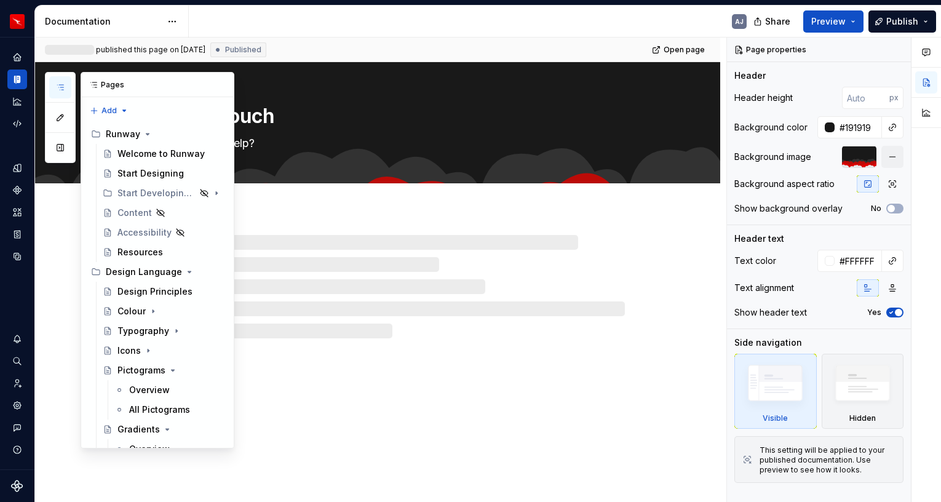
click at [63, 81] on button "button" at bounding box center [60, 87] width 22 height 22
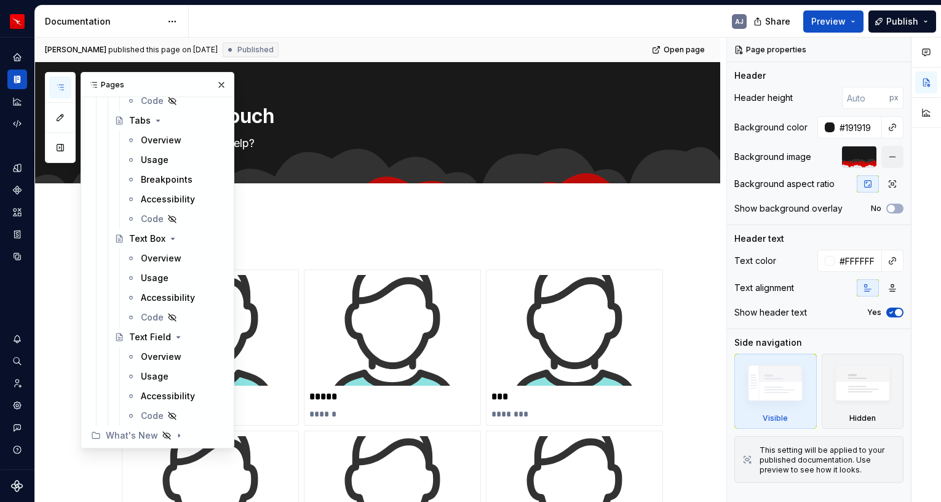
scroll to position [2554, 0]
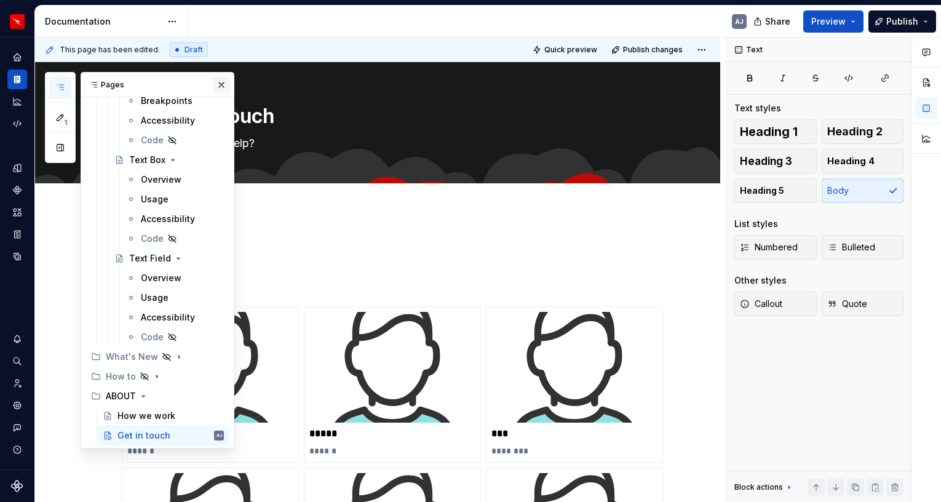
click at [223, 84] on button "button" at bounding box center [221, 84] width 17 height 17
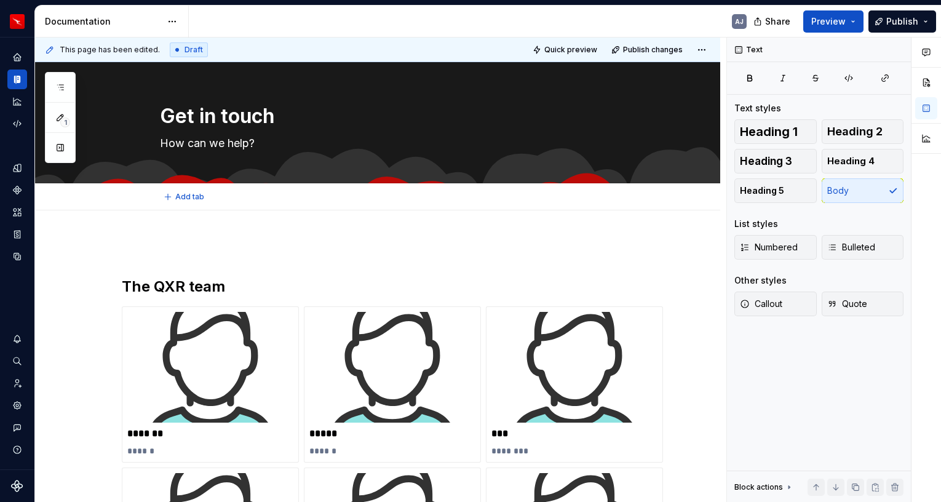
type textarea "*"
click at [232, 282] on h2 "The QXR team" at bounding box center [393, 287] width 542 height 20
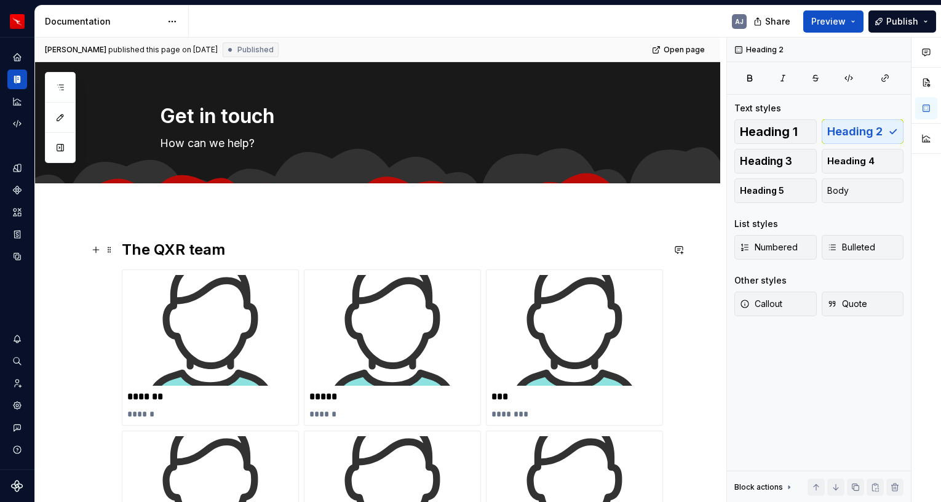
click at [244, 248] on h2 "The QXR team" at bounding box center [393, 250] width 542 height 20
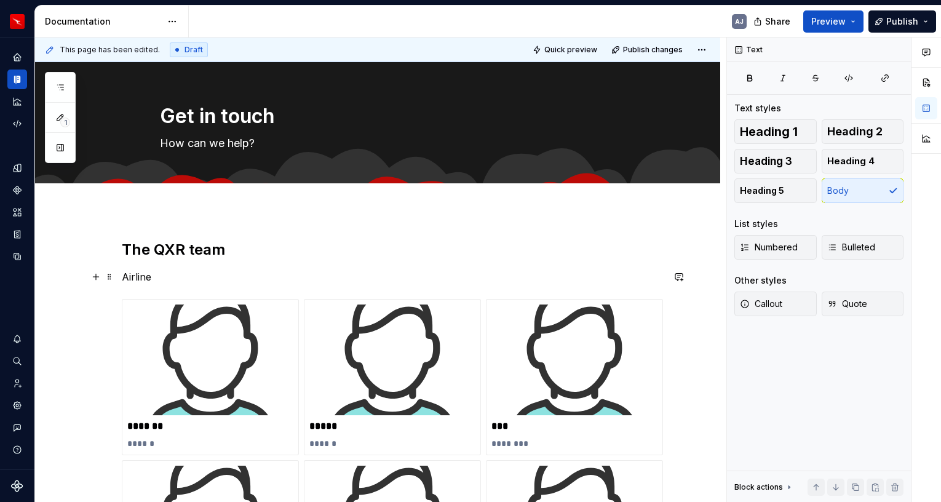
click at [142, 278] on p "Airline" at bounding box center [393, 277] width 542 height 15
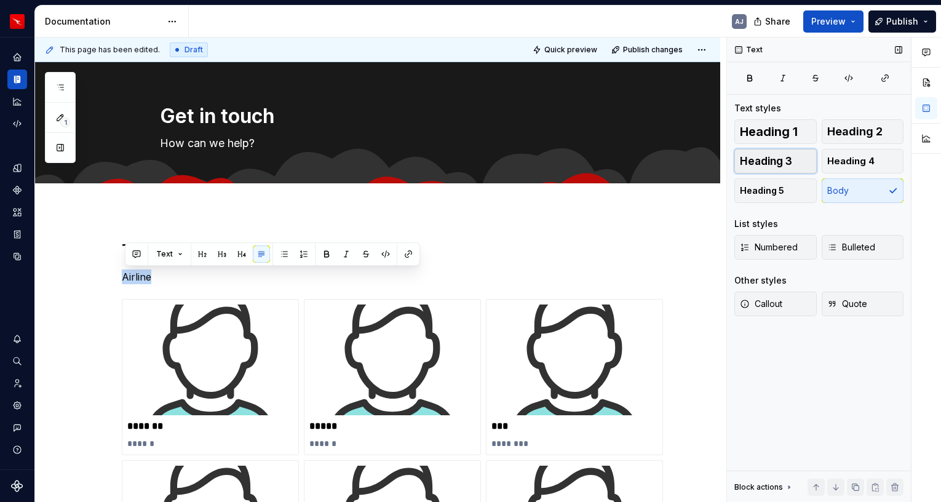
click at [791, 158] on span "Heading 3" at bounding box center [766, 161] width 52 height 12
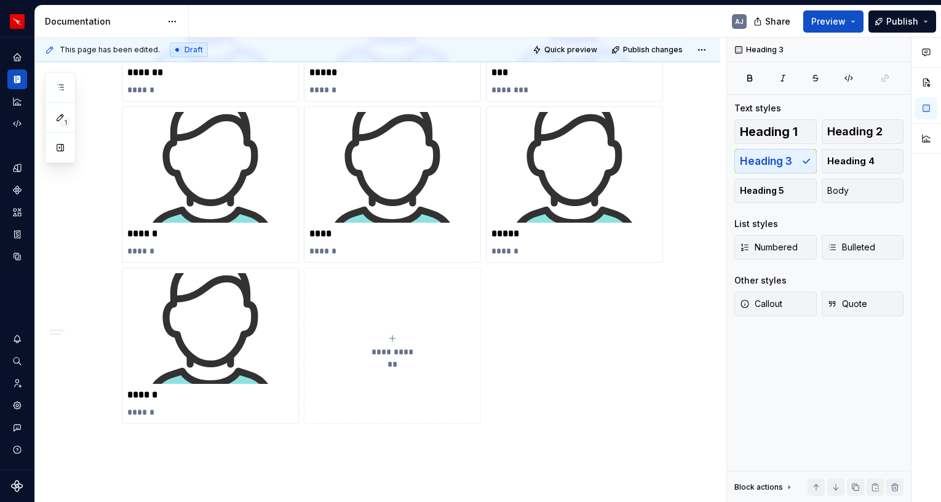
scroll to position [366, 0]
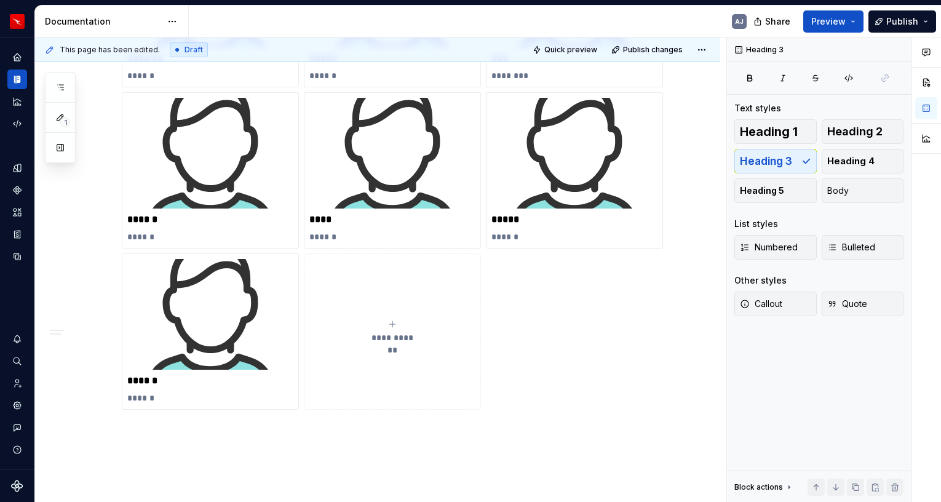
click at [230, 437] on div "**********" at bounding box center [377, 210] width 685 height 730
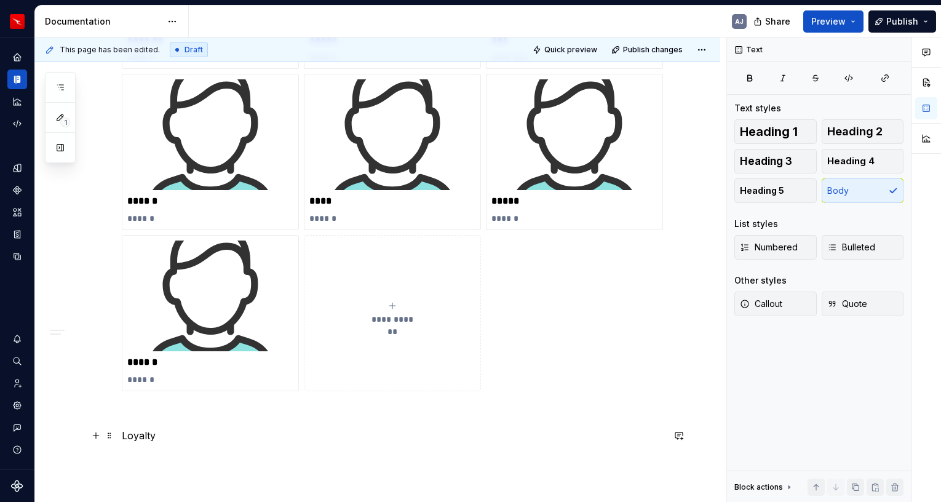
click at [143, 441] on p "Loyalty" at bounding box center [393, 435] width 542 height 15
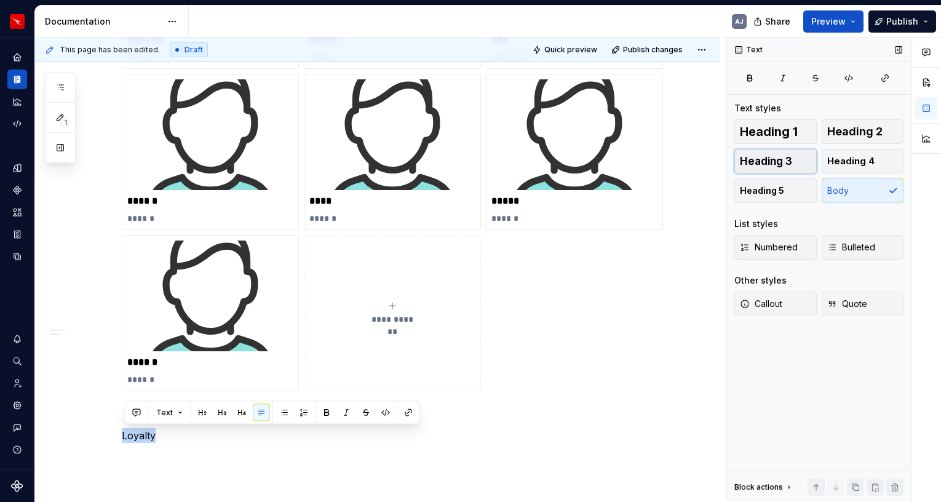
click at [775, 155] on span "Heading 3" at bounding box center [766, 161] width 52 height 12
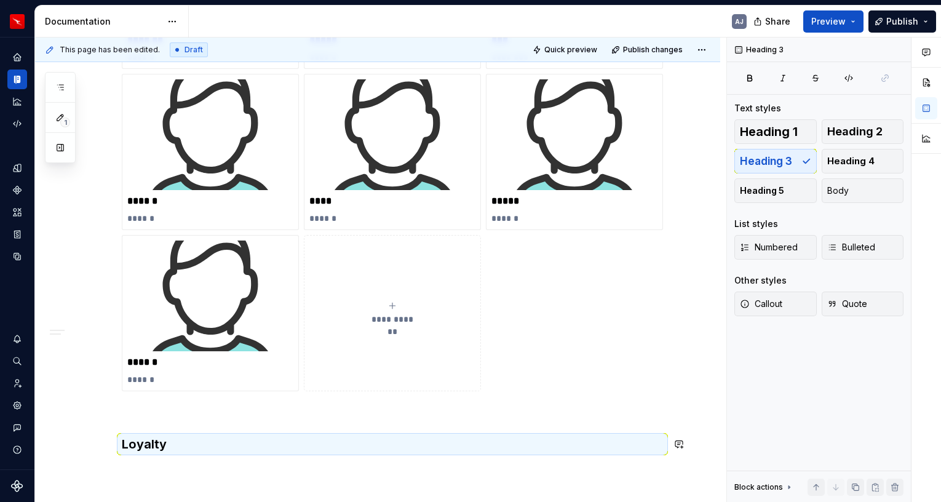
click at [179, 470] on div "**********" at bounding box center [377, 222] width 685 height 792
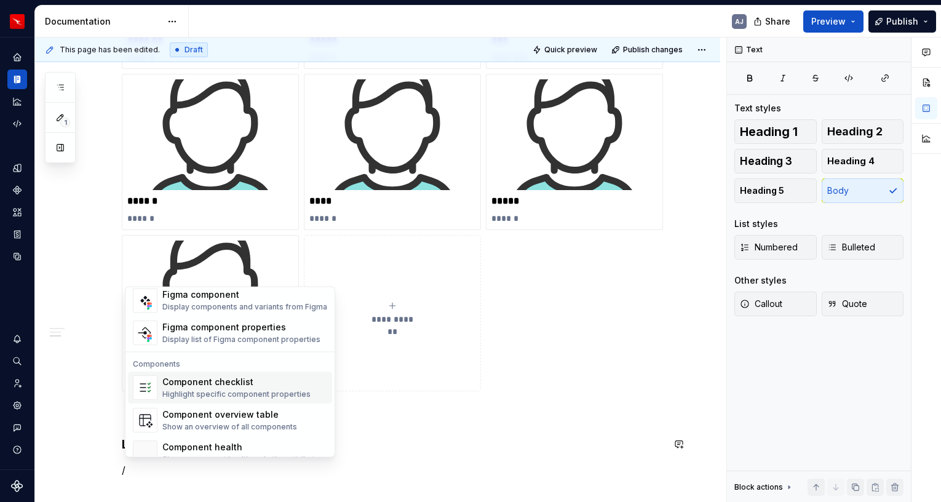
scroll to position [1225, 0]
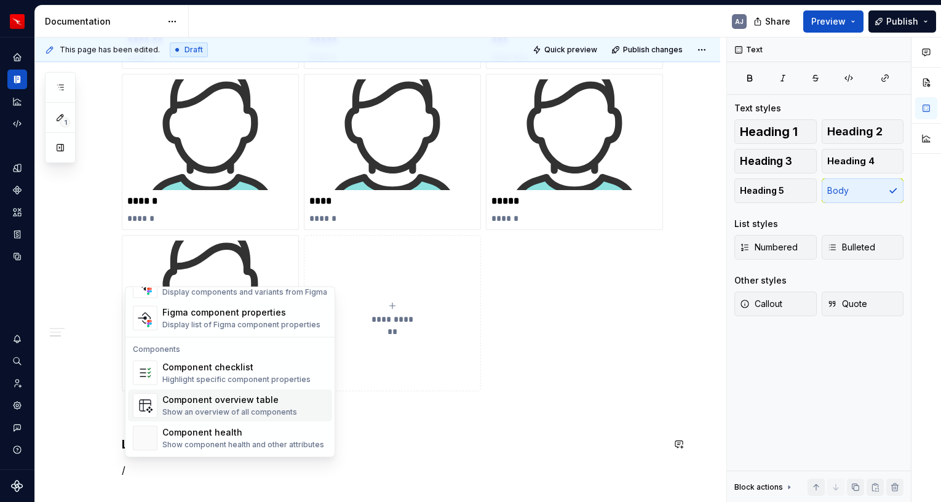
click at [248, 408] on div "Show an overview of all components" at bounding box center [229, 413] width 135 height 10
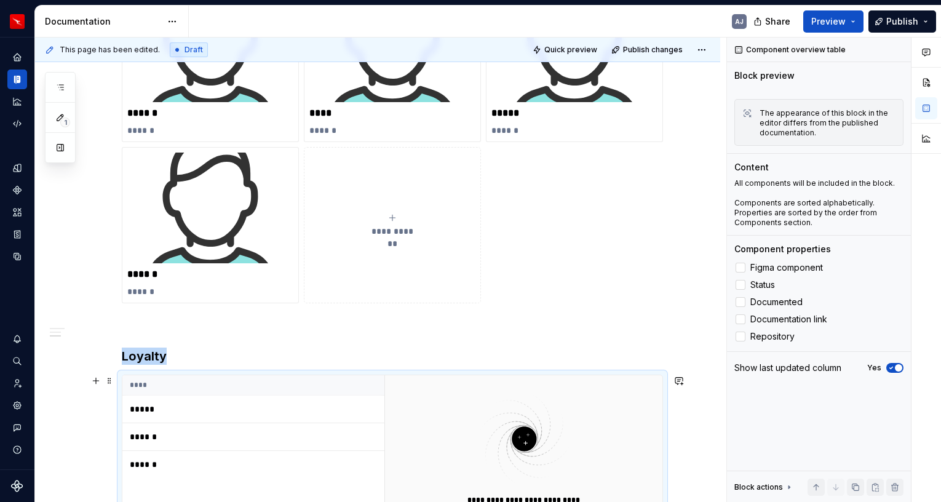
scroll to position [478, 0]
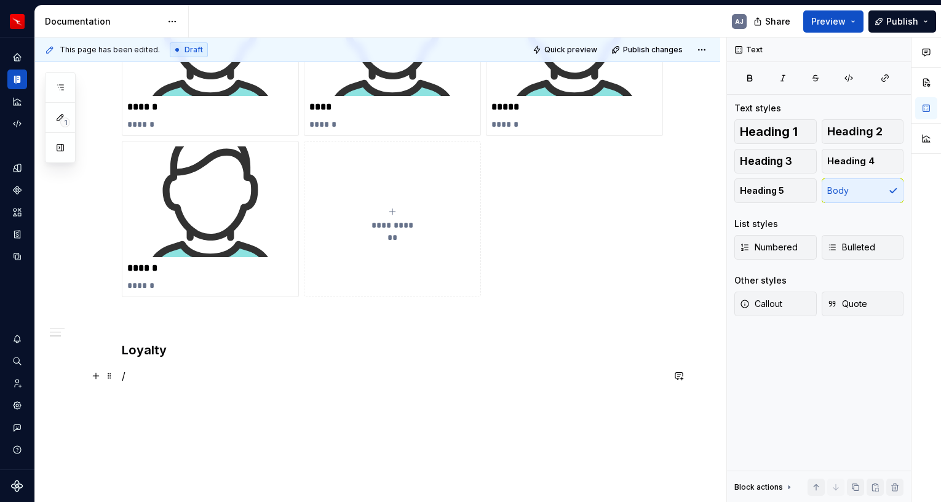
click at [149, 382] on p "/" at bounding box center [393, 376] width 542 height 15
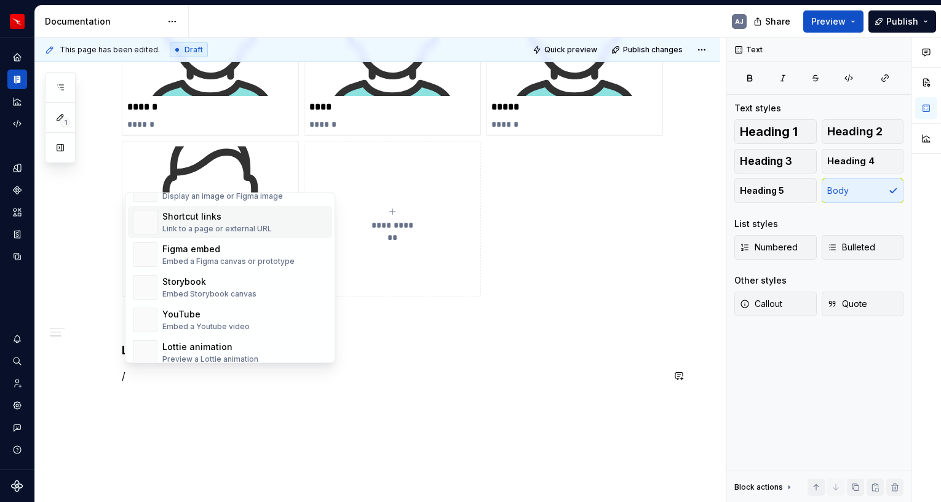
scroll to position [564, 0]
click at [207, 225] on div "Link to a page or external URL" at bounding box center [217, 228] width 110 height 10
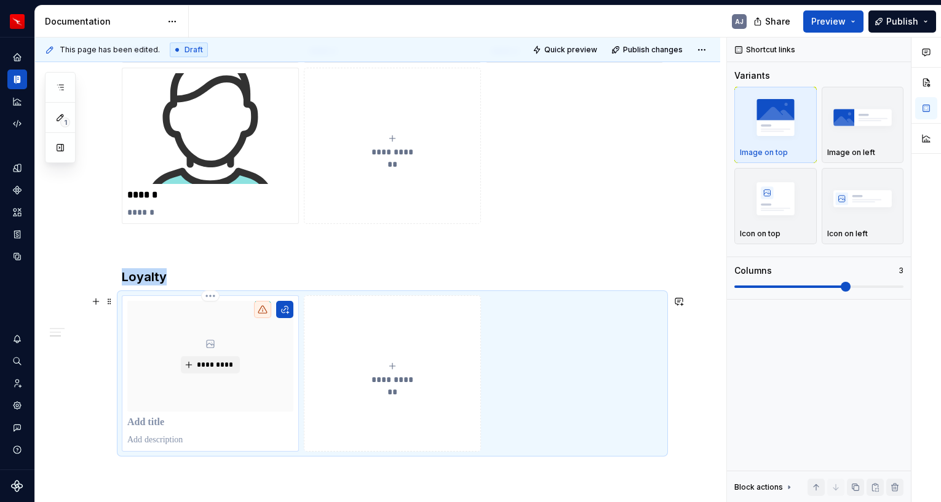
scroll to position [568, 0]
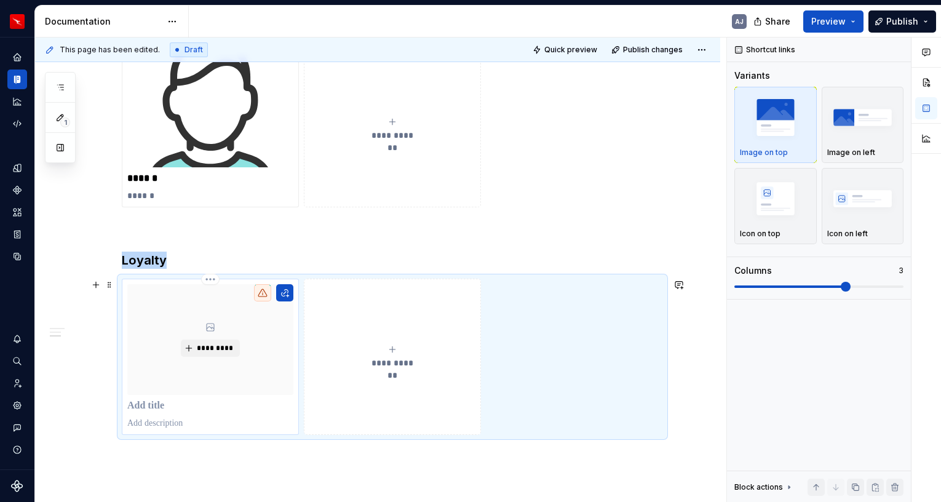
click at [174, 407] on p at bounding box center [210, 406] width 166 height 12
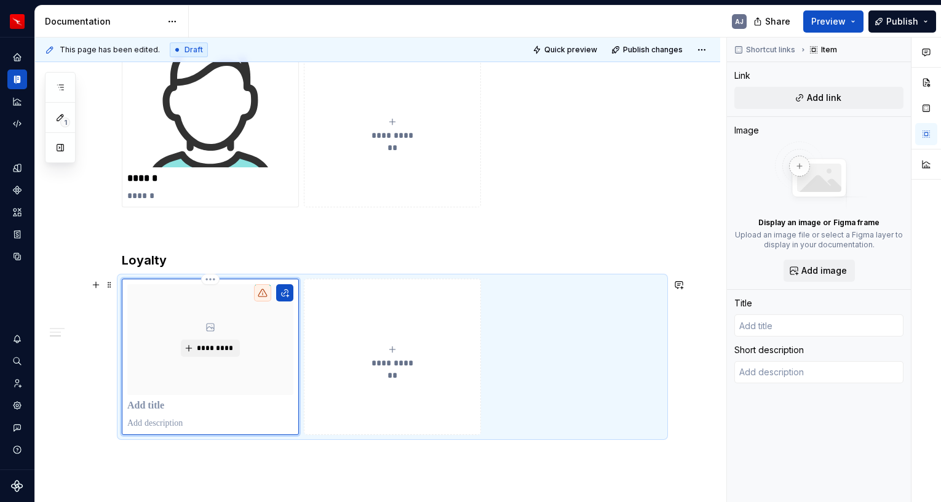
type textarea "*"
type input "M"
type textarea "*"
type input "Mi"
type textarea "*"
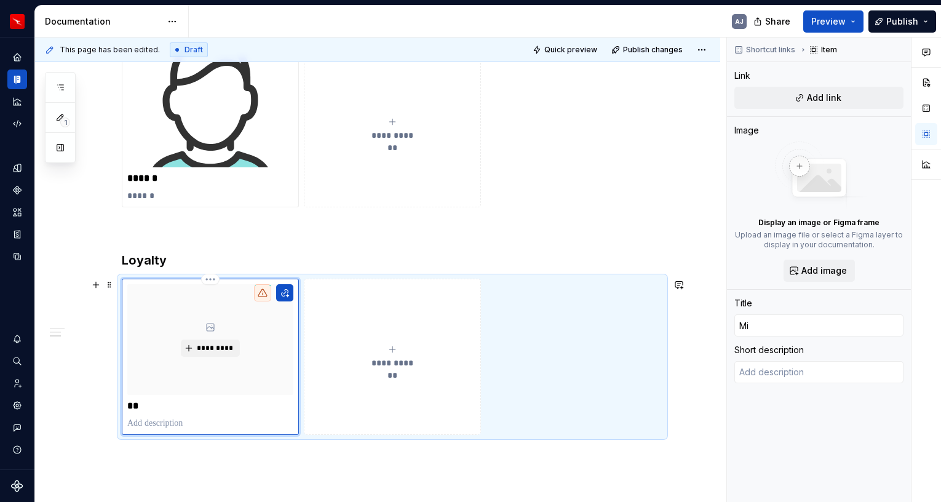
type input "M"
type textarea "*"
type input "N"
type textarea "*"
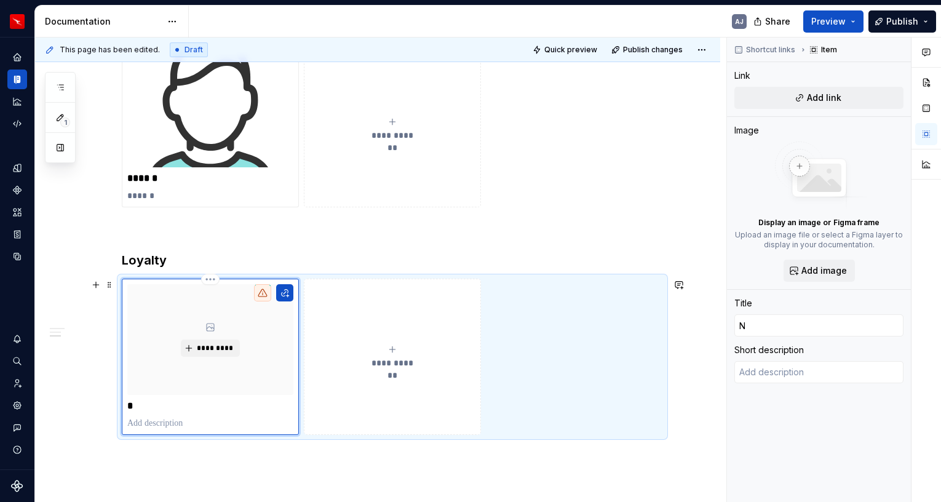
type input "Ni"
type textarea "*"
type input "Nic"
type textarea "*"
type input "Nick"
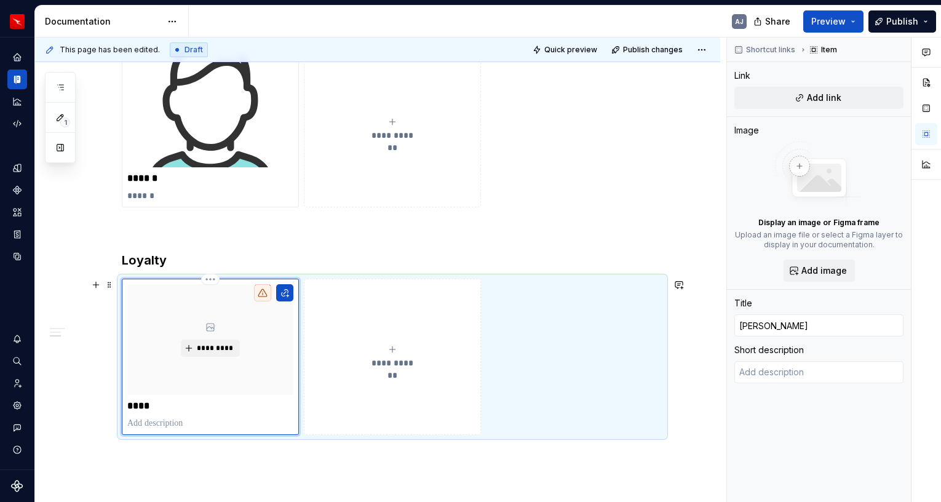
type textarea "*"
type input "Nick"
type textarea "*"
type input "Nick L"
type textarea "*"
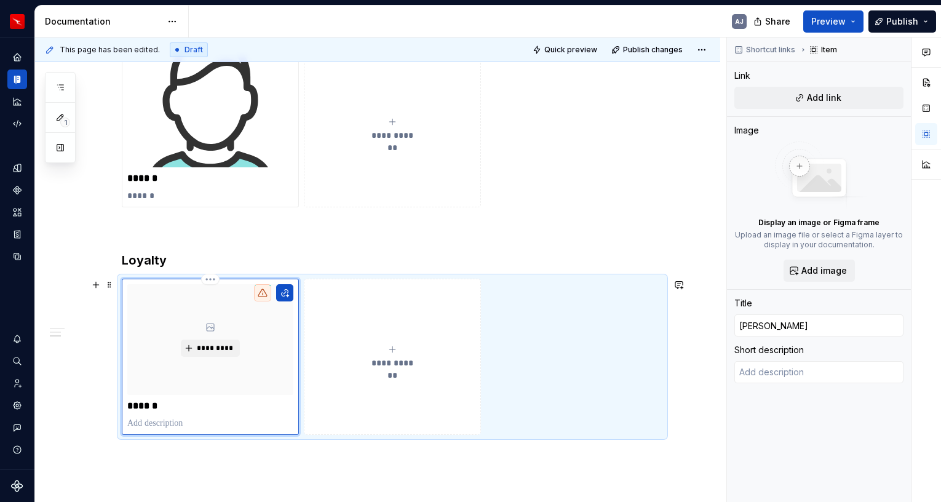
type input "Nick Lo"
type textarea "*"
type input "Nick Low"
click at [170, 418] on p at bounding box center [210, 423] width 166 height 12
type textarea "*"
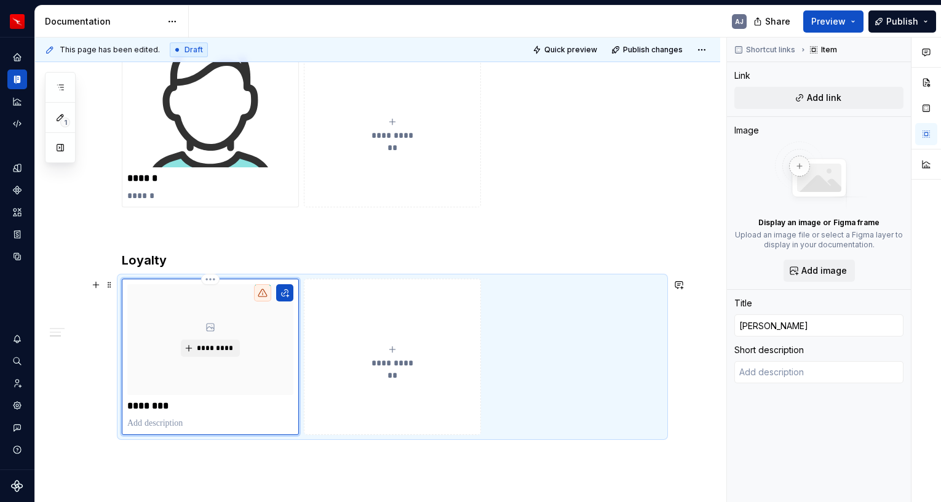
type textarea "D"
type textarea "*"
type textarea "De"
type textarea "*"
type textarea "Des"
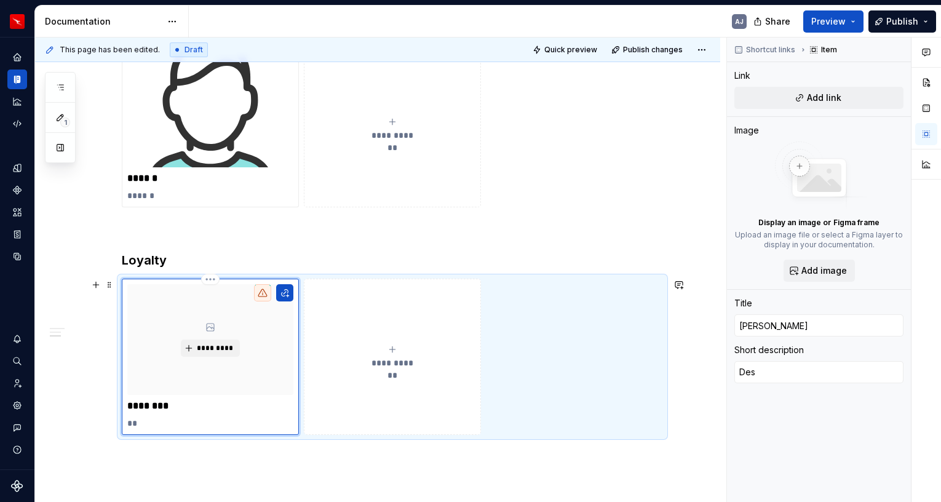
type textarea "*"
type textarea "Desi"
type textarea "*"
type textarea "Desig"
type textarea "*"
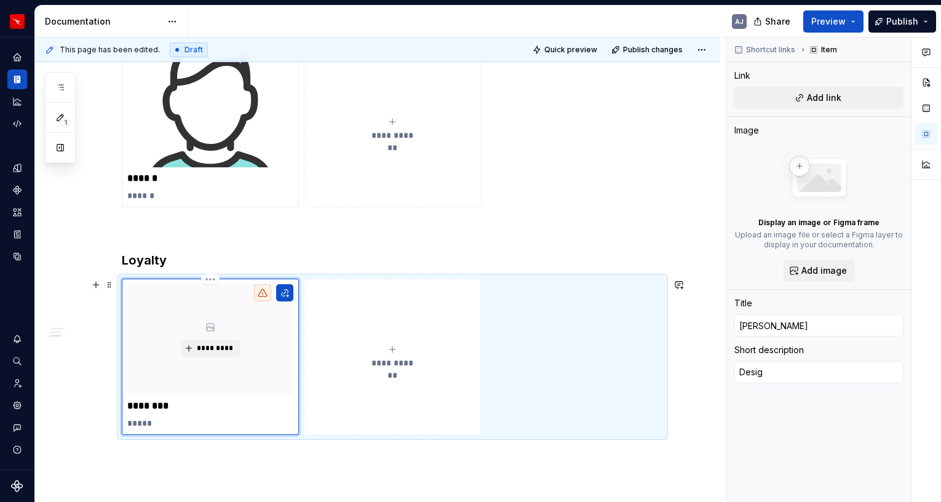
type textarea "Design"
click at [217, 349] on span "*********" at bounding box center [215, 348] width 38 height 10
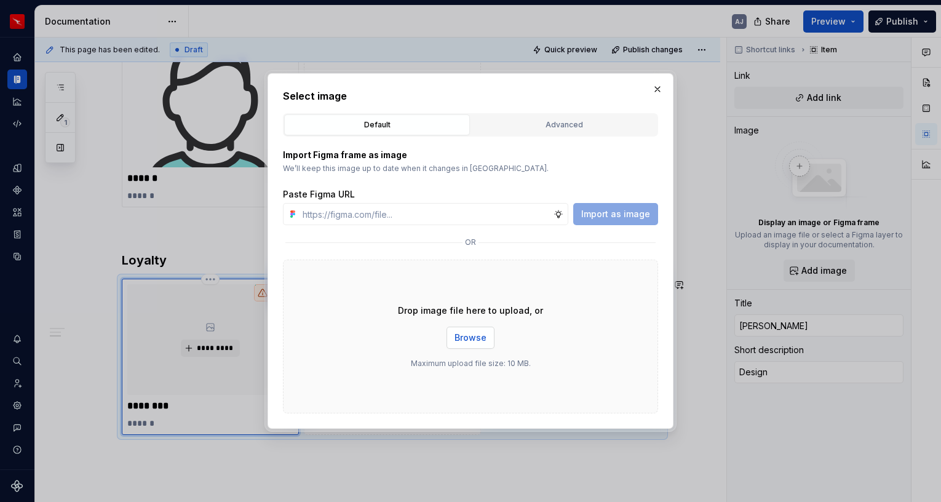
click at [472, 337] on span "Browse" at bounding box center [471, 338] width 32 height 12
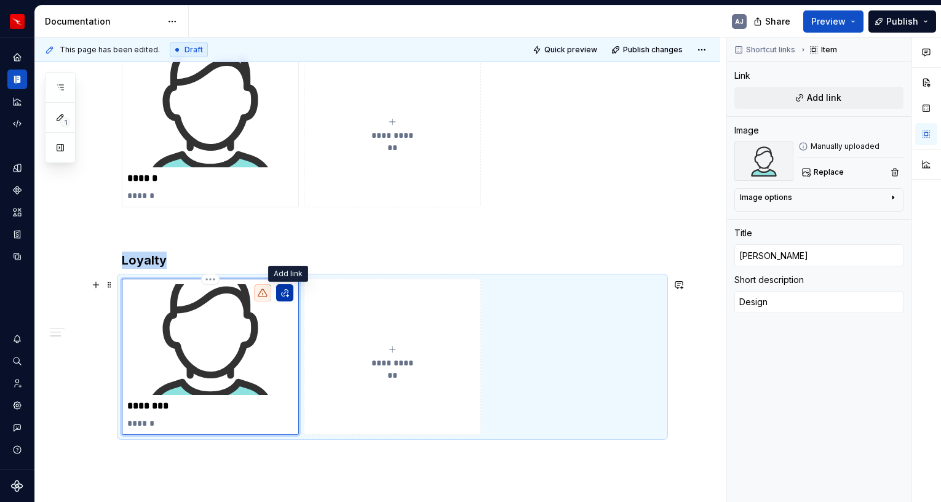
click at [292, 295] on button "button" at bounding box center [284, 292] width 17 height 17
type textarea "*"
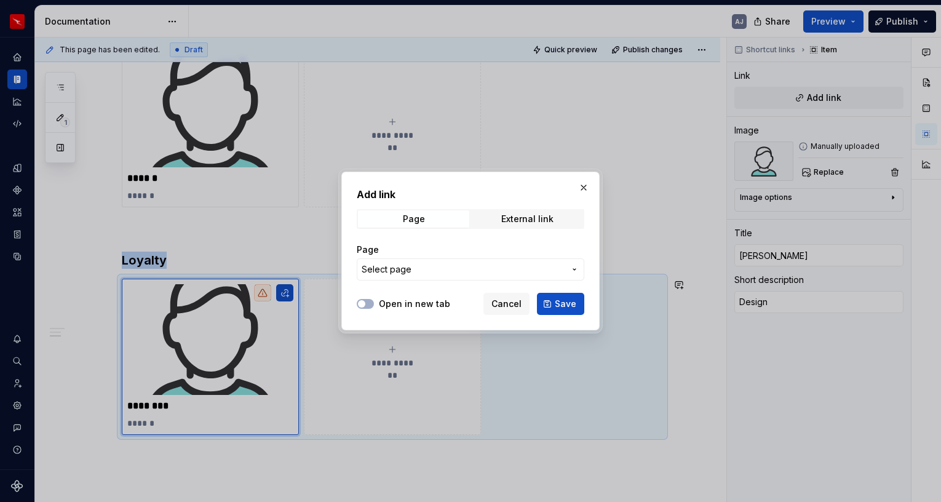
click at [389, 267] on span "Select page" at bounding box center [387, 269] width 50 height 12
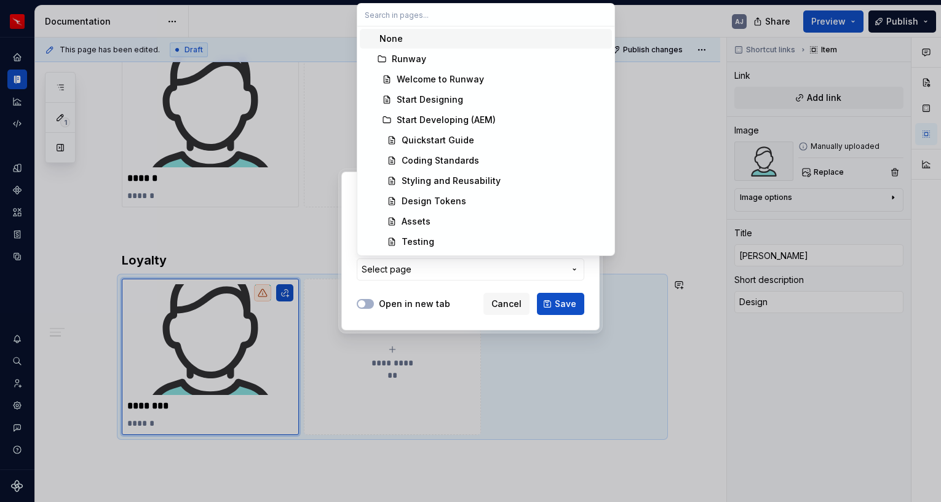
click at [407, 270] on div "Add link Page External link Page Select page Open in new tab Cancel Save" at bounding box center [470, 251] width 941 height 502
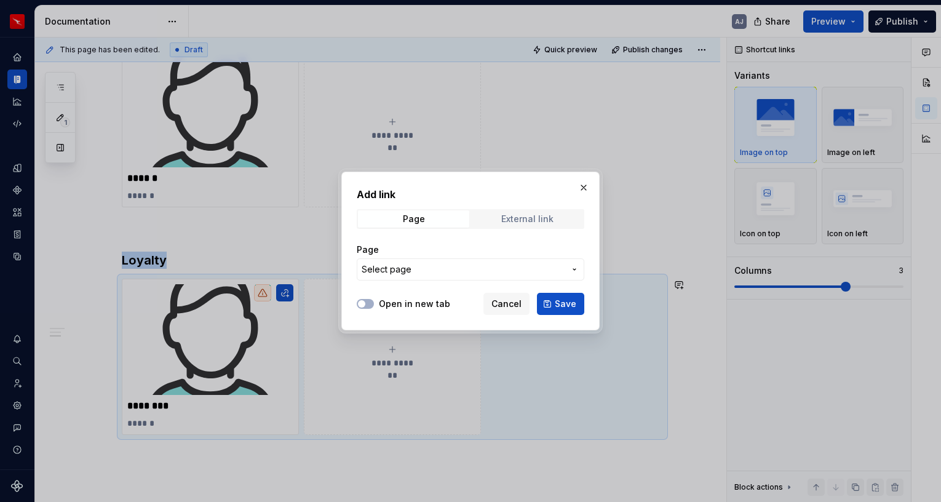
click at [515, 222] on div "External link" at bounding box center [528, 219] width 52 height 10
click at [418, 278] on input "URL" at bounding box center [471, 269] width 228 height 22
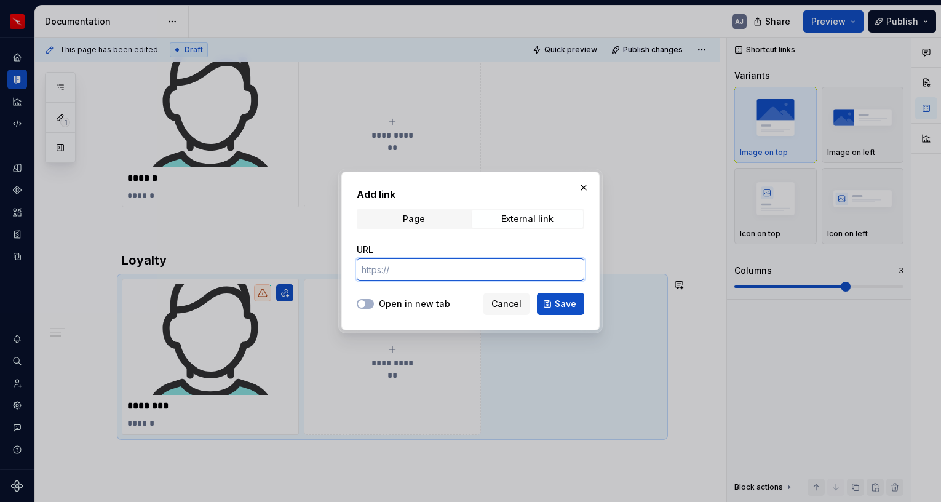
paste input "https://www.qantas.com/au/en.html"
type input "https://www.qantas.com/au/en.html"
click at [566, 303] on span "Save" at bounding box center [566, 304] width 22 height 12
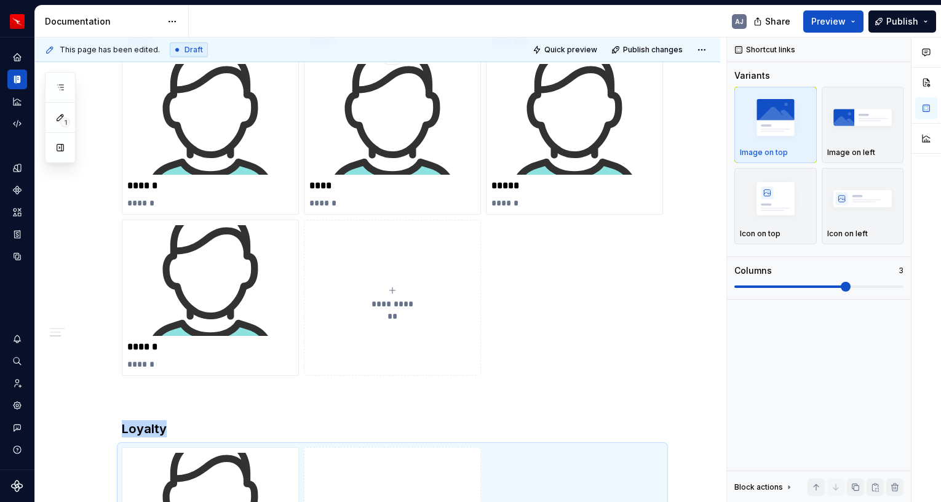
scroll to position [666, 0]
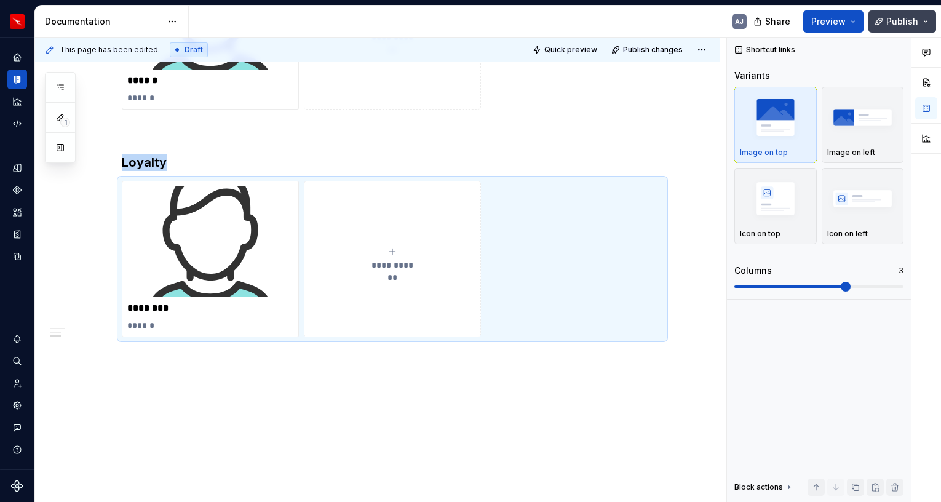
click at [897, 21] on span "Publish" at bounding box center [903, 21] width 32 height 12
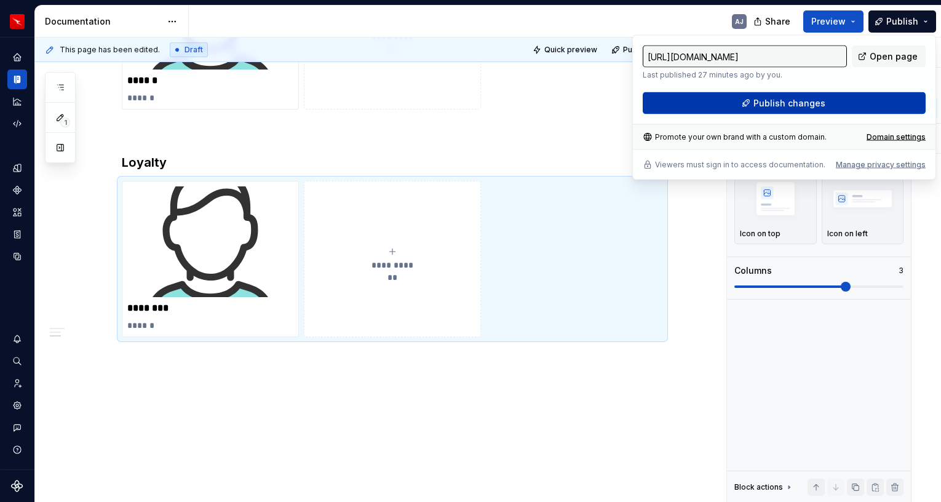
click at [822, 105] on span "Publish changes" at bounding box center [790, 103] width 72 height 12
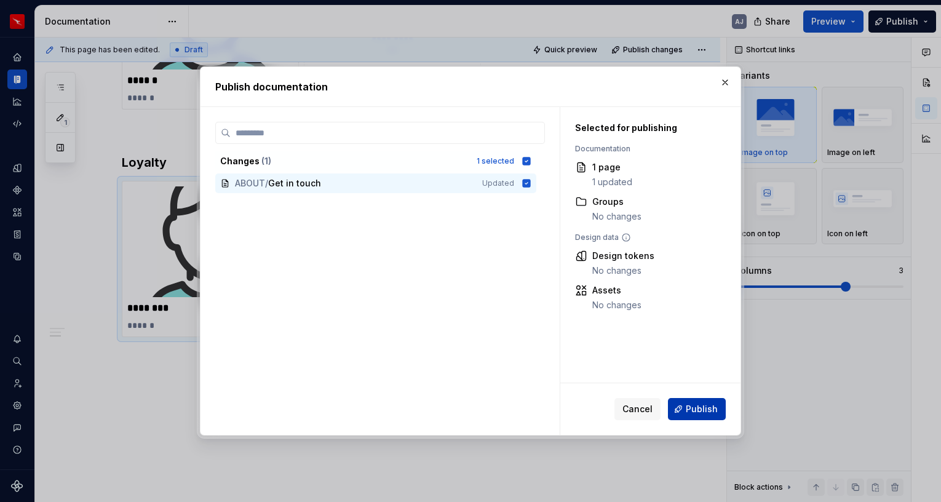
click at [706, 409] on span "Publish" at bounding box center [702, 409] width 32 height 12
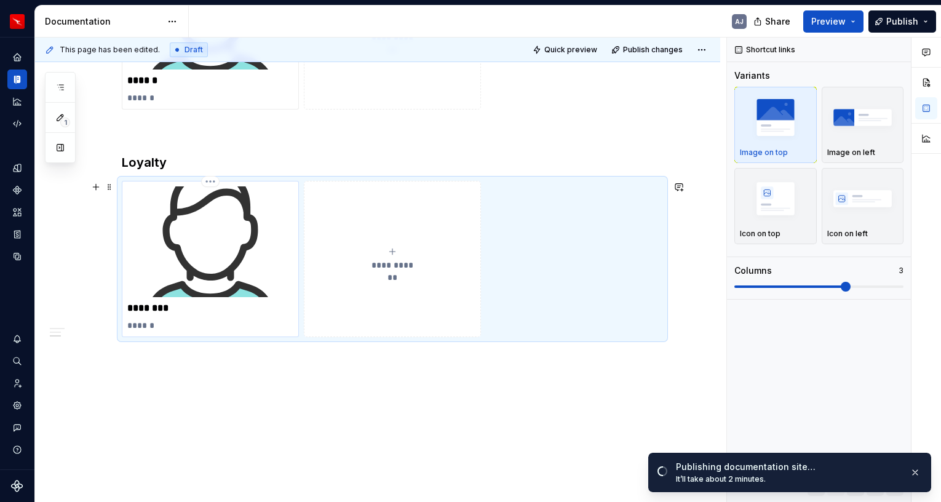
click at [167, 310] on p "********" at bounding box center [210, 308] width 166 height 12
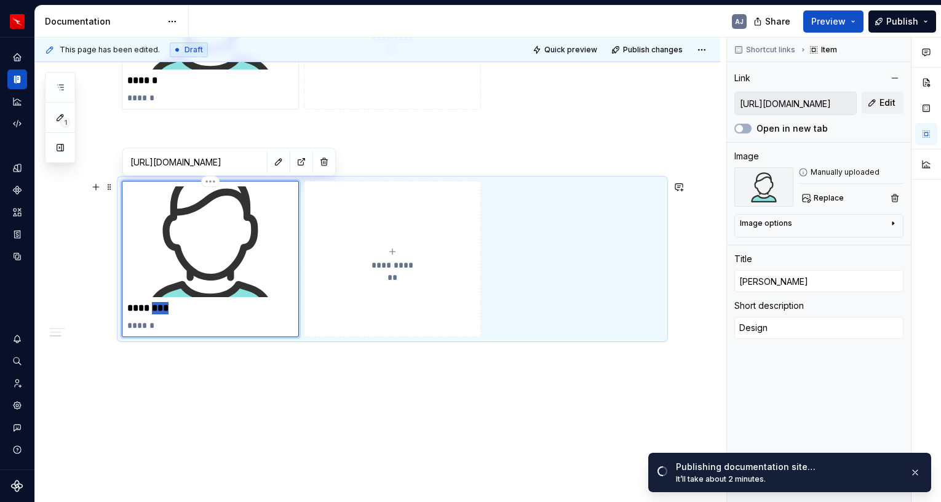
type textarea "*"
type input "Nick"
type textarea "*"
type input "Nick"
click at [327, 406] on div "**********" at bounding box center [377, 24] width 685 height 958
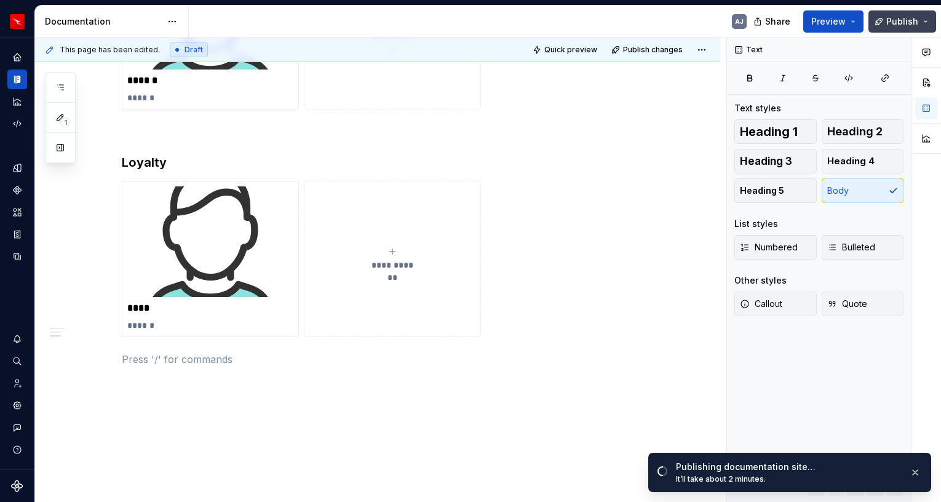
click at [898, 24] on span "Publish" at bounding box center [903, 21] width 32 height 12
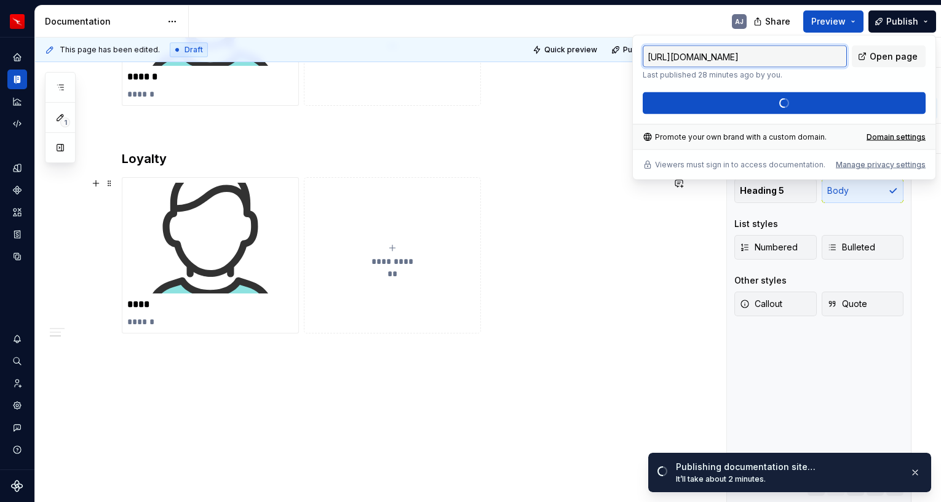
scroll to position [695, 0]
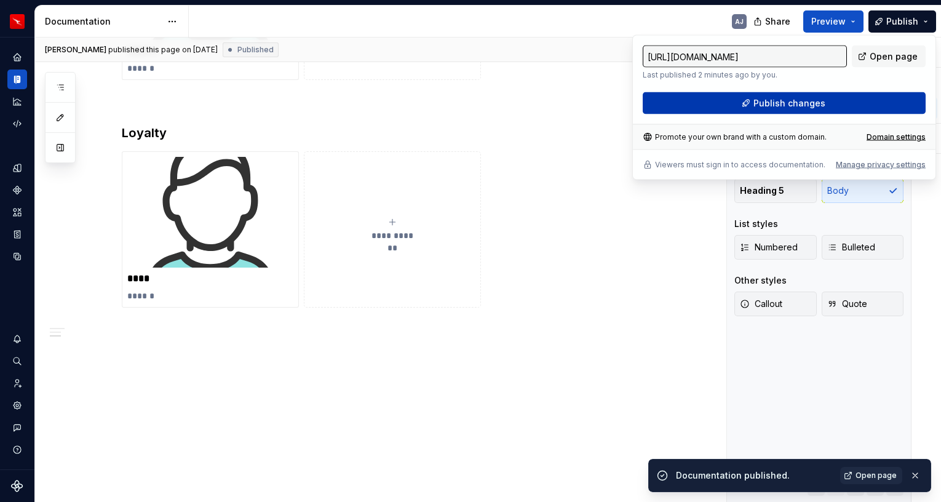
click at [788, 97] on span "Publish changes" at bounding box center [790, 103] width 72 height 12
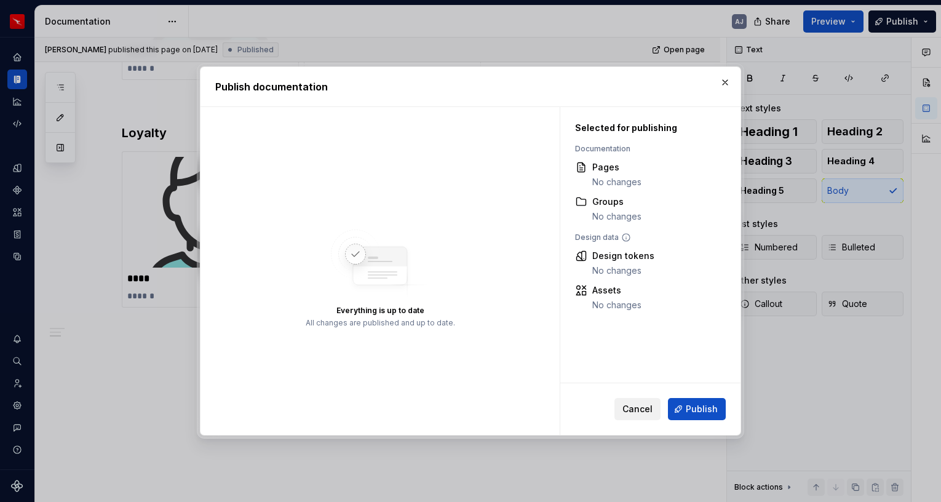
click at [644, 411] on span "Cancel" at bounding box center [638, 409] width 30 height 12
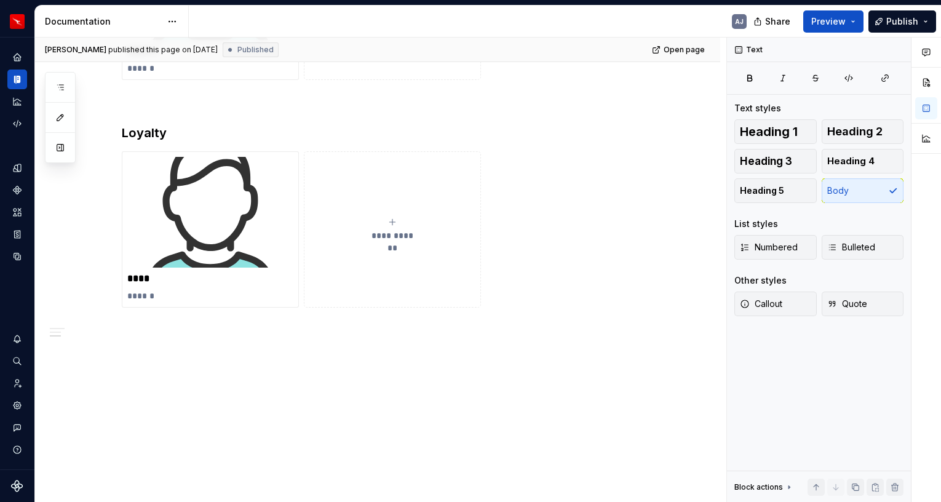
click at [510, 385] on div "**********" at bounding box center [377, 9] width 685 height 988
click at [903, 23] on span "Publish" at bounding box center [903, 21] width 32 height 12
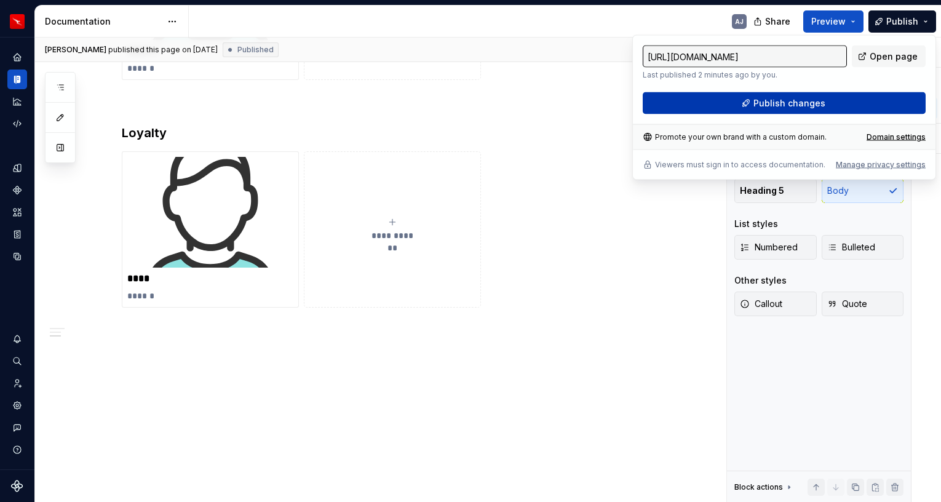
click at [848, 106] on button "Publish changes" at bounding box center [784, 103] width 283 height 22
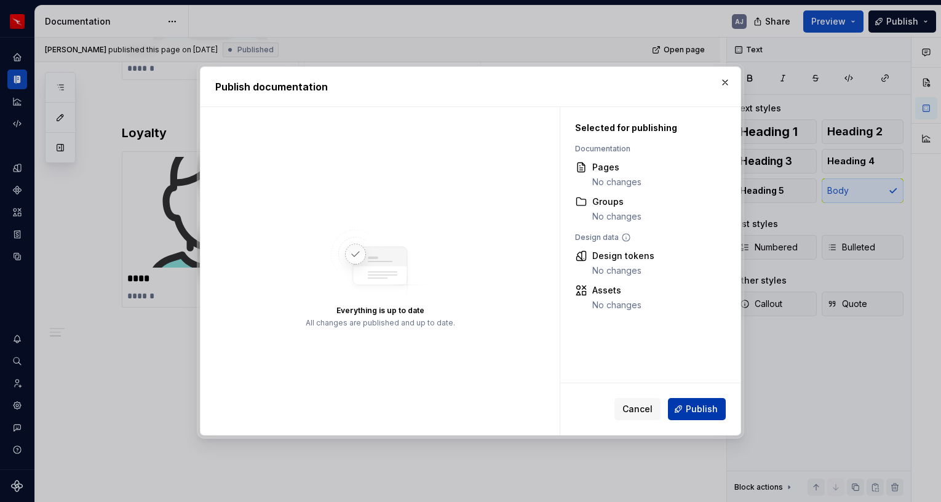
click at [700, 413] on span "Publish" at bounding box center [702, 409] width 32 height 12
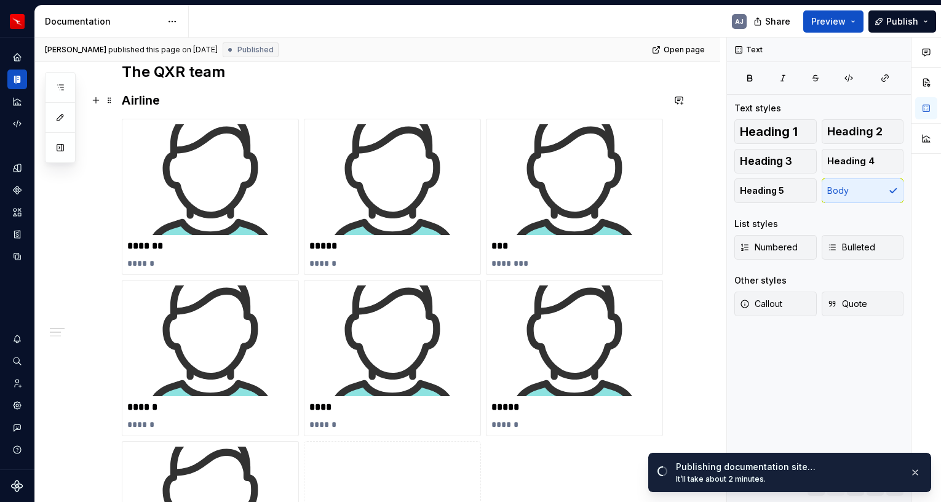
scroll to position [0, 0]
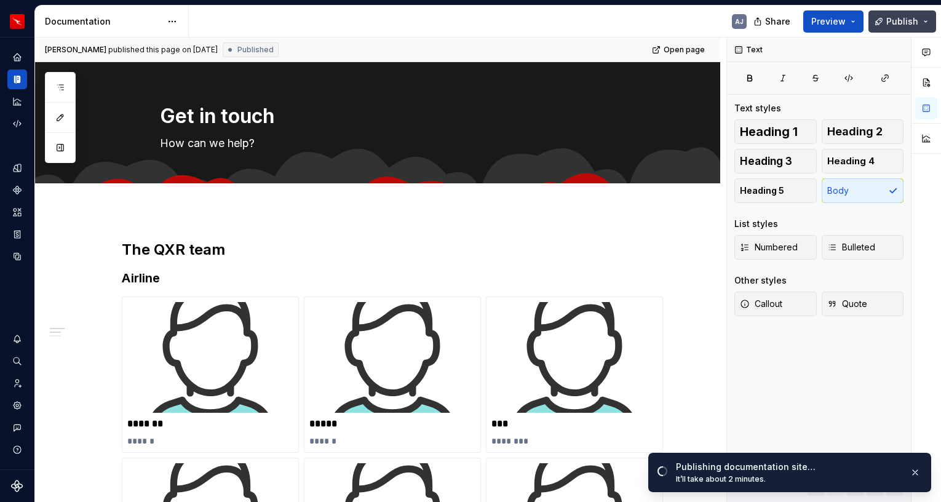
click at [927, 26] on button "Publish" at bounding box center [903, 21] width 68 height 22
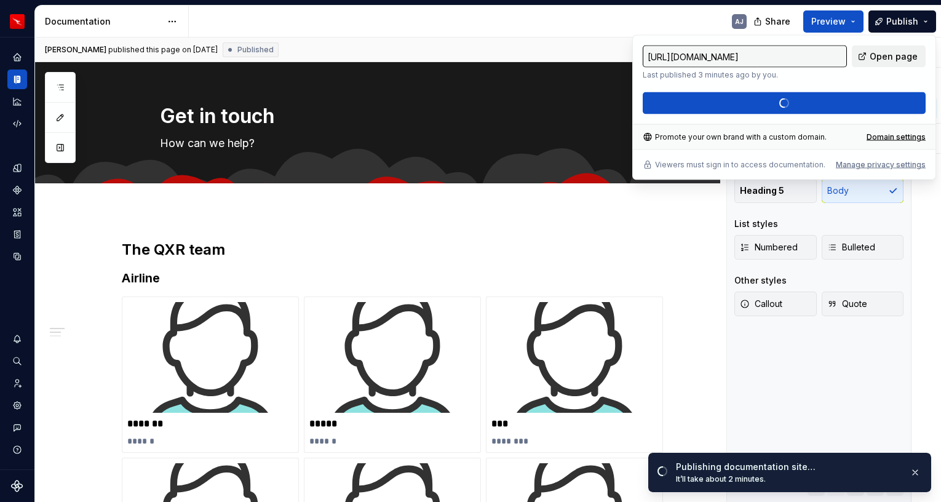
click at [904, 58] on span "Open page" at bounding box center [894, 56] width 48 height 12
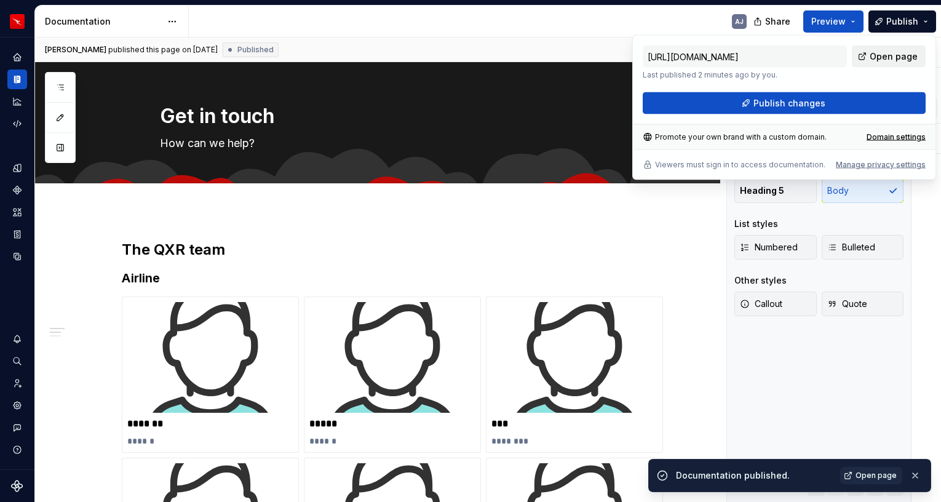
click at [886, 56] on span "Open page" at bounding box center [894, 56] width 48 height 12
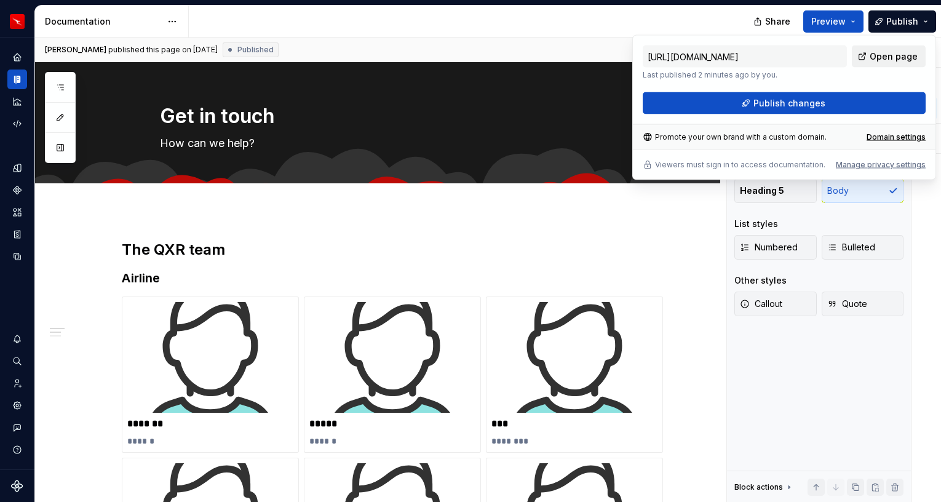
type textarea "*"
